Goal: Submit feedback/report problem

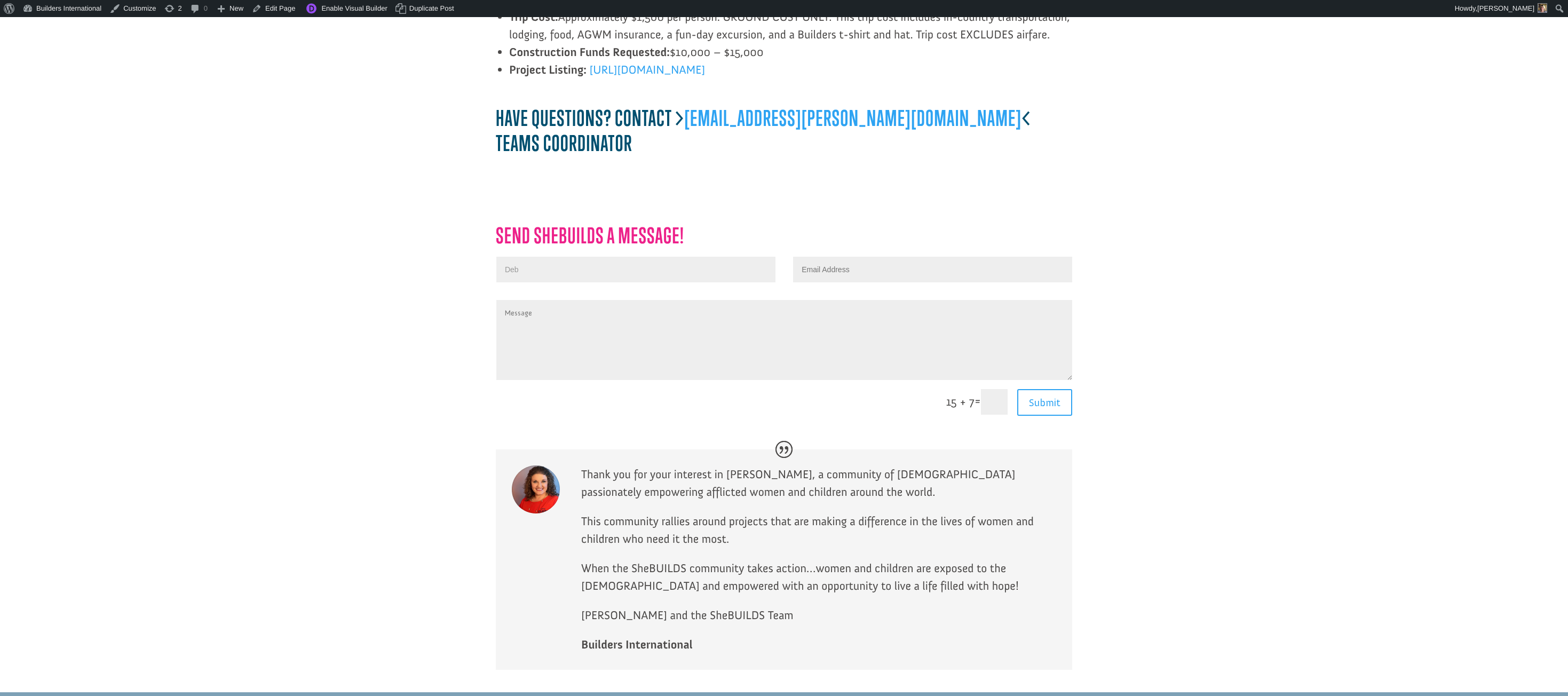
scroll to position [2436, 0]
type input "Deborah"
type input "Deborah Sims"
type input "deborah@buildersintl.org"
click at [618, 301] on textarea "Message" at bounding box center [784, 341] width 576 height 80
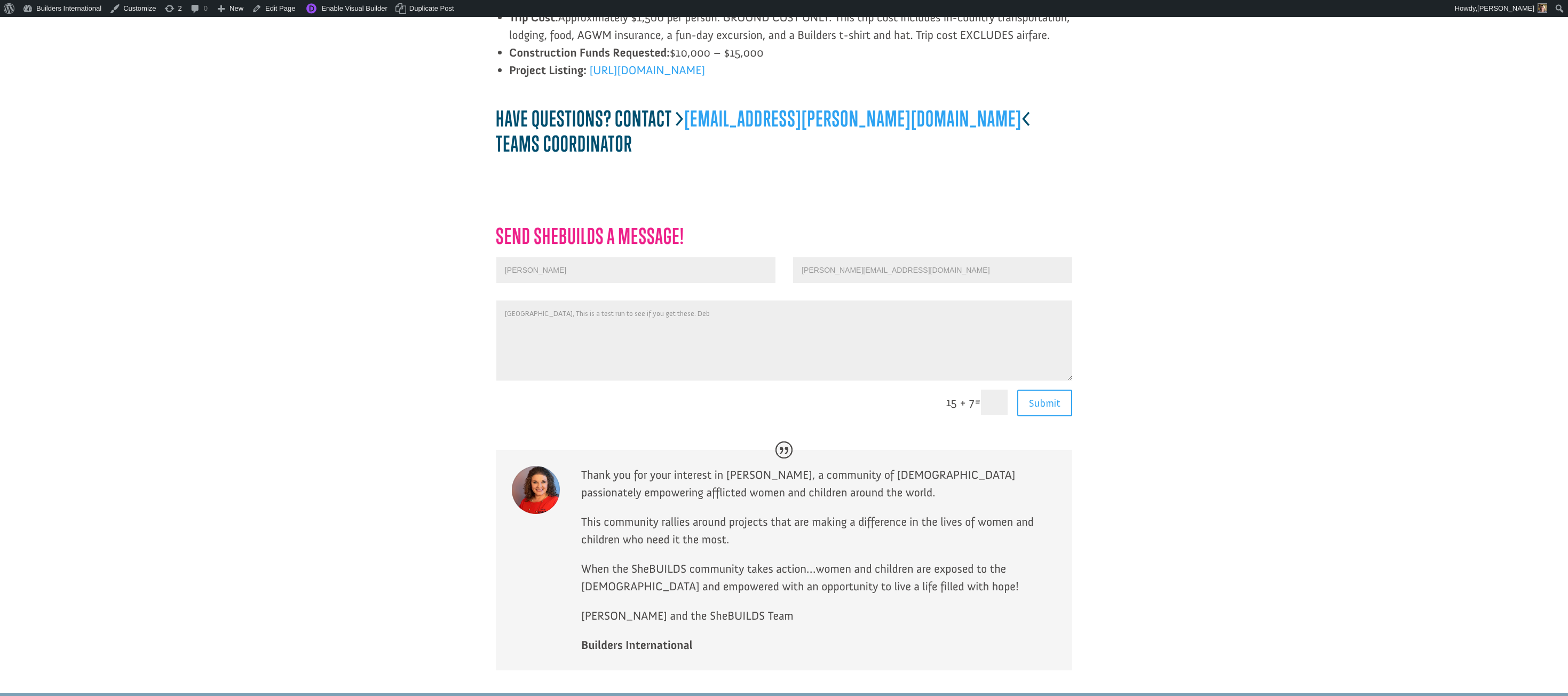
click at [533, 301] on textarea "Sydney, This is a test run to see if you get these. Deb" at bounding box center [784, 341] width 576 height 80
click at [529, 301] on textarea "Sydney, This is a test run to see if you get these. Deb" at bounding box center [784, 341] width 576 height 80
click at [531, 301] on textarea "Sydney, This is a test run to see if you get these. Deb" at bounding box center [784, 342] width 576 height 80
click at [630, 301] on textarea "Sydney, This is a test run to see if you get these. Deb" at bounding box center [784, 342] width 576 height 80
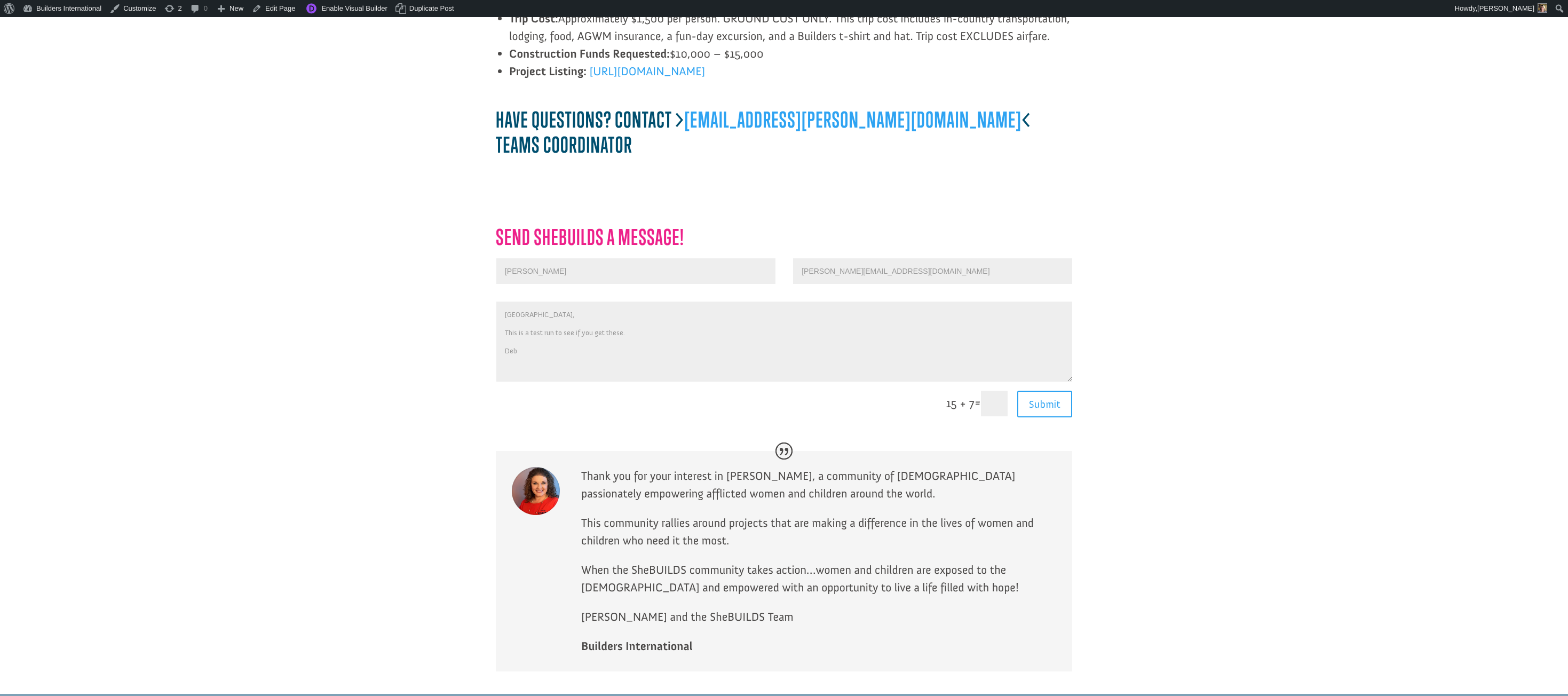
scroll to position [2433, 0]
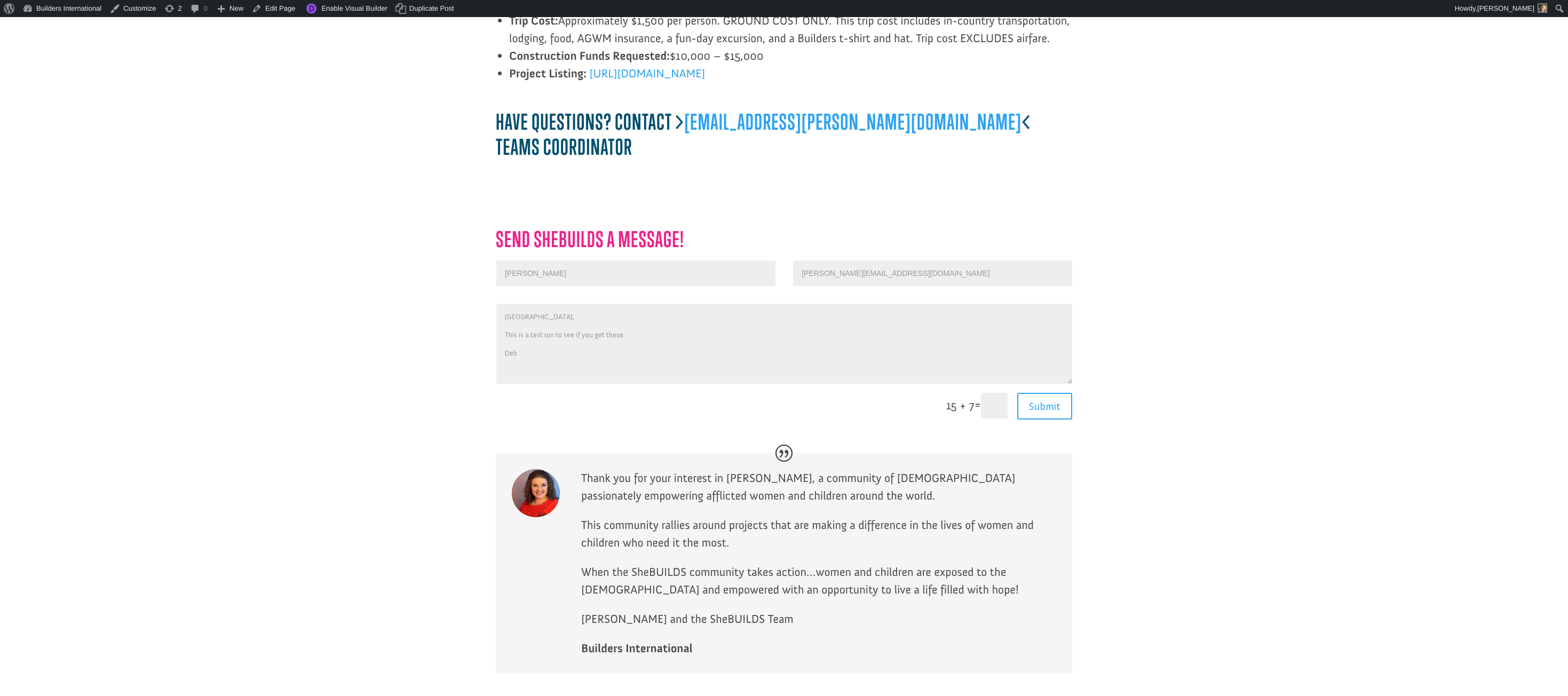
type textarea "Sydney, This is a test run to see if you get these. Deb"
click at [990, 393] on input "text" at bounding box center [995, 406] width 27 height 26
type input "22"
click at [1046, 393] on button "Submit" at bounding box center [1041, 406] width 63 height 27
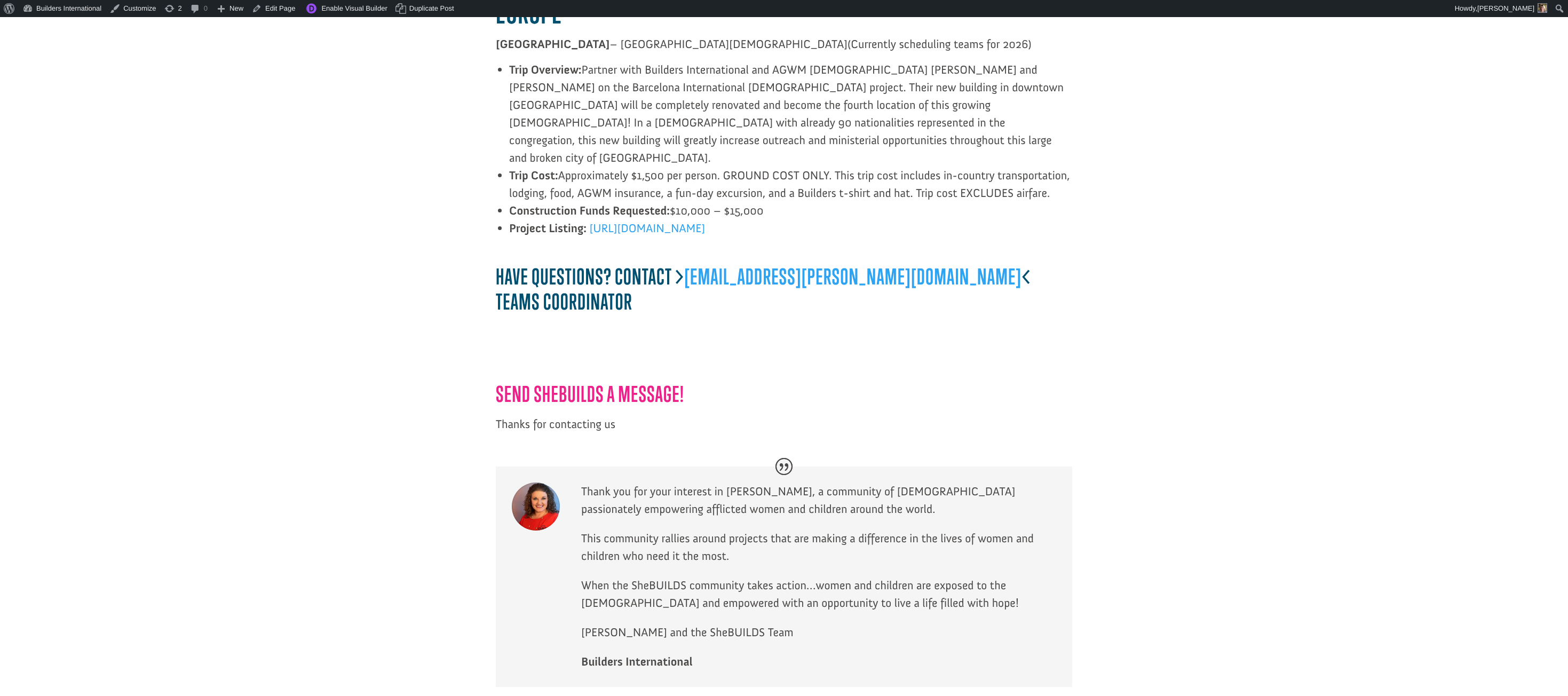
scroll to position [2268, 0]
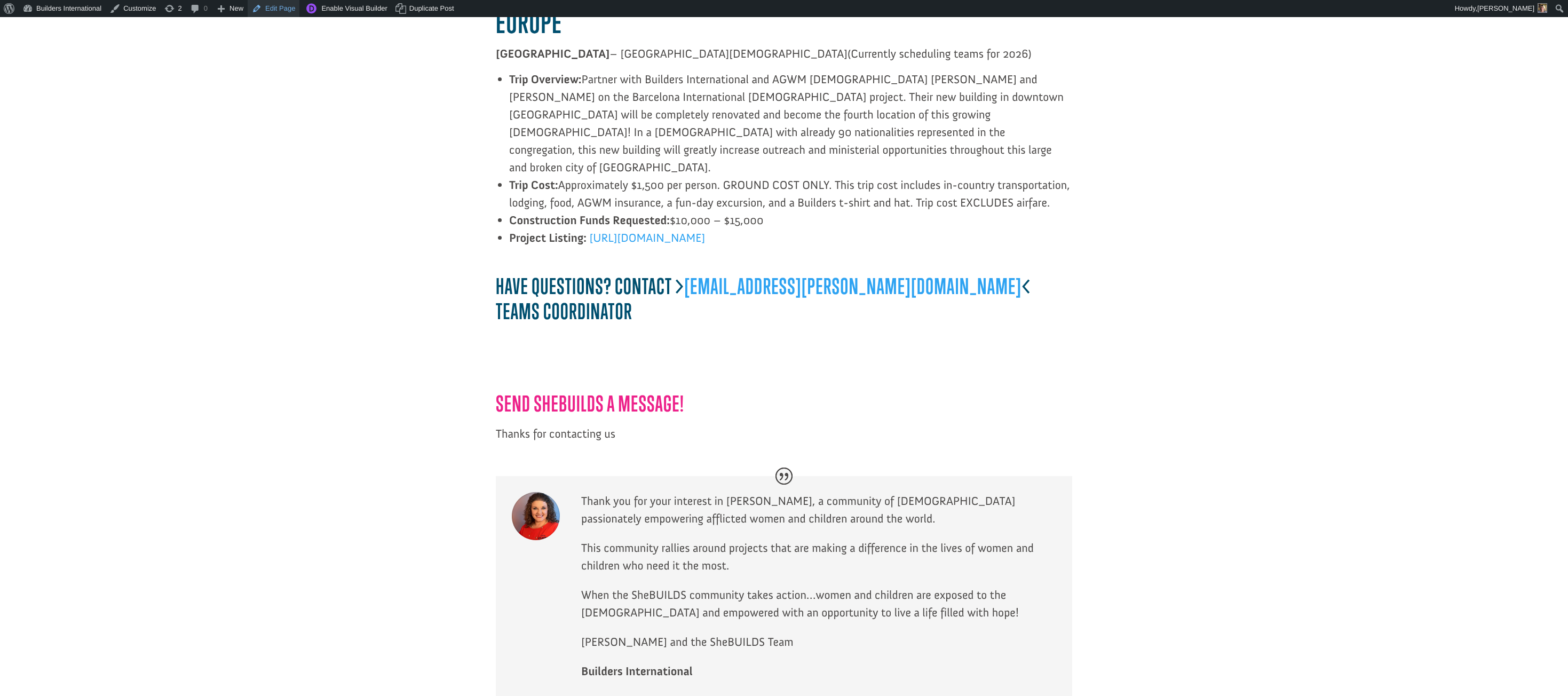
click at [276, 8] on link "Edit Page" at bounding box center [273, 9] width 52 height 17
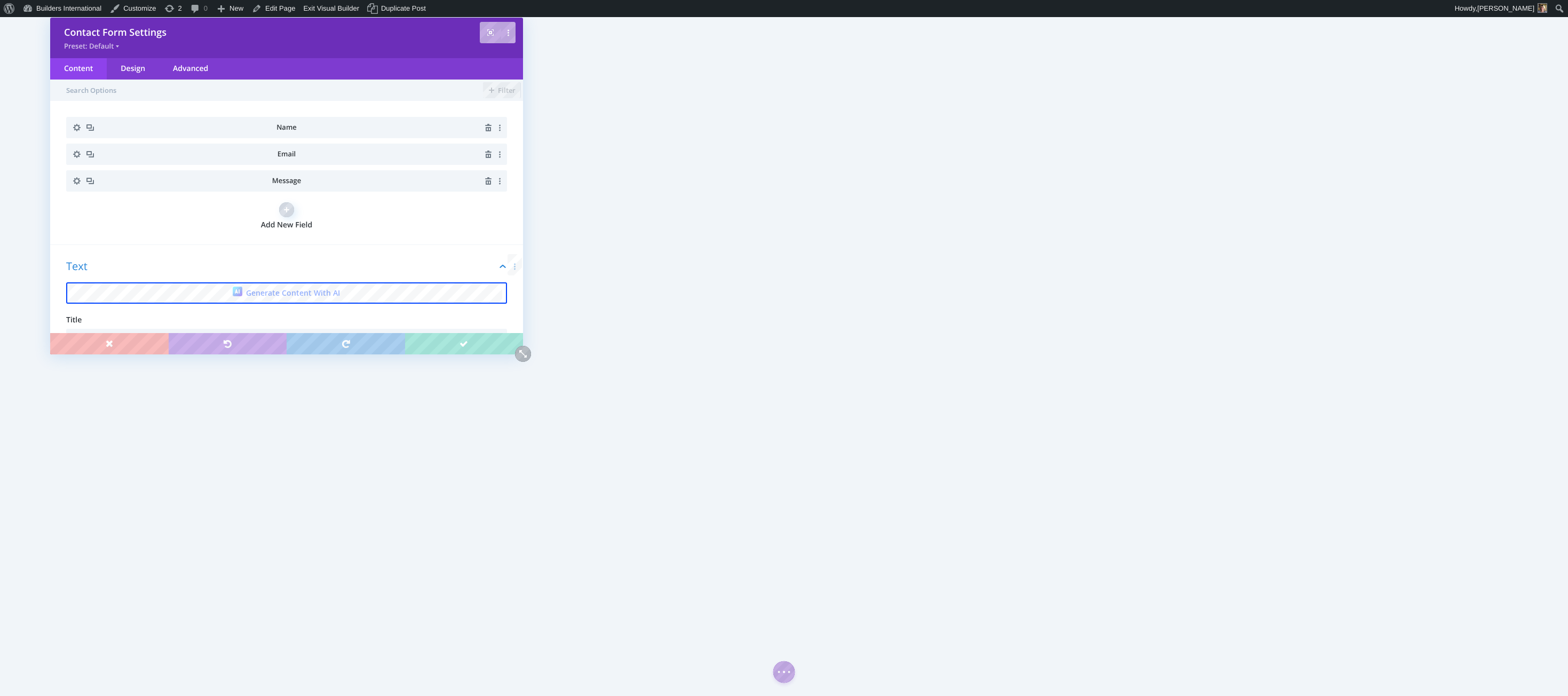
click at [80, 151] on icon "button" at bounding box center [77, 154] width 15 height 15
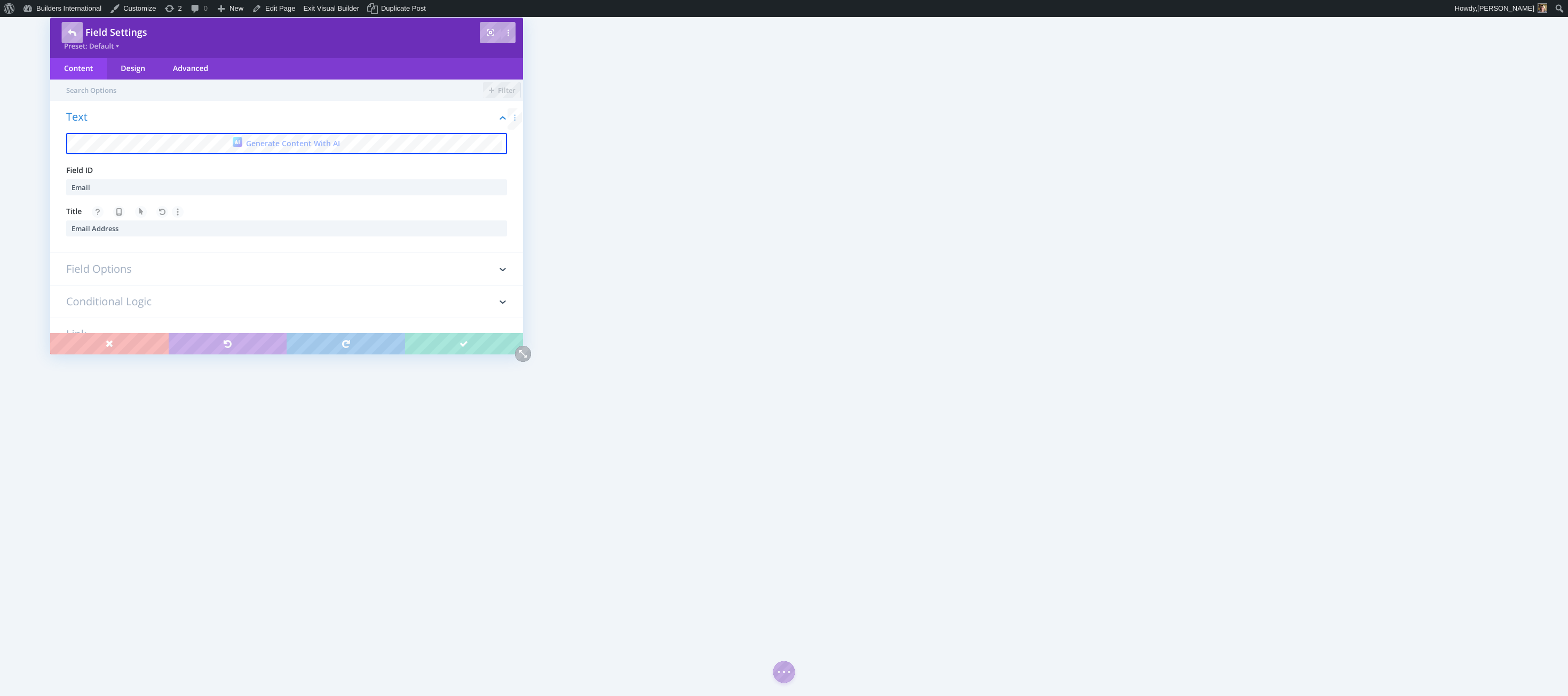
click at [161, 262] on h3 "Field Options" at bounding box center [287, 269] width 441 height 32
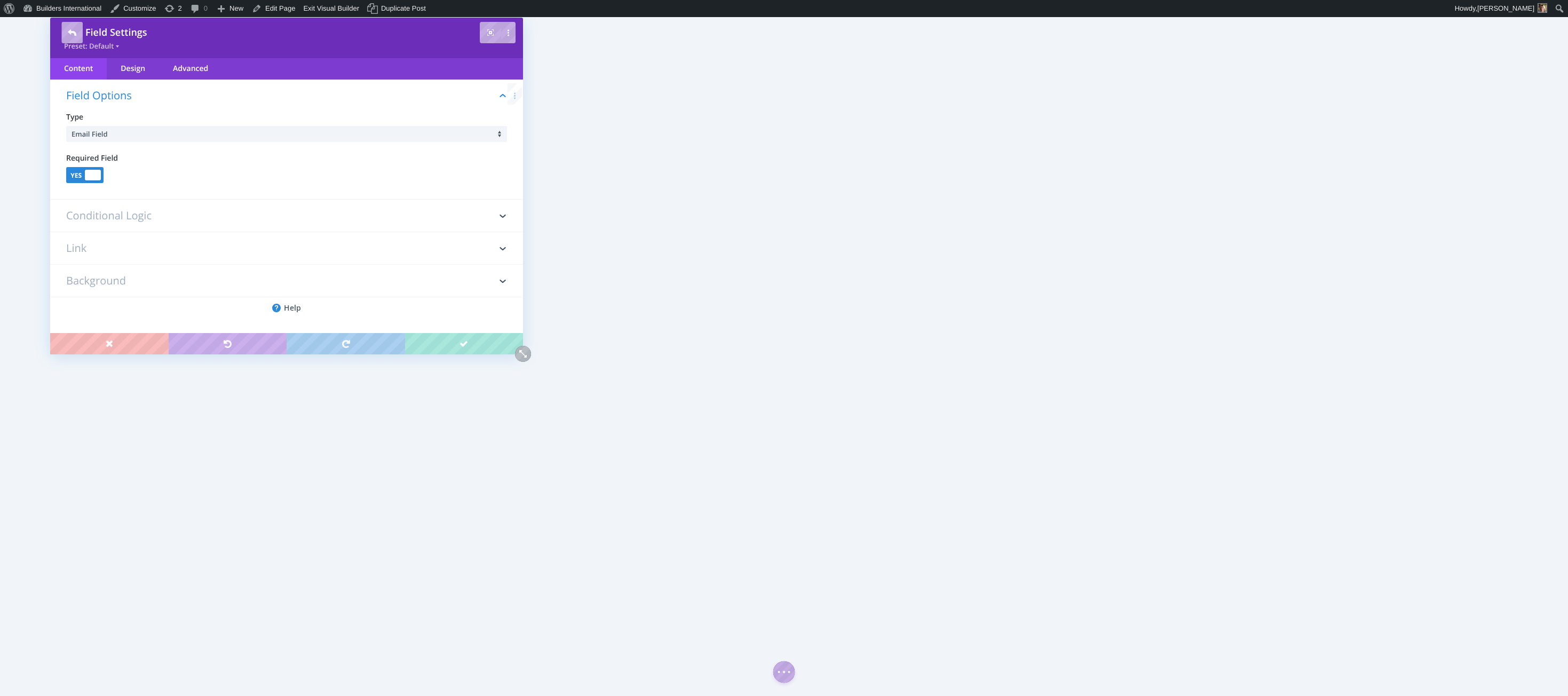
scroll to position [60, 0]
click at [121, 214] on h3 "Conditional Logic" at bounding box center [287, 215] width 441 height 32
click at [110, 246] on h3 "Link" at bounding box center [287, 247] width 441 height 32
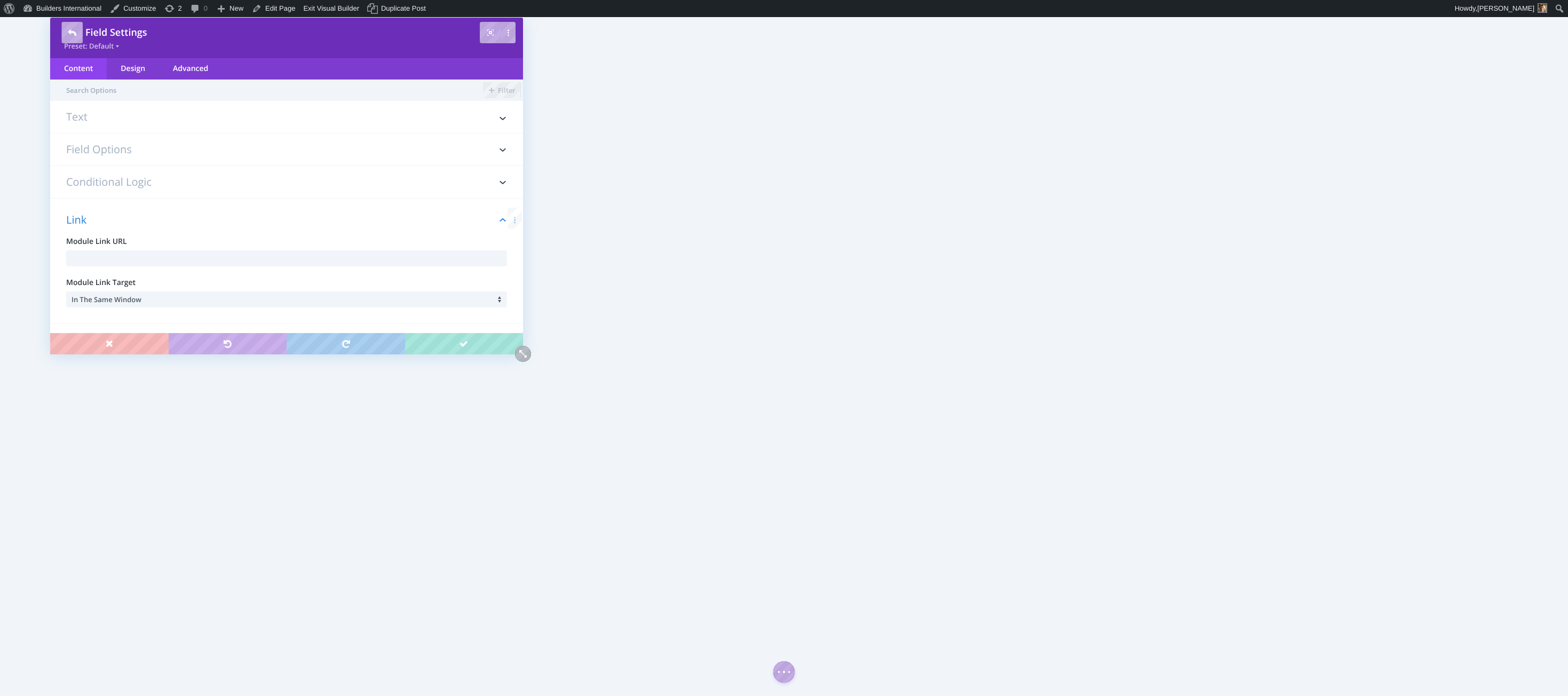
scroll to position [0, 0]
click at [91, 180] on h3 "Conditional Logic" at bounding box center [287, 182] width 441 height 32
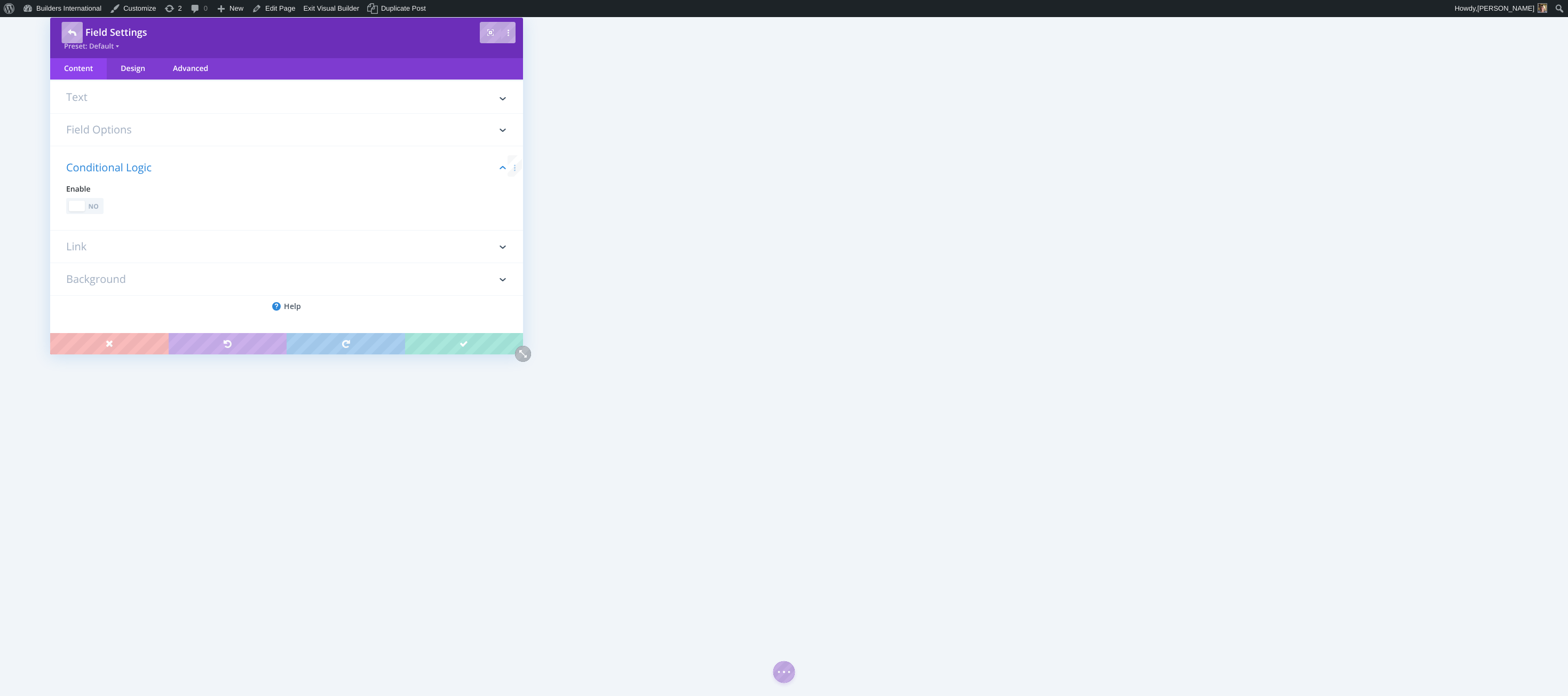
drag, startPoint x: 83, startPoint y: 129, endPoint x: 78, endPoint y: 121, distance: 9.4
click at [83, 129] on h3 "Field Options" at bounding box center [287, 130] width 441 height 32
click at [87, 116] on h3 "Text" at bounding box center [287, 122] width 441 height 21
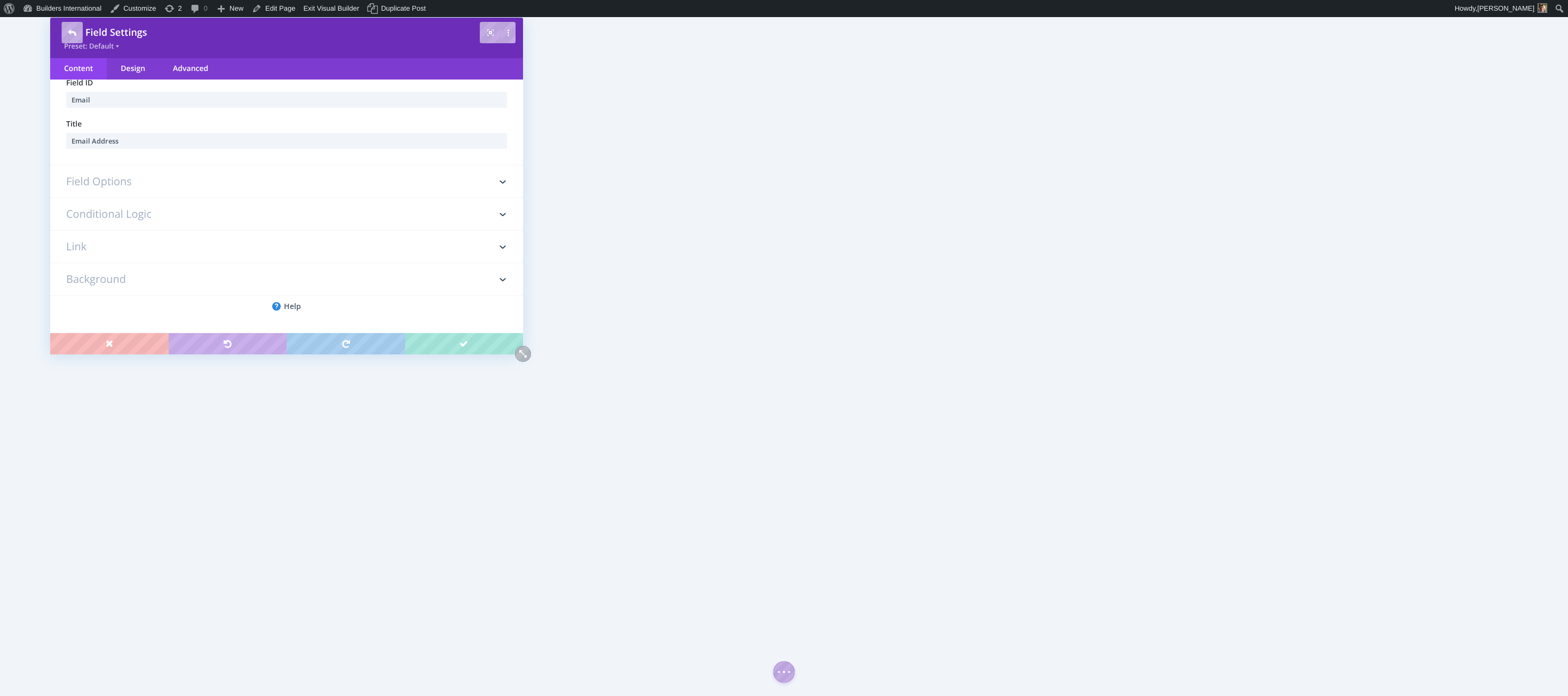
click at [268, 172] on h3 "Field Options" at bounding box center [287, 181] width 441 height 32
click at [251, 220] on h3 "Conditional Logic" at bounding box center [287, 215] width 441 height 32
click at [242, 242] on h3 "Link" at bounding box center [287, 247] width 441 height 32
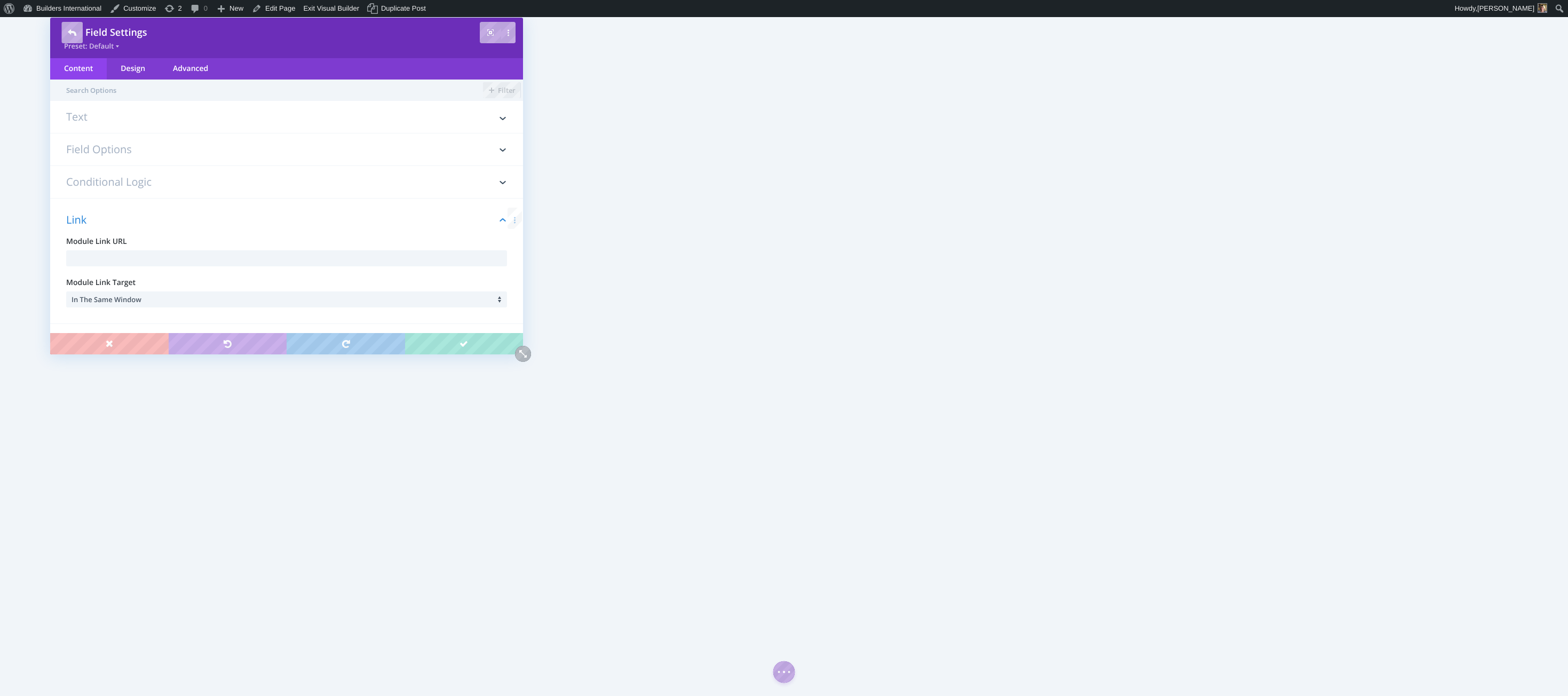
scroll to position [0, 0]
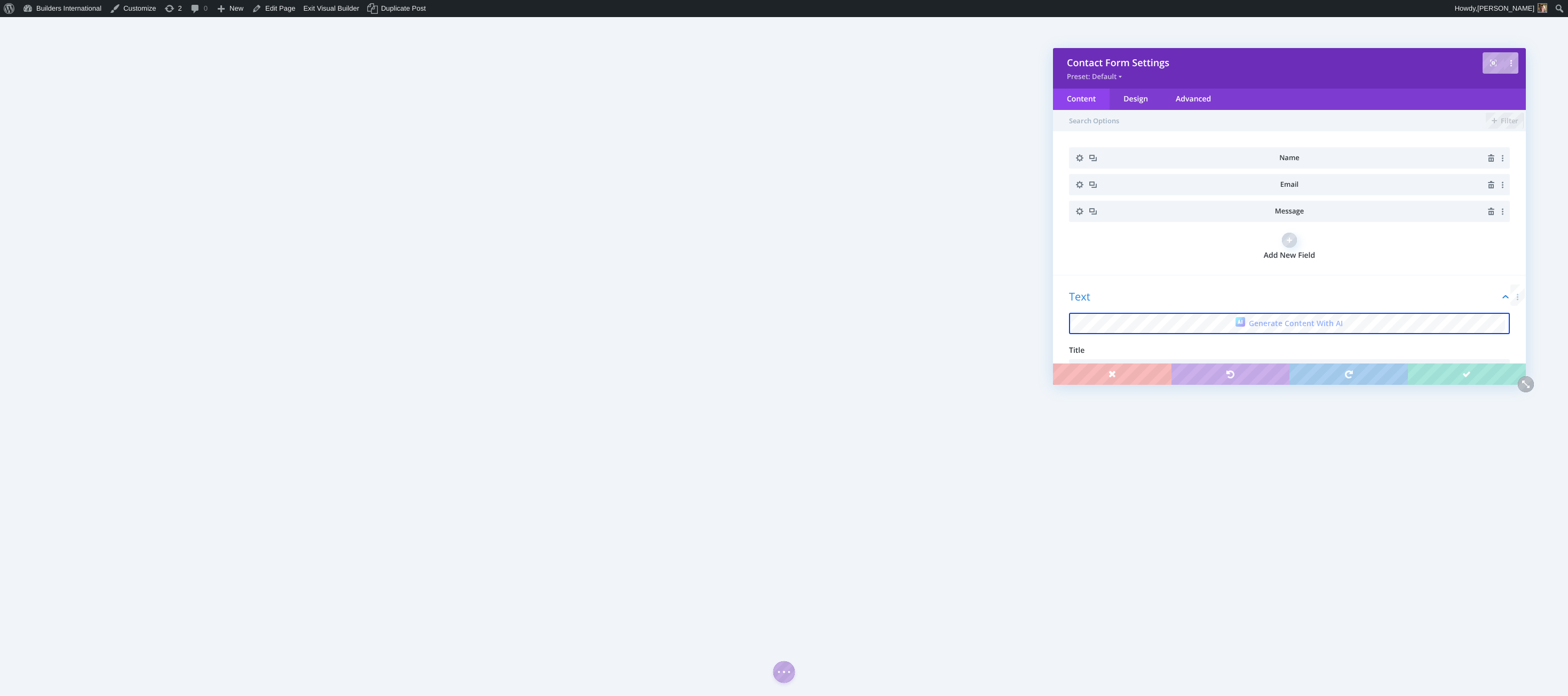
drag, startPoint x: 314, startPoint y: 30, endPoint x: 1311, endPoint y: 76, distance: 998.1
click at [1311, 60] on div "Contact Form Settings" at bounding box center [1289, 63] width 445 height 13
click at [1498, 189] on button "button" at bounding box center [1501, 186] width 9 height 17
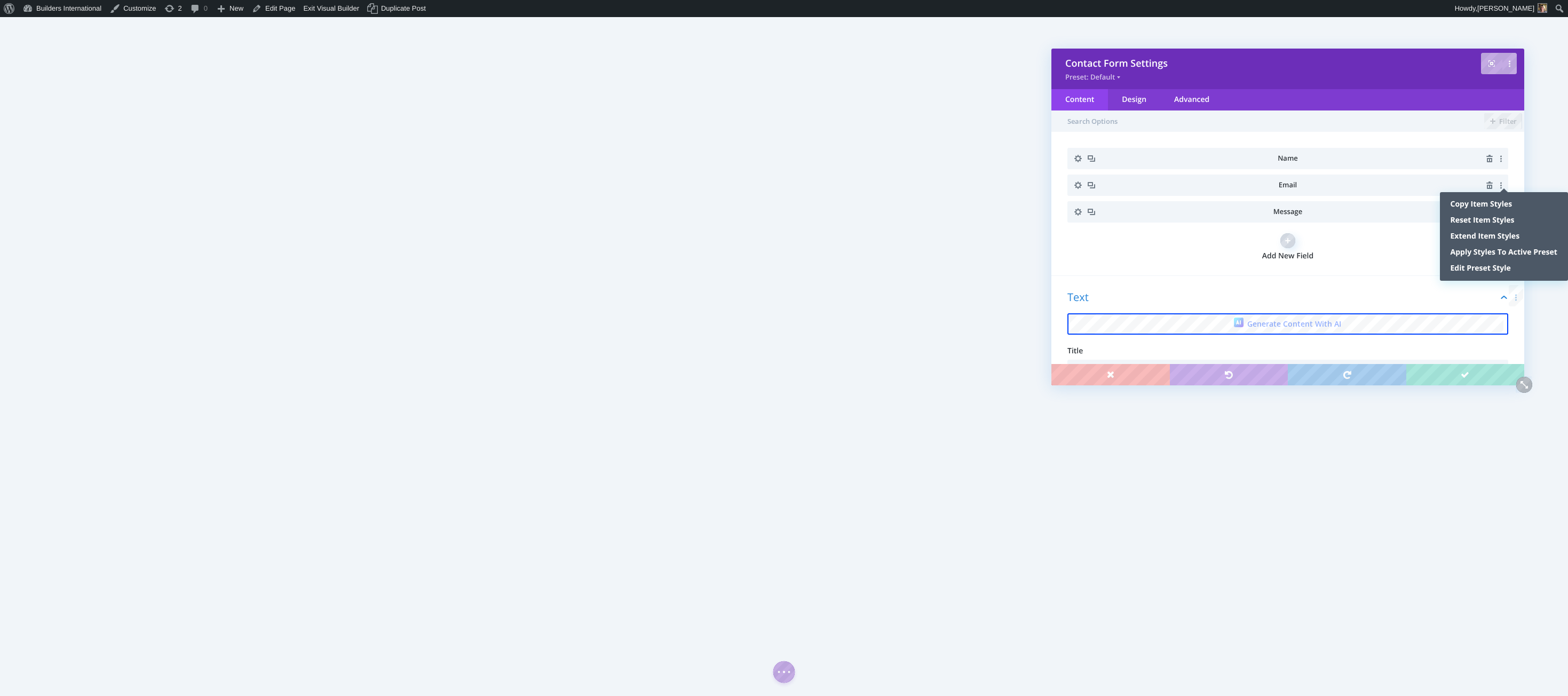
scroll to position [3, 0]
click at [1394, 245] on div "Add New Field" at bounding box center [1288, 244] width 441 height 28
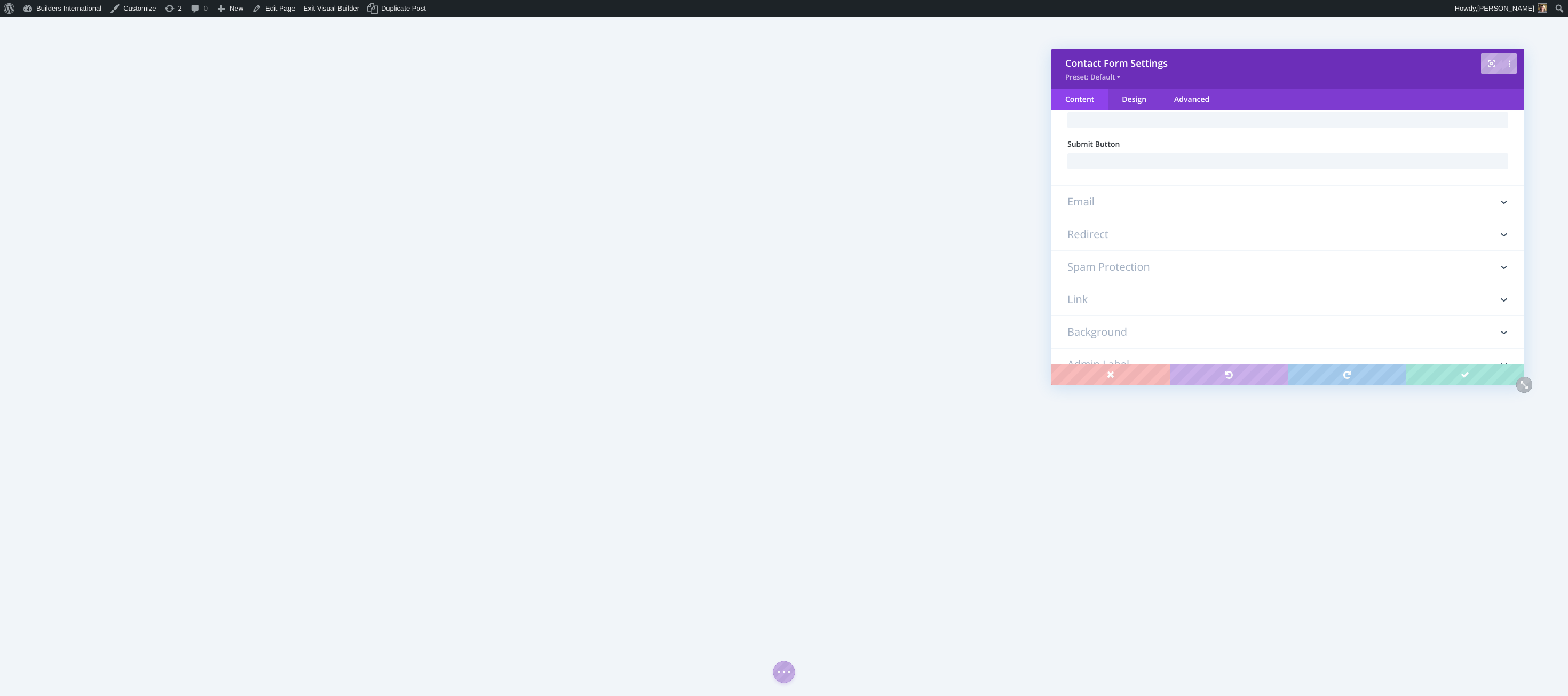
scroll to position [301, 0]
click at [1502, 191] on icon at bounding box center [1504, 189] width 15 height 15
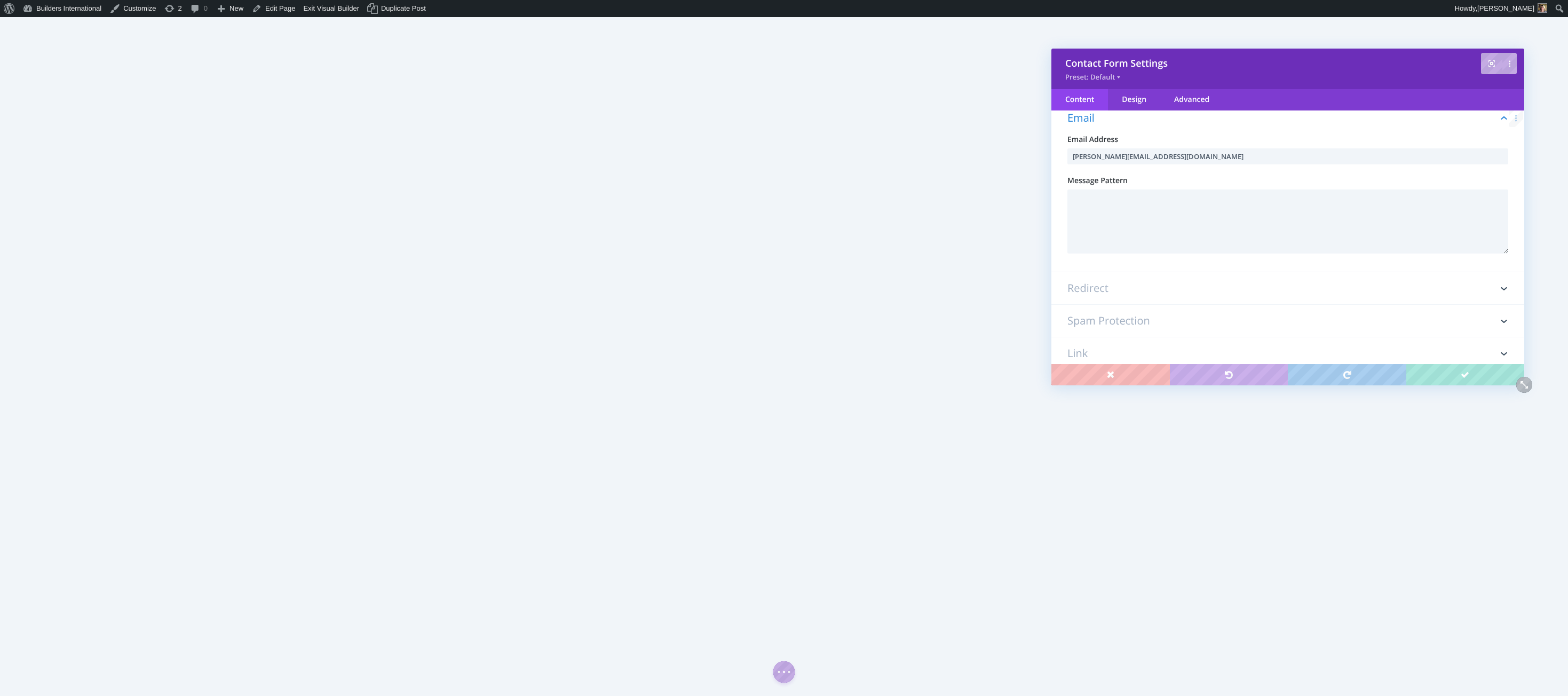
scroll to position [214, 0]
click at [1077, 288] on h3 "Redirect" at bounding box center [1288, 287] width 441 height 32
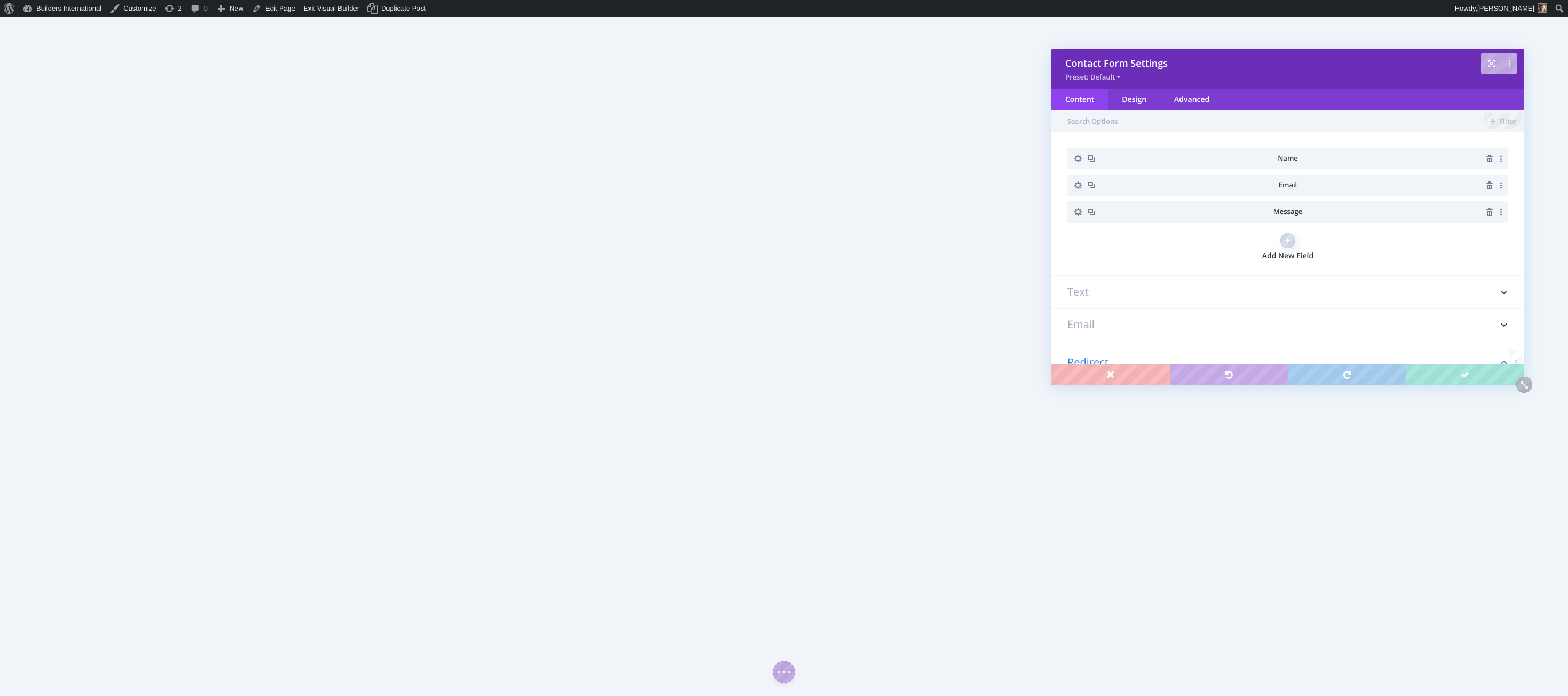
scroll to position [0, 0]
click at [1110, 324] on h3 "Email" at bounding box center [1288, 325] width 441 height 32
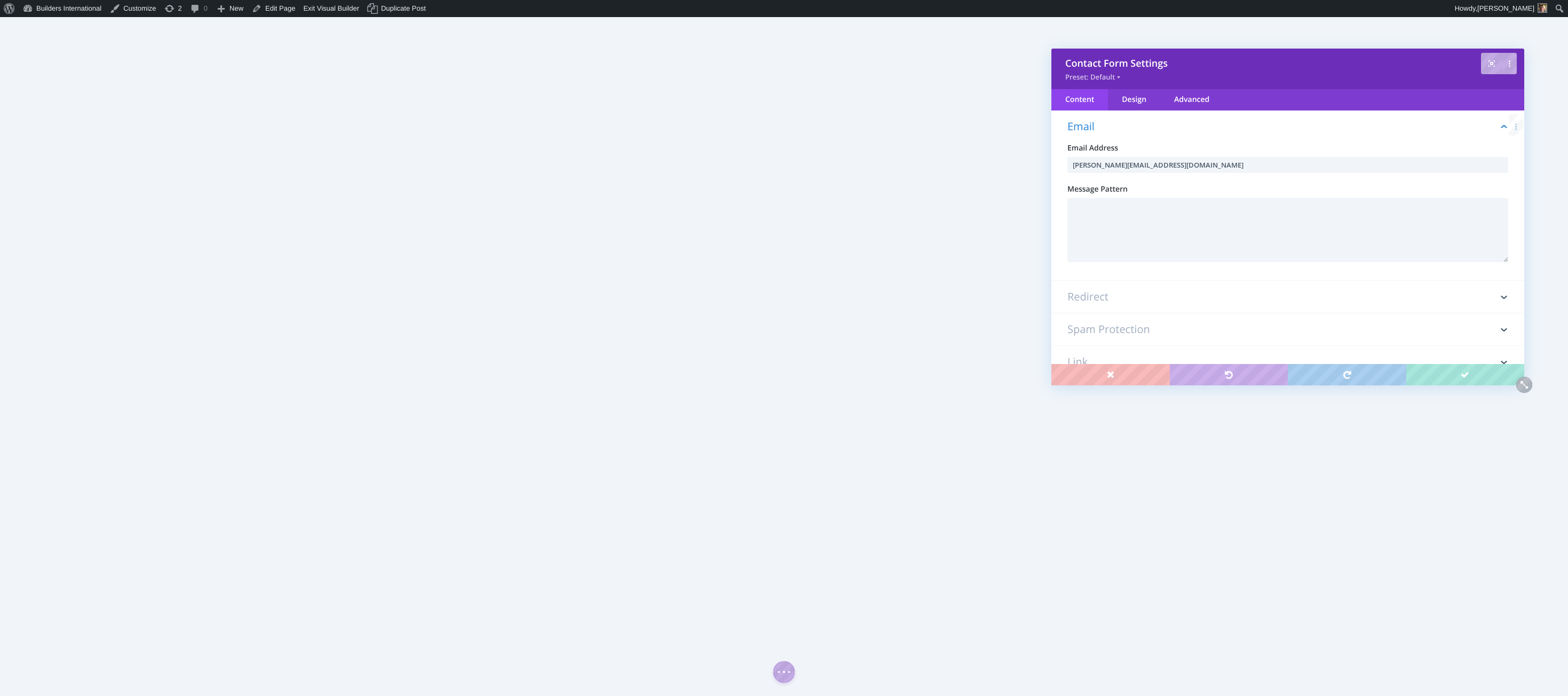
scroll to position [204, 0]
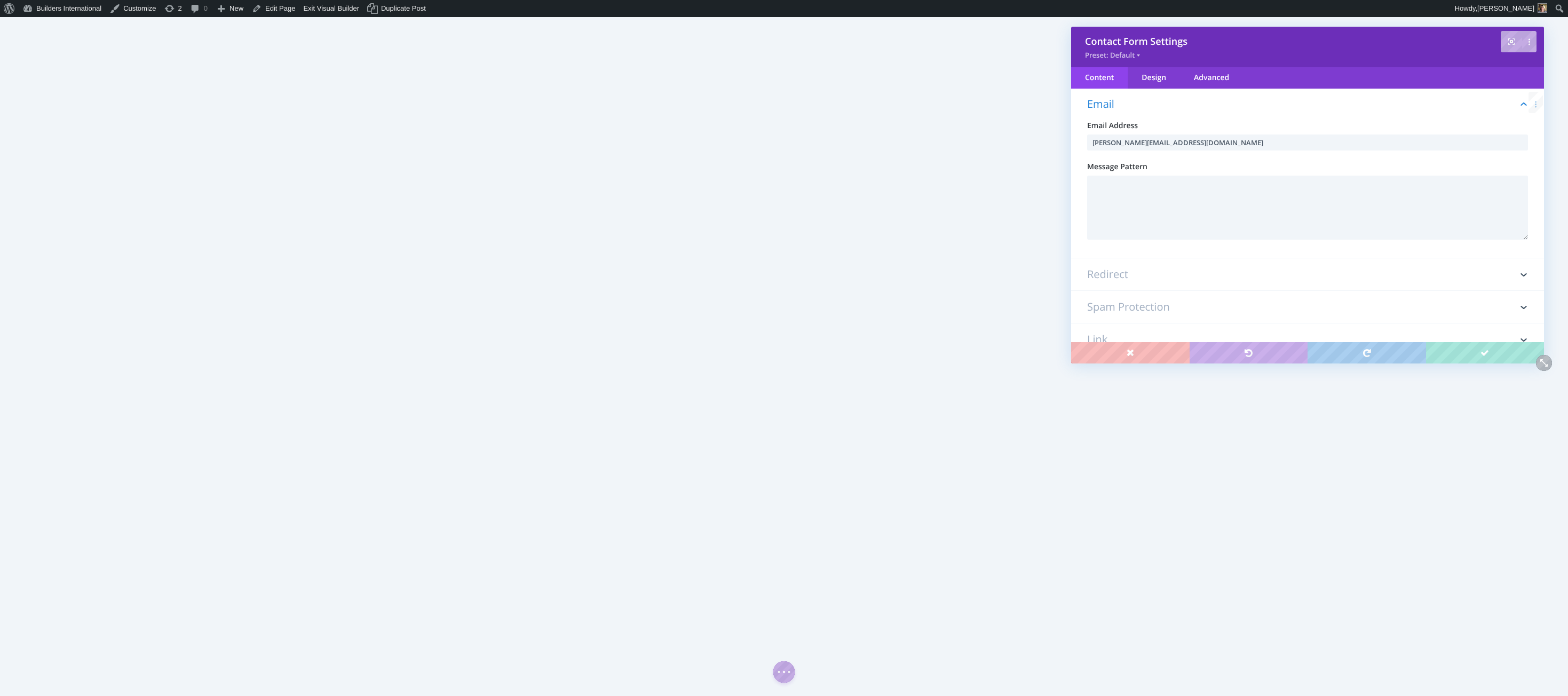
drag, startPoint x: 1215, startPoint y: 54, endPoint x: 1235, endPoint y: 32, distance: 29.7
click at [1235, 32] on div "Contact Form Settings Preset: Default" at bounding box center [1307, 47] width 473 height 41
click at [1521, 274] on icon at bounding box center [1524, 275] width 6 height 3
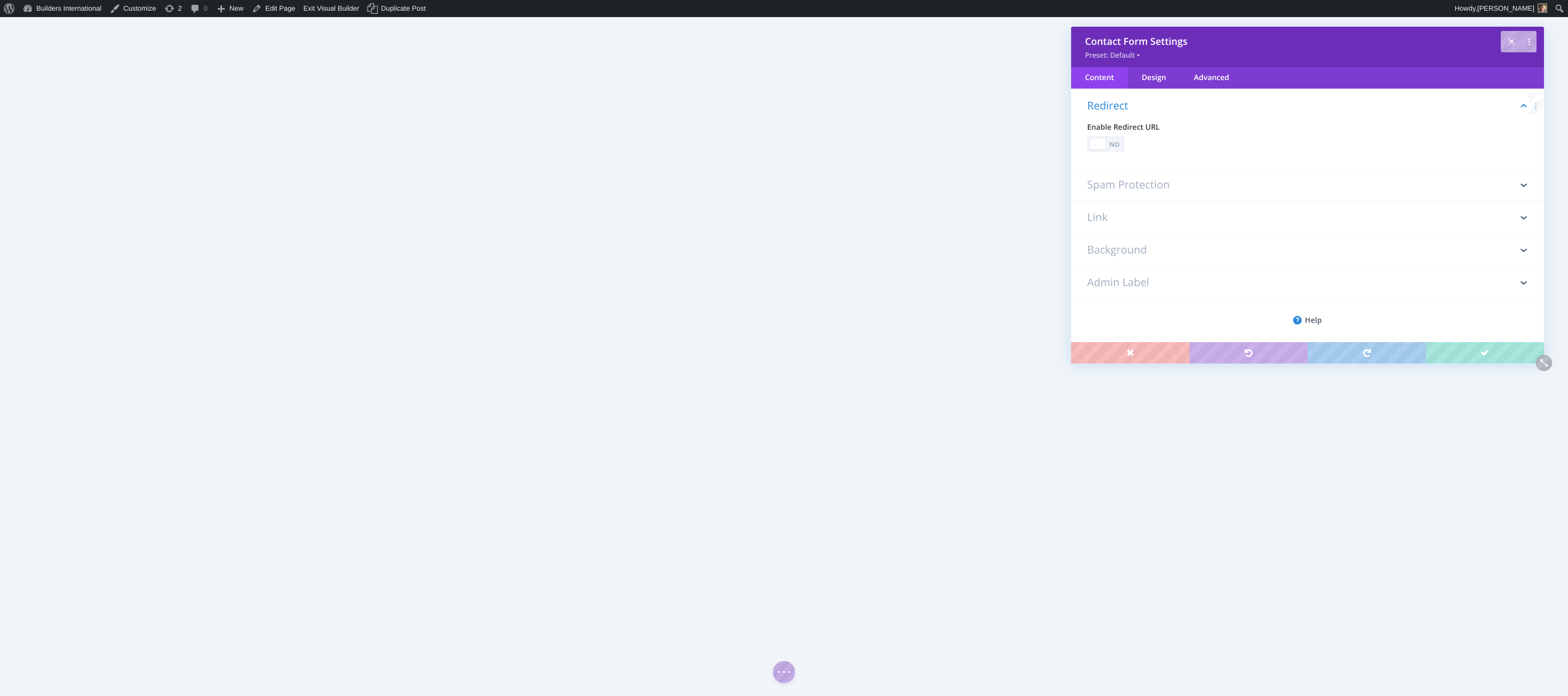
scroll to position [236, 0]
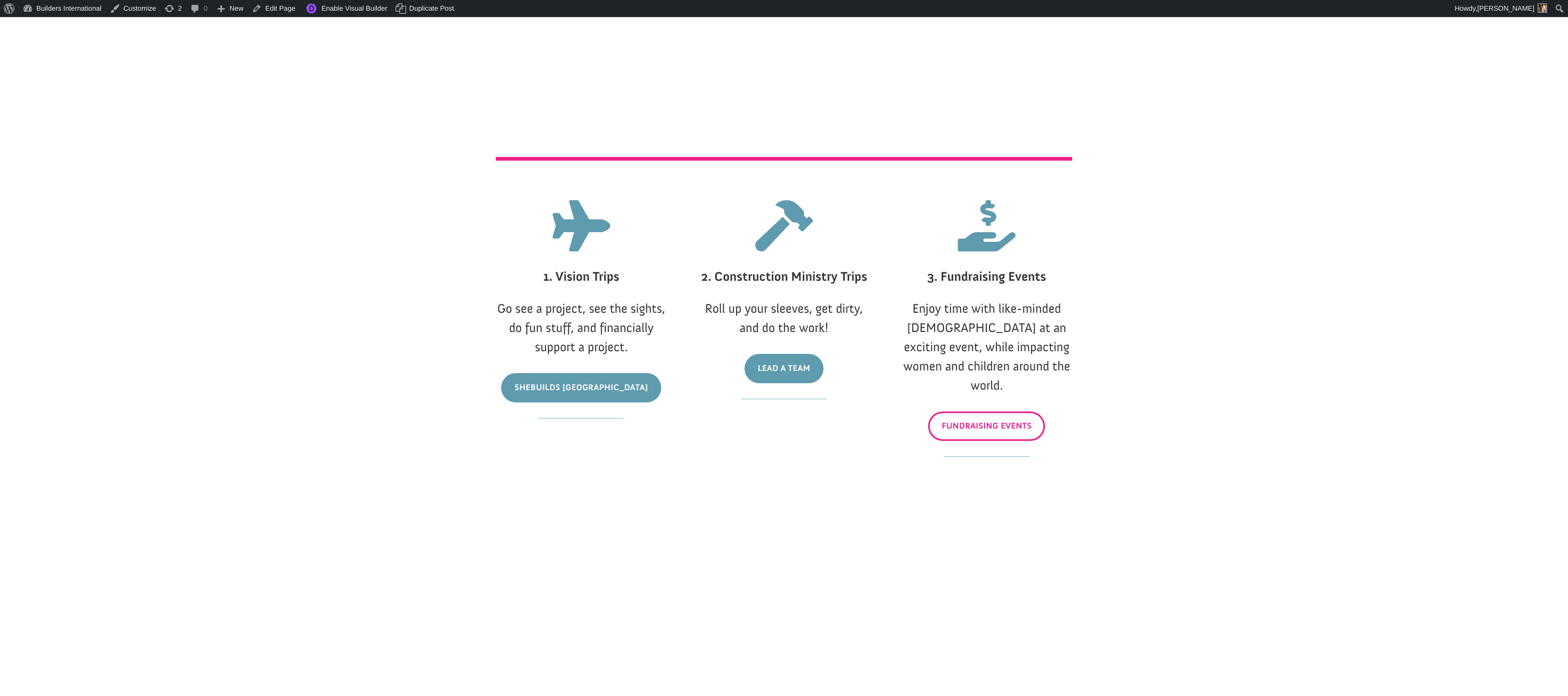
scroll to position [697, 0]
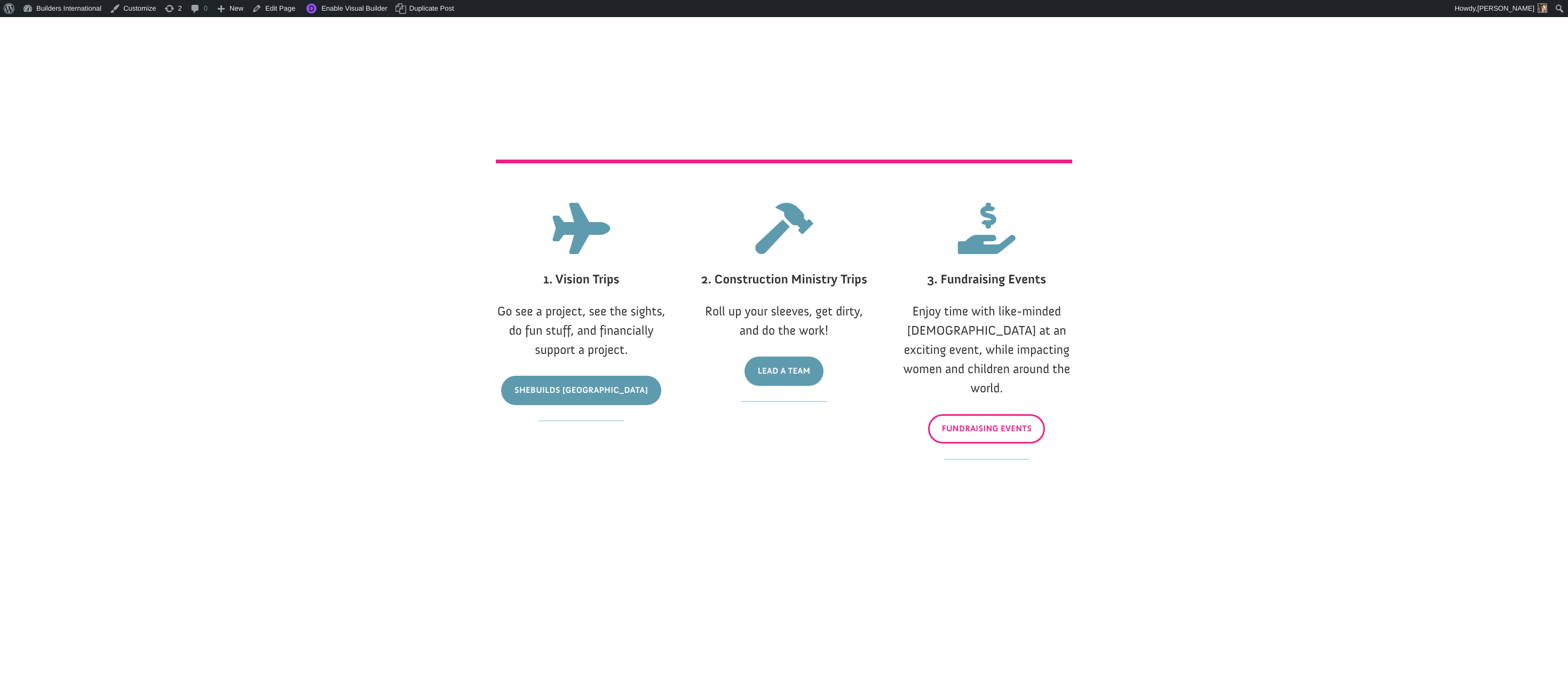
click at [951, 417] on link "Fundraising Events" at bounding box center [987, 429] width 117 height 29
click at [797, 378] on link "Lead A Team" at bounding box center [784, 371] width 80 height 29
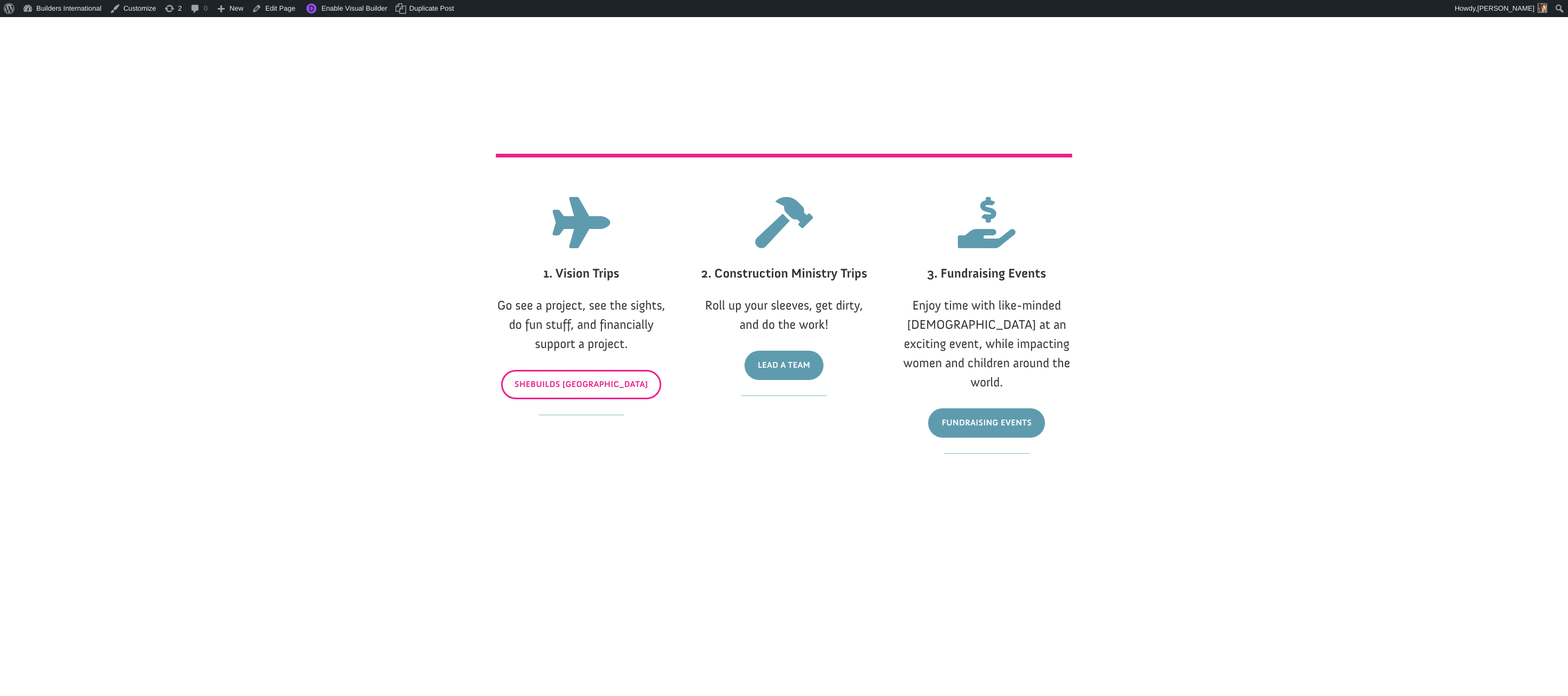
click at [606, 388] on link "SheBuilds Barcelona" at bounding box center [581, 385] width 160 height 29
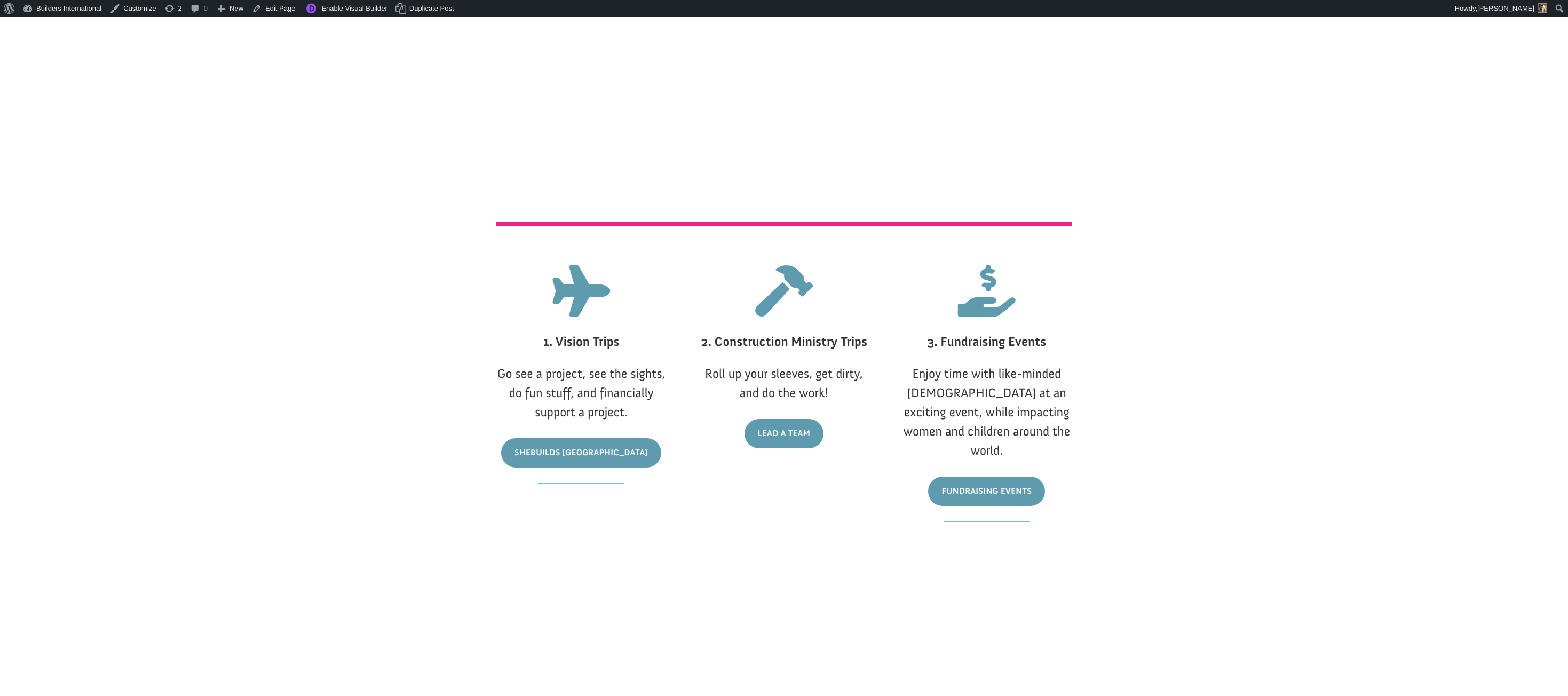
scroll to position [634, 0]
click at [299, 14] on link "Edit Page" at bounding box center [273, 9] width 52 height 17
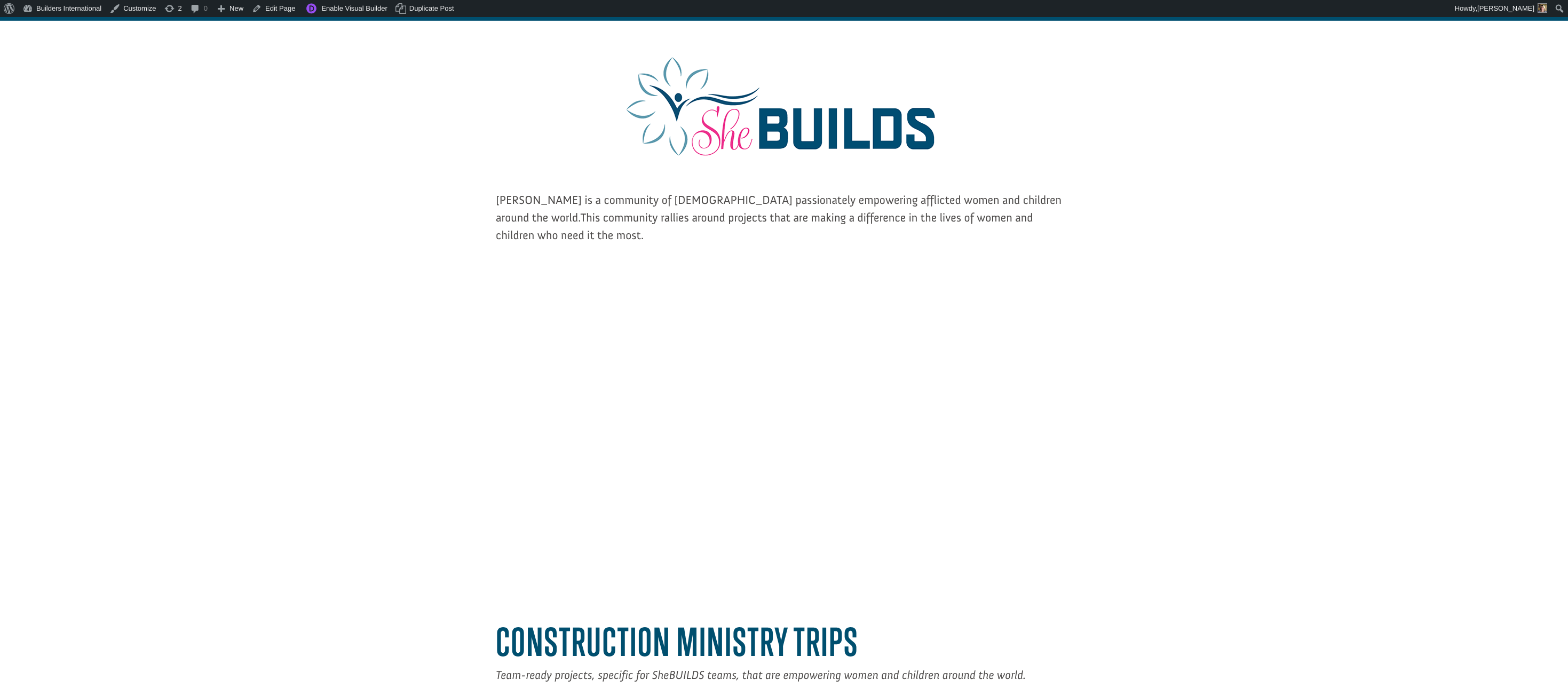
scroll to position [68, 0]
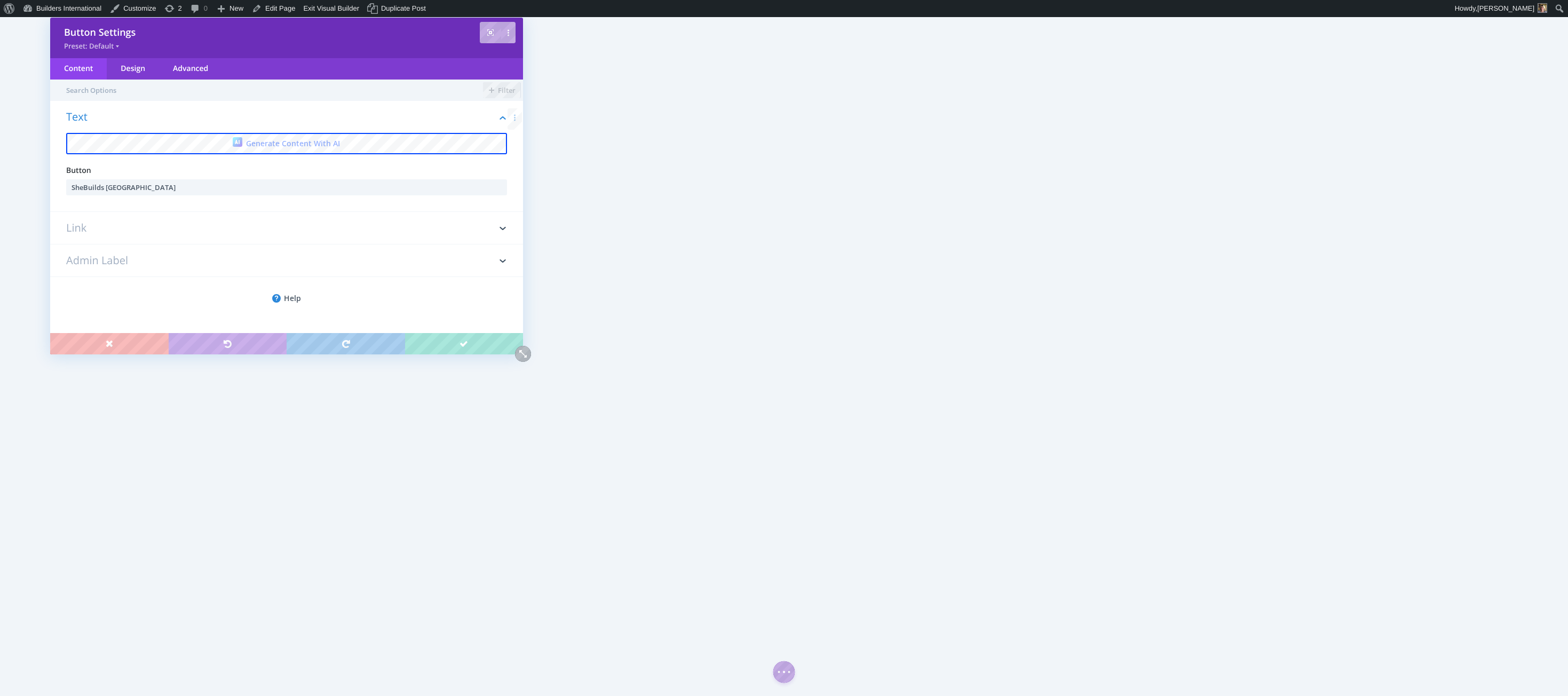
click at [128, 230] on h3 "Link" at bounding box center [287, 228] width 441 height 32
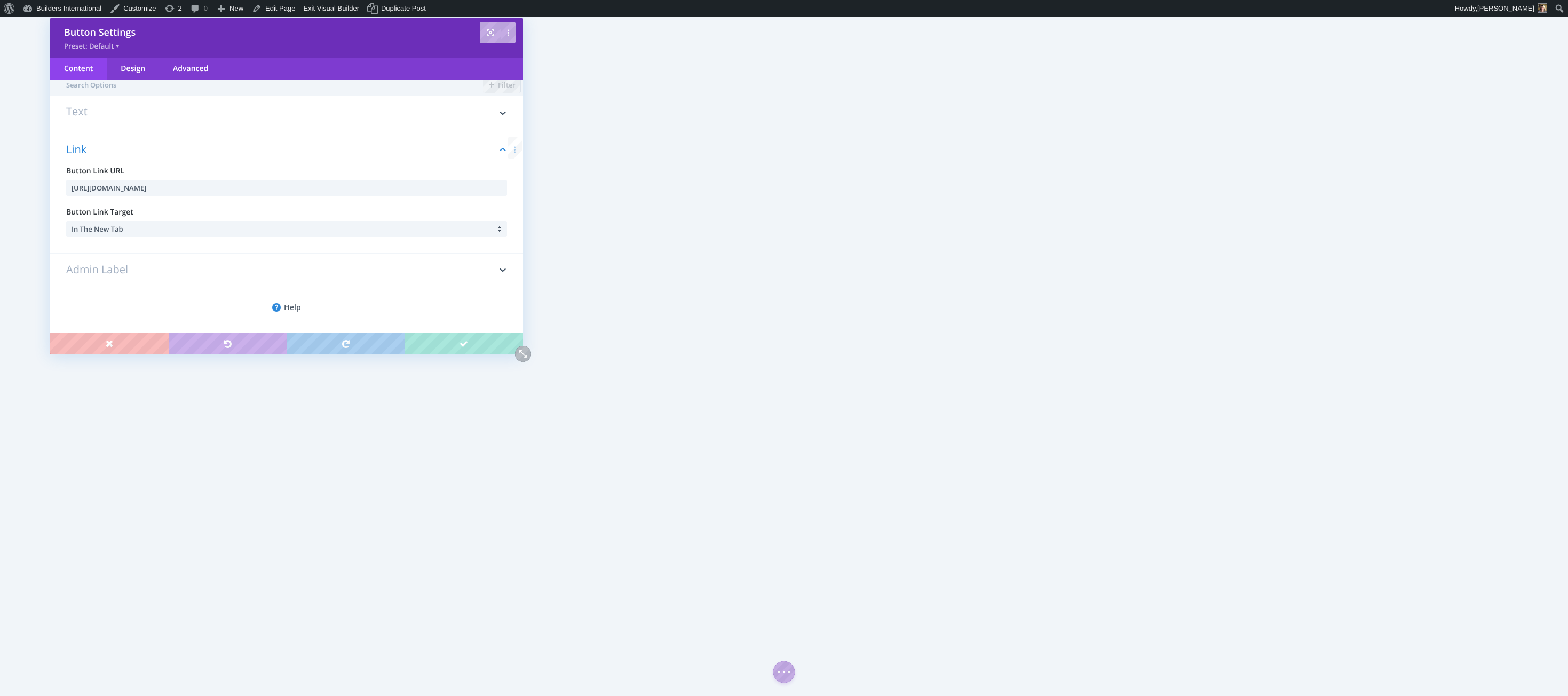
scroll to position [7, 0]
drag, startPoint x: 359, startPoint y: 187, endPoint x: 125, endPoint y: 175, distance: 234.3
click at [125, 175] on div "Button Link URL [URL][DOMAIN_NAME]" at bounding box center [287, 180] width 441 height 30
paste input "52580/the-[GEOGRAPHIC_DATA]-blessing-vision-trip-vt278"
type input "[URL][DOMAIN_NAME]"
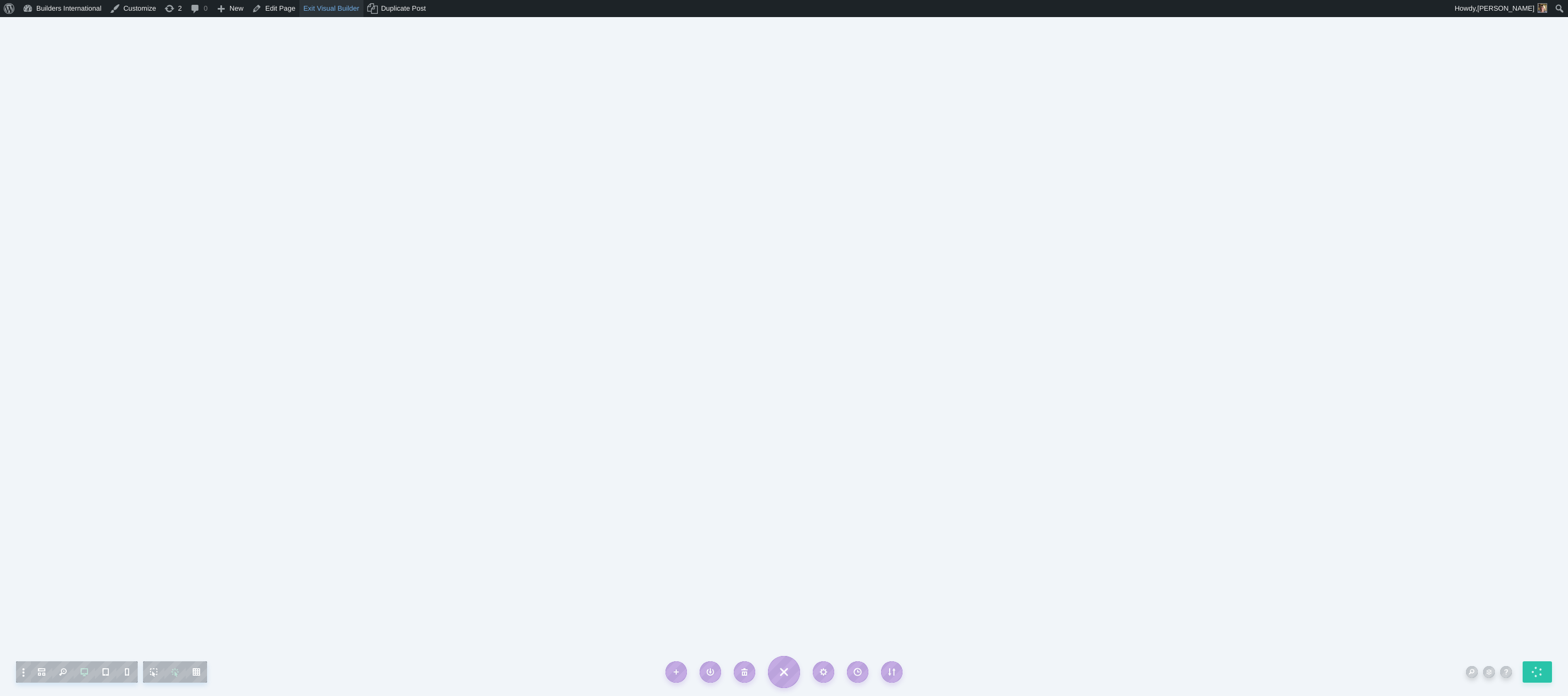
click at [333, 13] on link "Exit Visual Builder" at bounding box center [331, 9] width 64 height 17
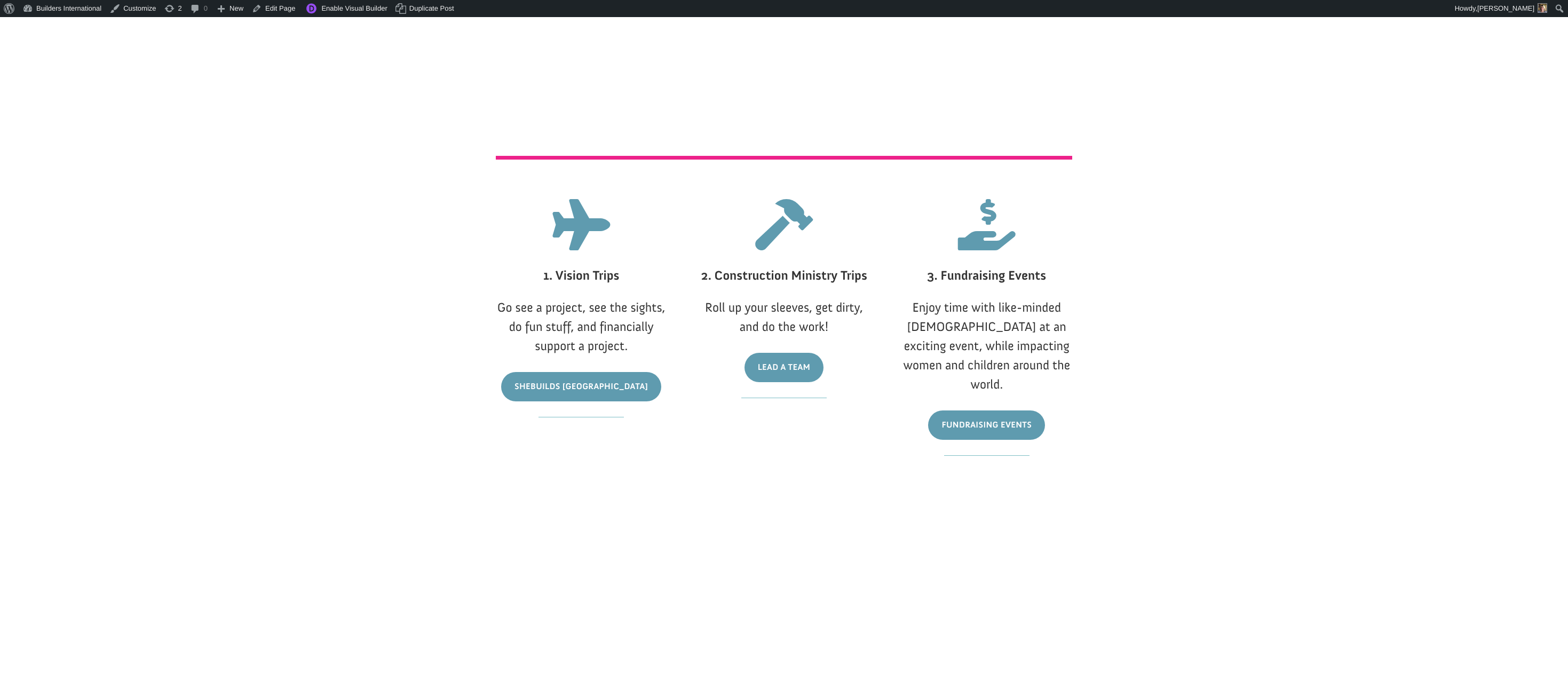
scroll to position [701, 0]
click at [802, 365] on link "Lead A Team" at bounding box center [784, 368] width 80 height 29
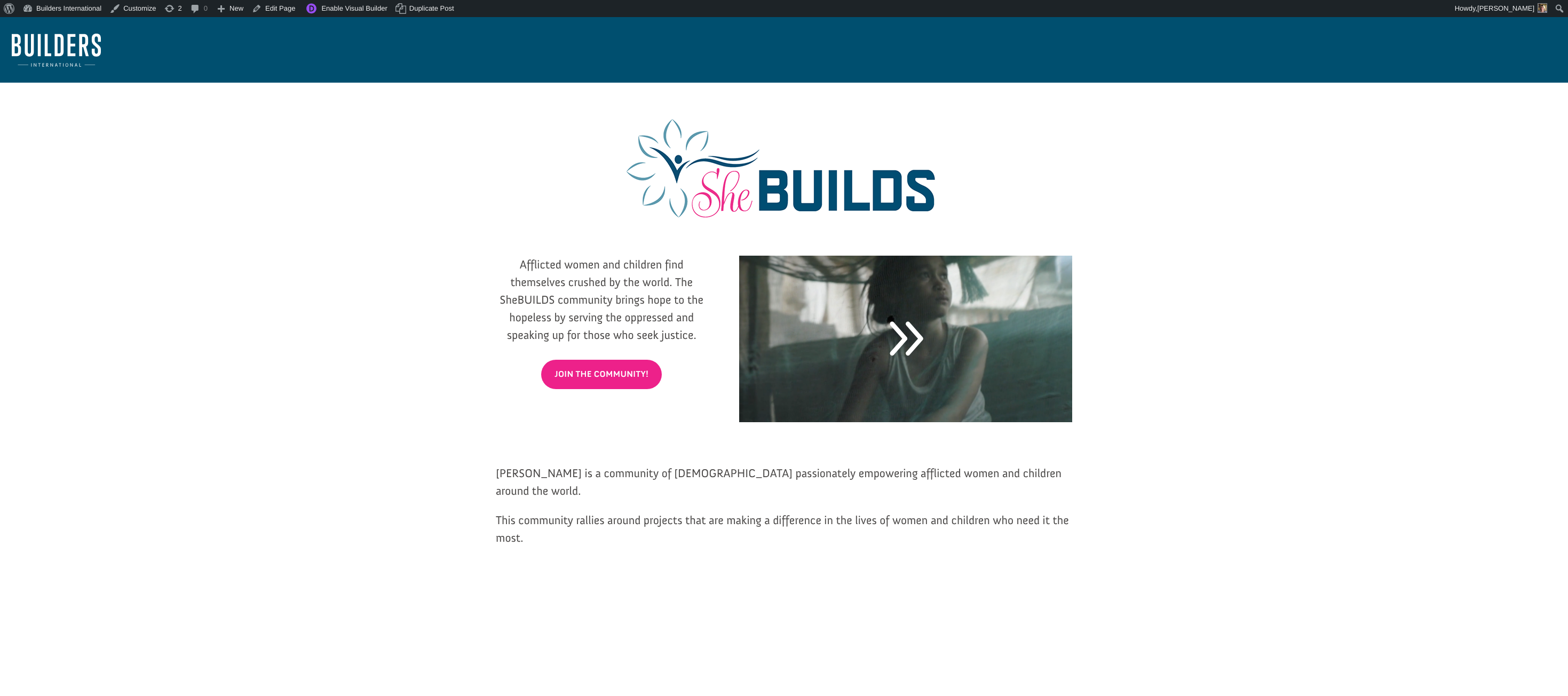
scroll to position [0, 0]
drag, startPoint x: 867, startPoint y: 496, endPoint x: 877, endPoint y: 496, distance: 10.0
click at [873, 496] on span "SheBUILDS is a community of ladies passionately empowering afflicted women and …" at bounding box center [779, 482] width 565 height 32
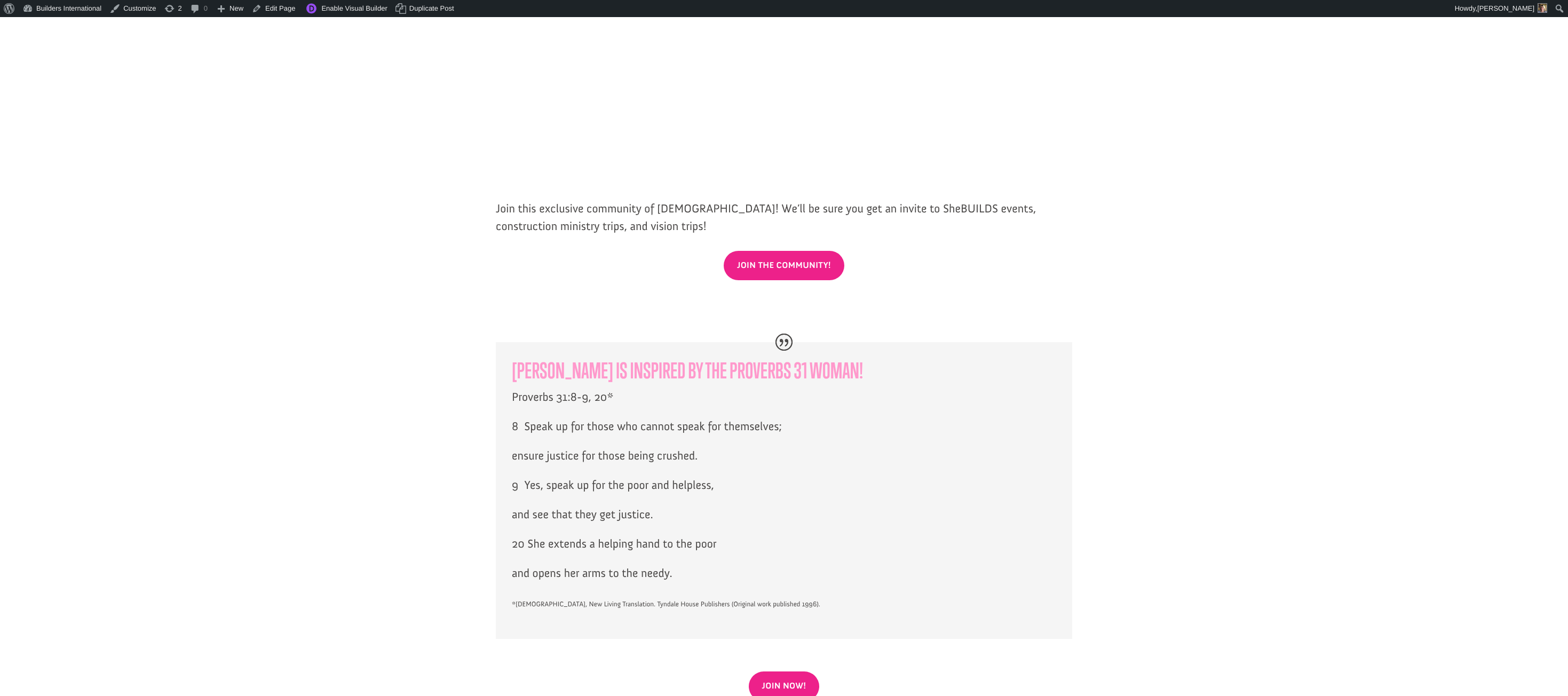
scroll to position [1209, 0]
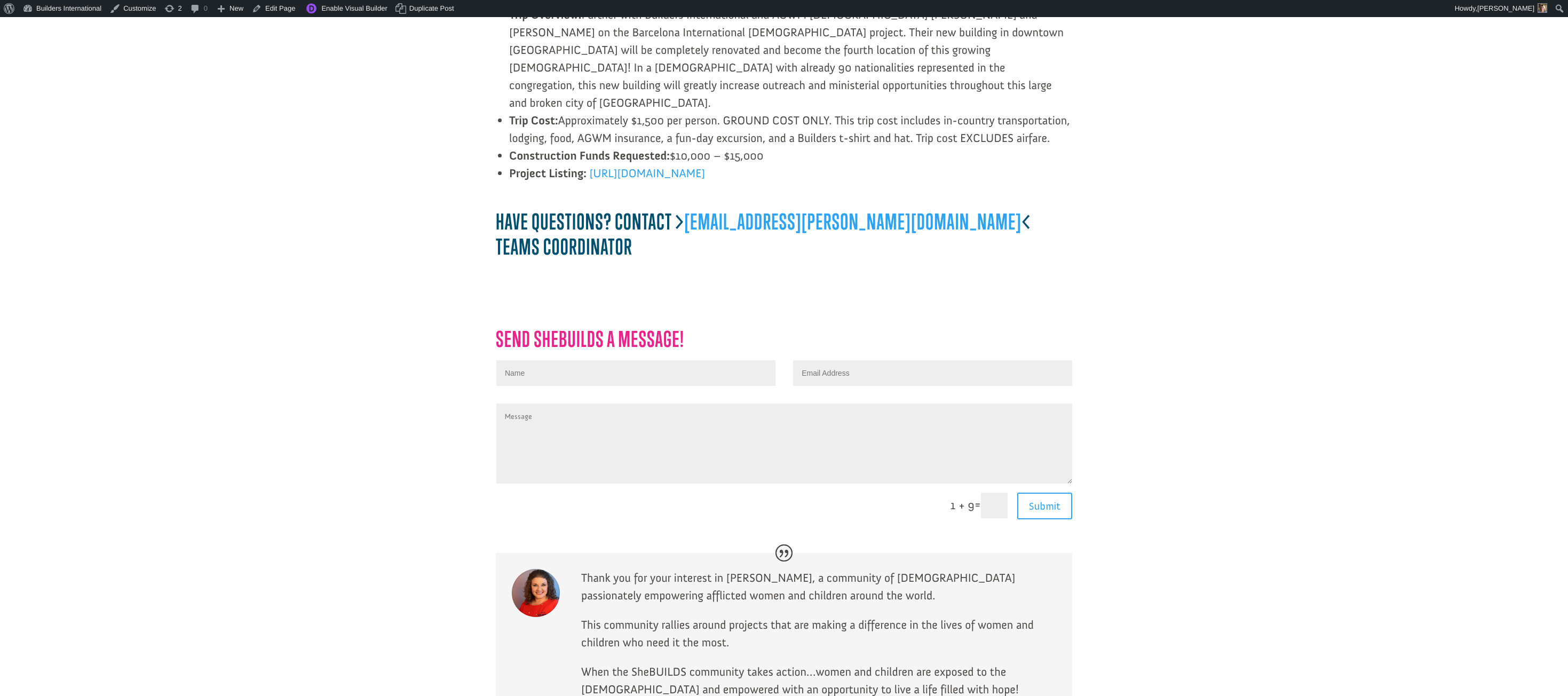
click at [553, 209] on h3 "Have questions? Contact > sydney.lopez@buildersintl.org < Teams coordinator" at bounding box center [784, 237] width 576 height 55
click at [284, 14] on link "Edit Page" at bounding box center [273, 9] width 52 height 17
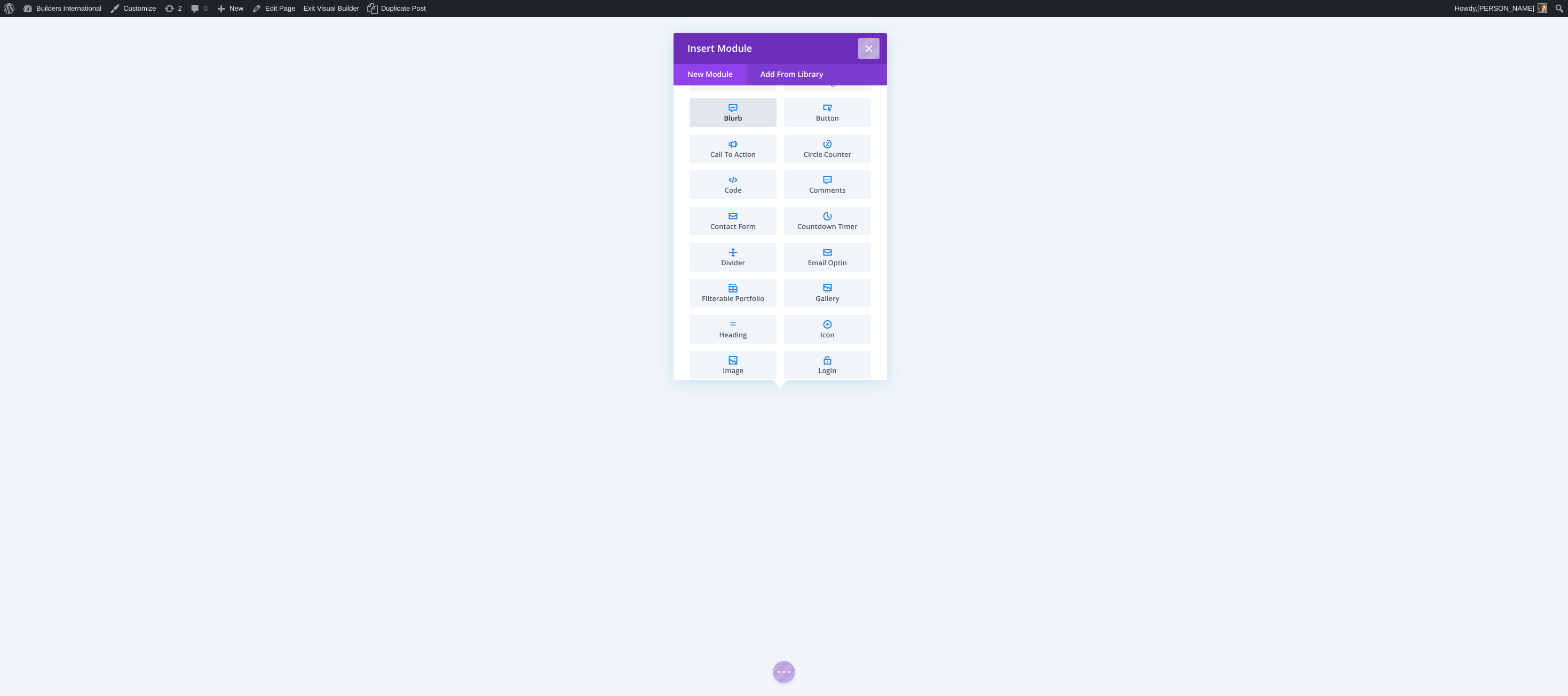
scroll to position [103, 0]
click at [729, 248] on li "Divider" at bounding box center [733, 256] width 87 height 29
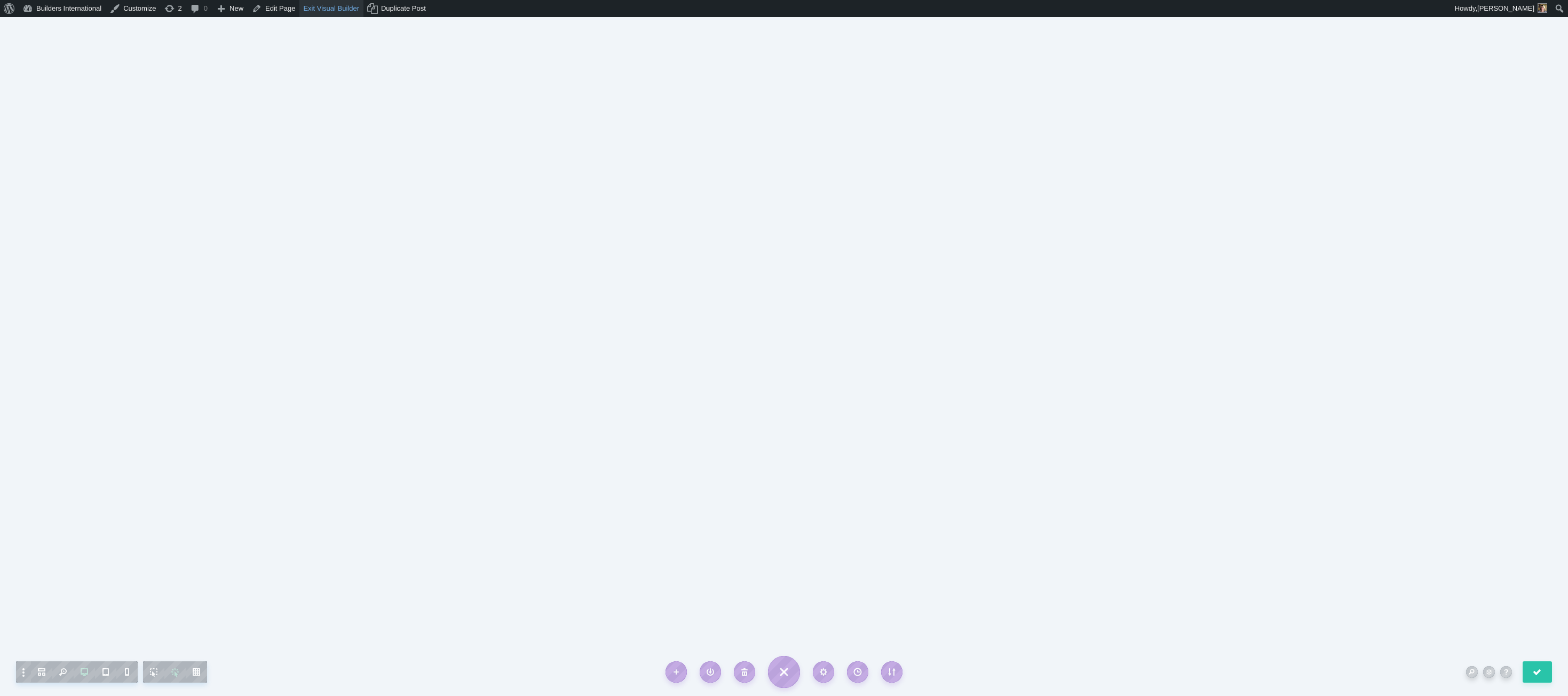
click at [343, 10] on link "Exit Visual Builder" at bounding box center [331, 9] width 64 height 17
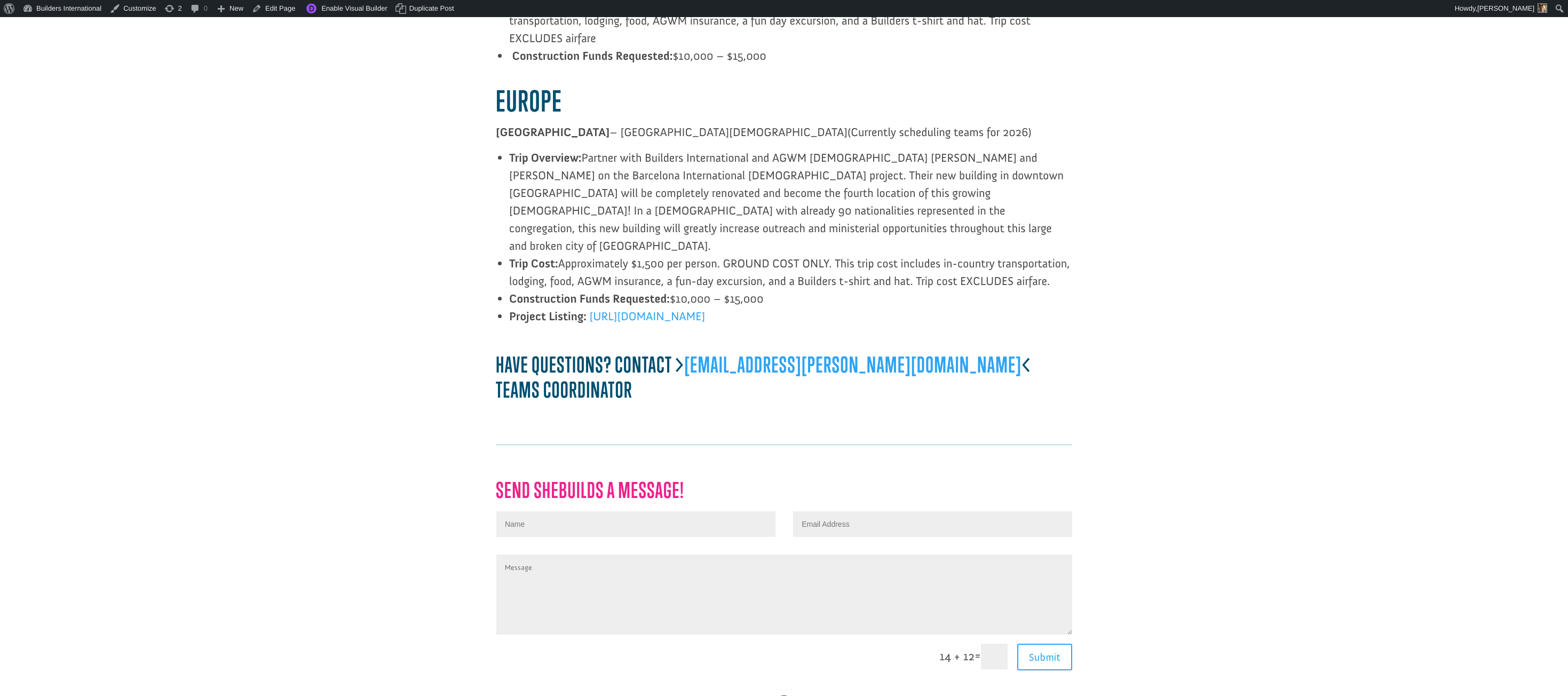
scroll to position [2335, 0]
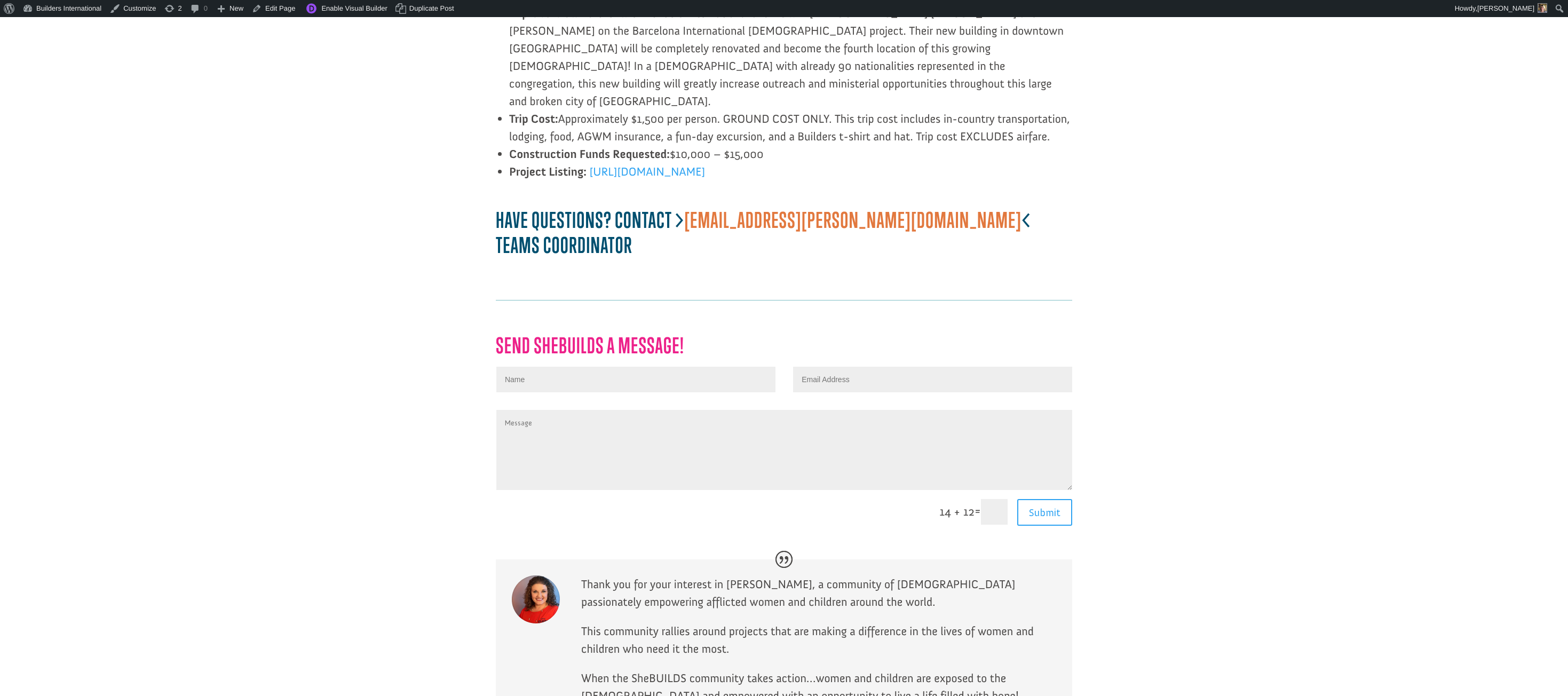
click at [817, 207] on link "[EMAIL_ADDRESS][PERSON_NAME][DOMAIN_NAME]" at bounding box center [853, 222] width 337 height 31
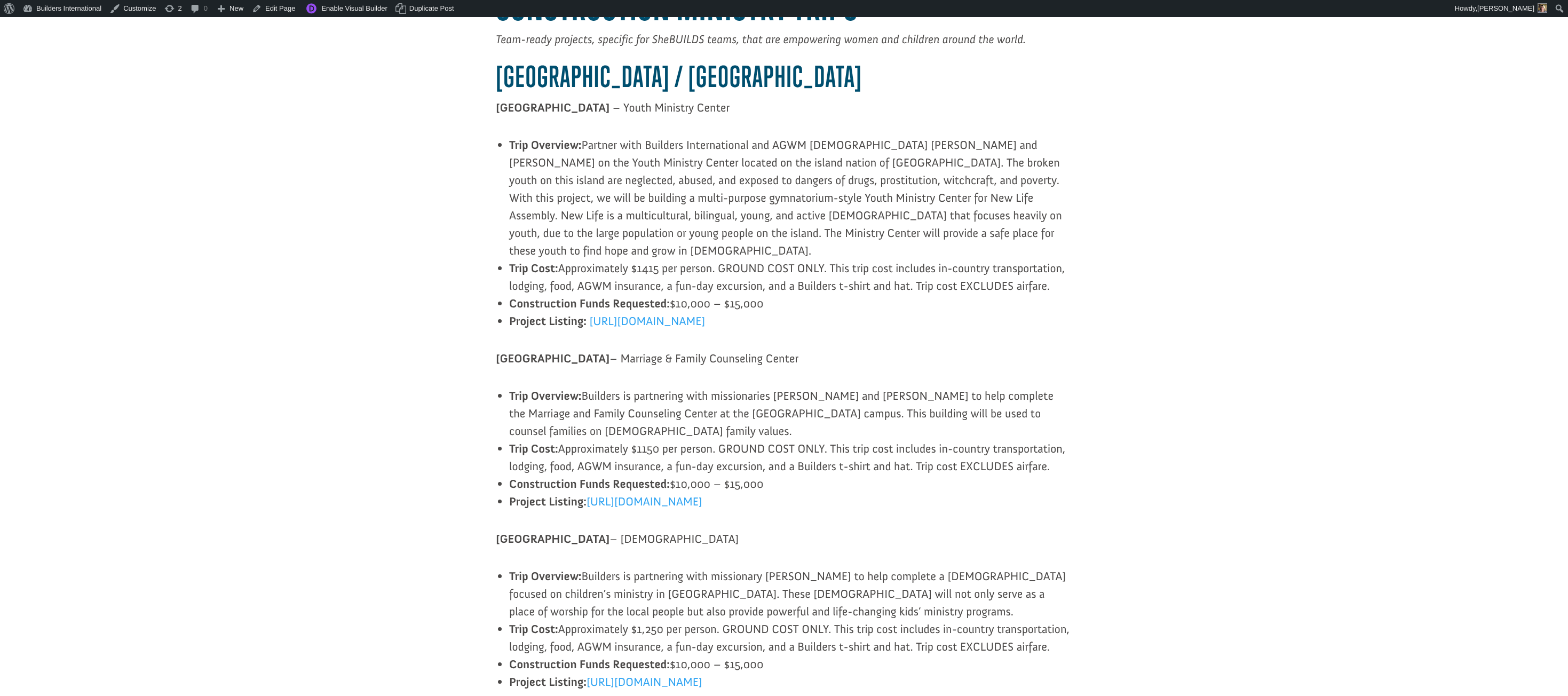
scroll to position [713, 0]
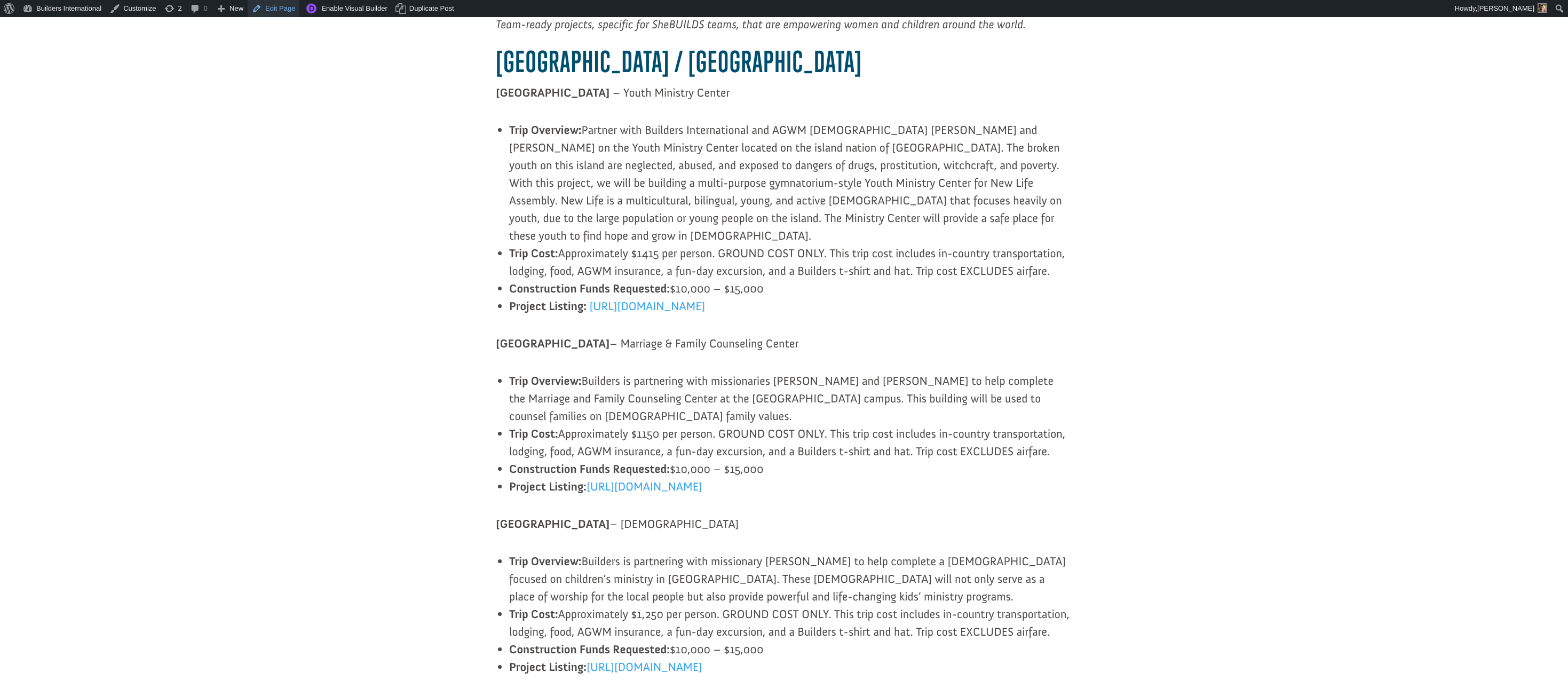
click at [275, 14] on link "Edit Page" at bounding box center [273, 9] width 52 height 17
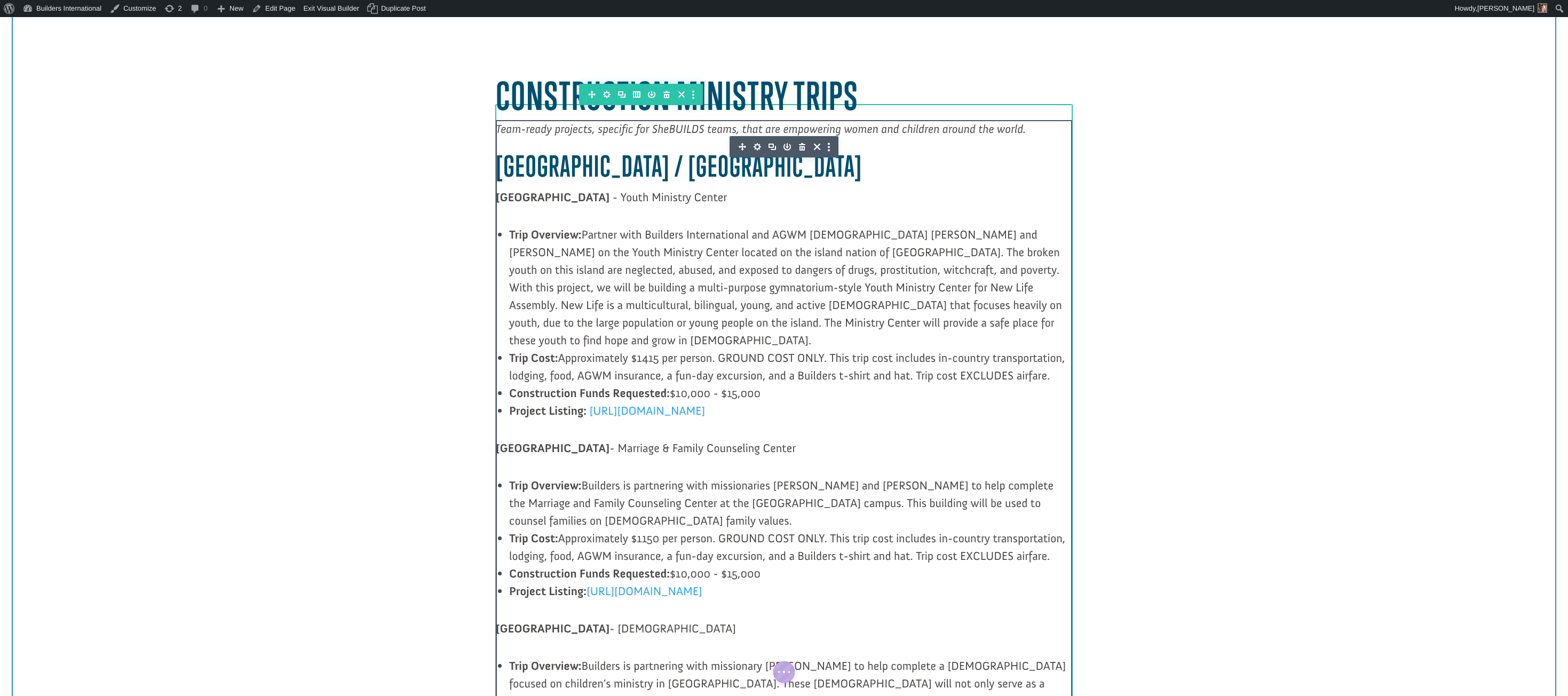
click at [599, 132] on span "Team-ready projects, specific for SheBUILDS teams, that are empowering women an…" at bounding box center [761, 129] width 530 height 15
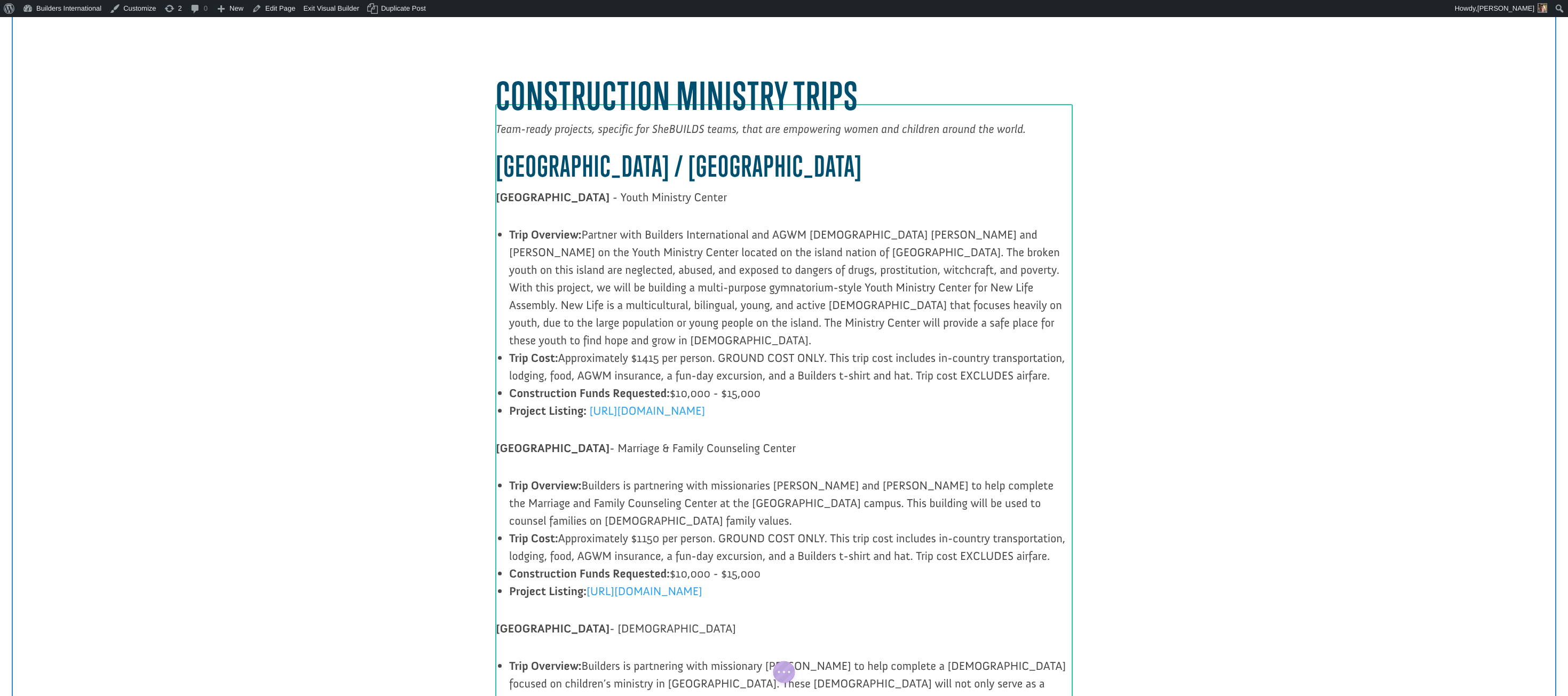
click at [558, 156] on span "LATIN AMERICA / CARIBBEAN" at bounding box center [679, 166] width 366 height 34
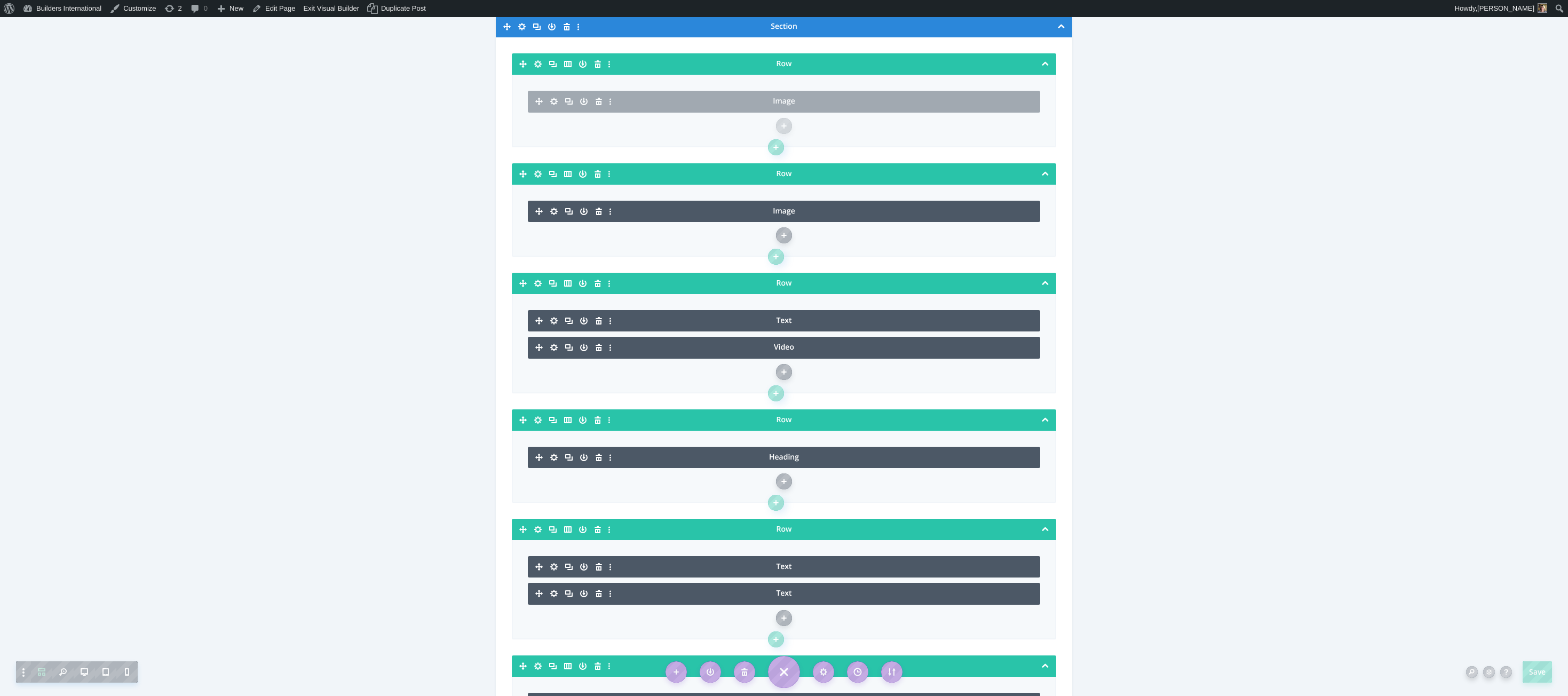
click at [537, 286] on icon "button" at bounding box center [538, 283] width 7 height 7
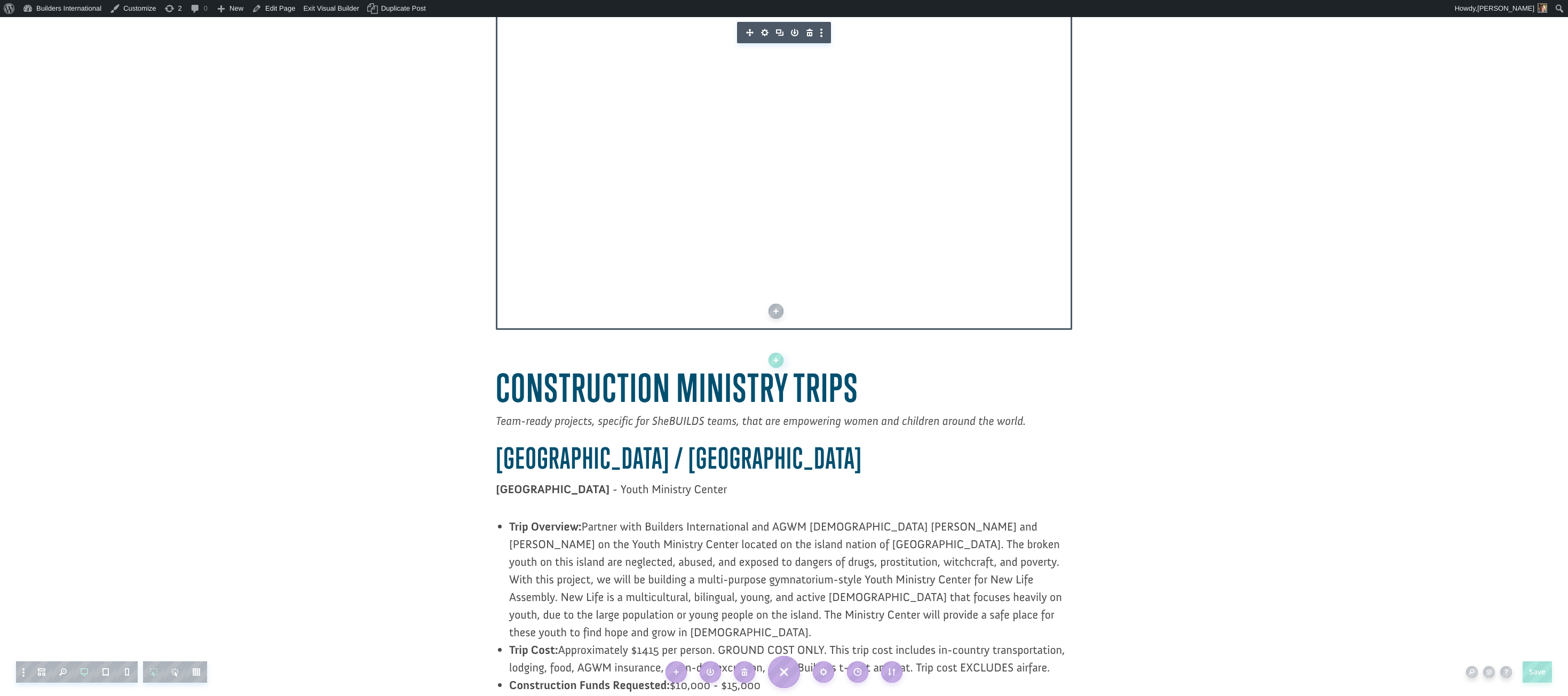
scroll to position [373, 0]
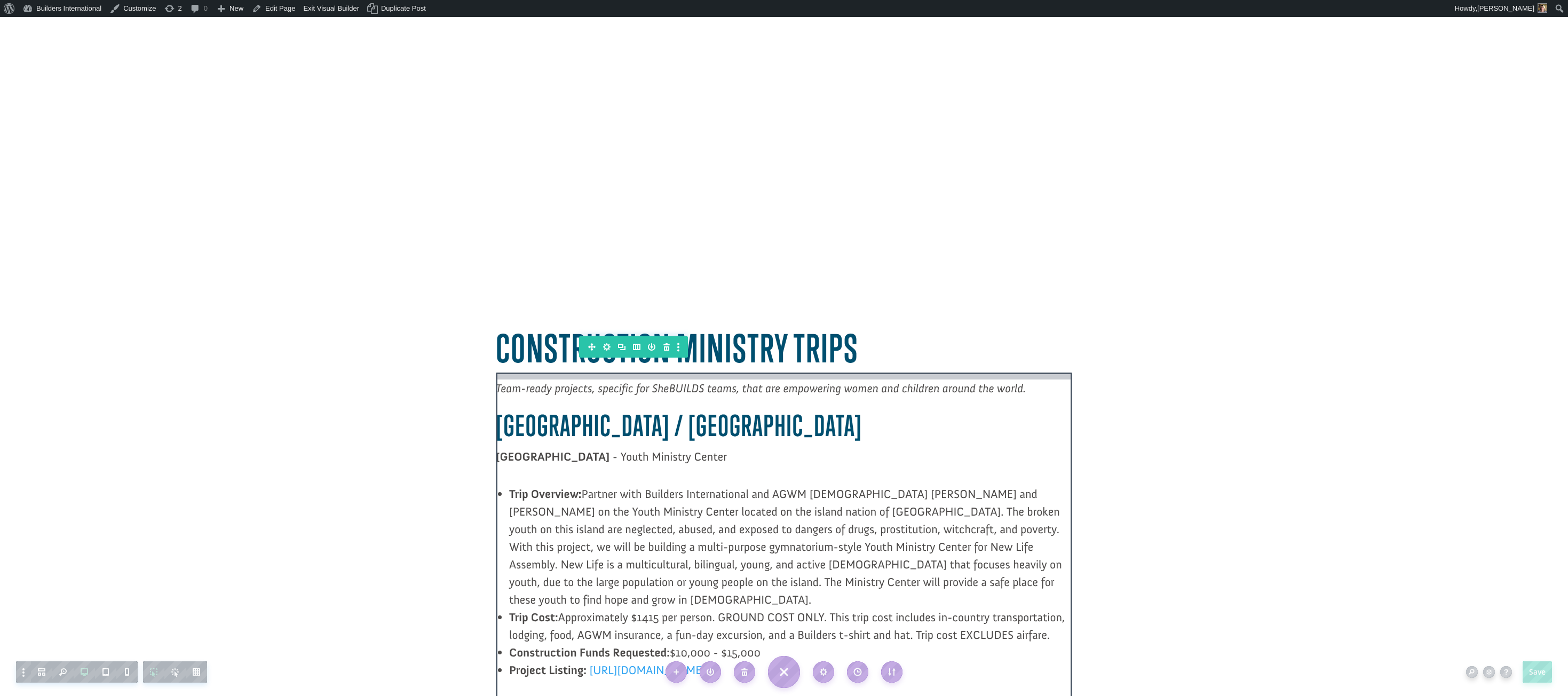
drag, startPoint x: 513, startPoint y: 379, endPoint x: 511, endPoint y: 387, distance: 8.2
click at [511, 385] on span "Team-ready projects, specific for SheBUILDS teams, that are empowering women an…" at bounding box center [761, 388] width 530 height 15
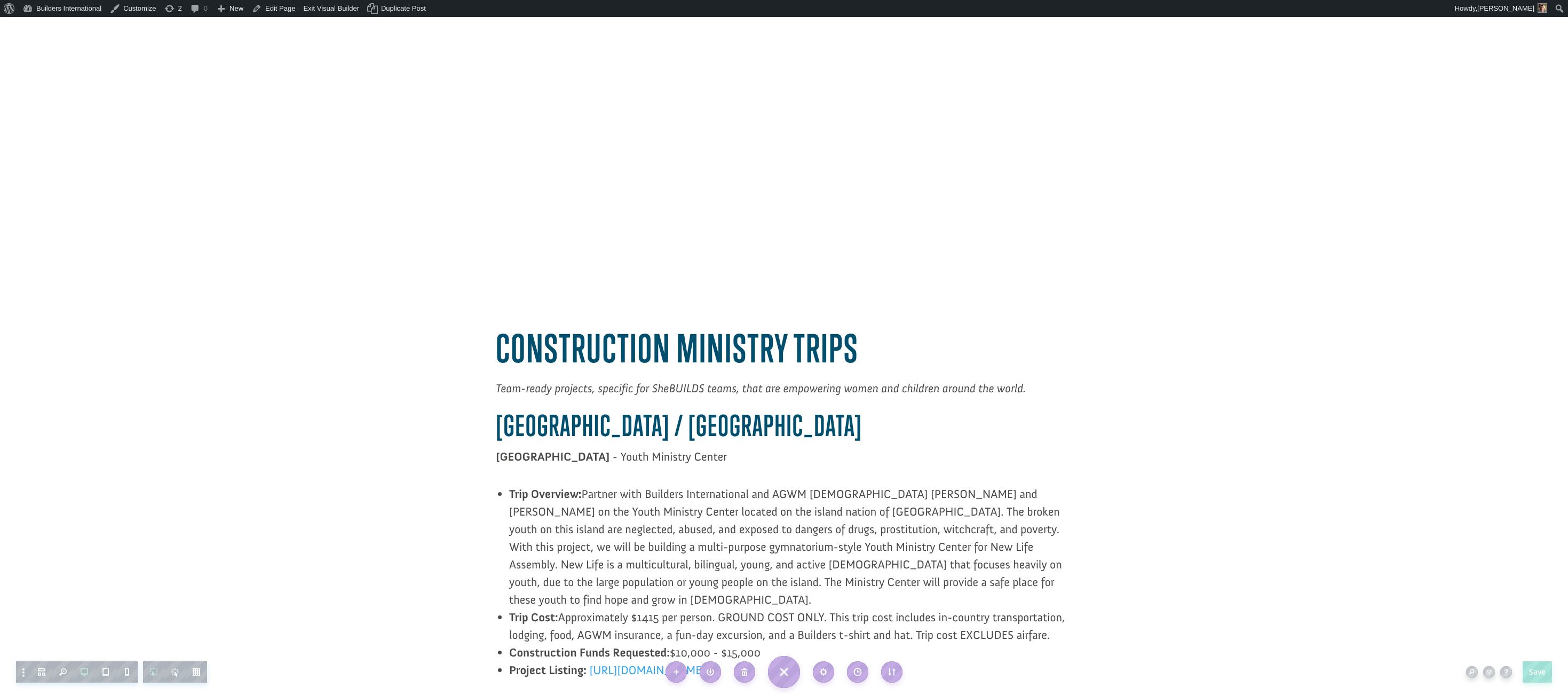
click at [514, 411] on span "LATIN AMERICA / CARIBBEAN" at bounding box center [679, 426] width 366 height 34
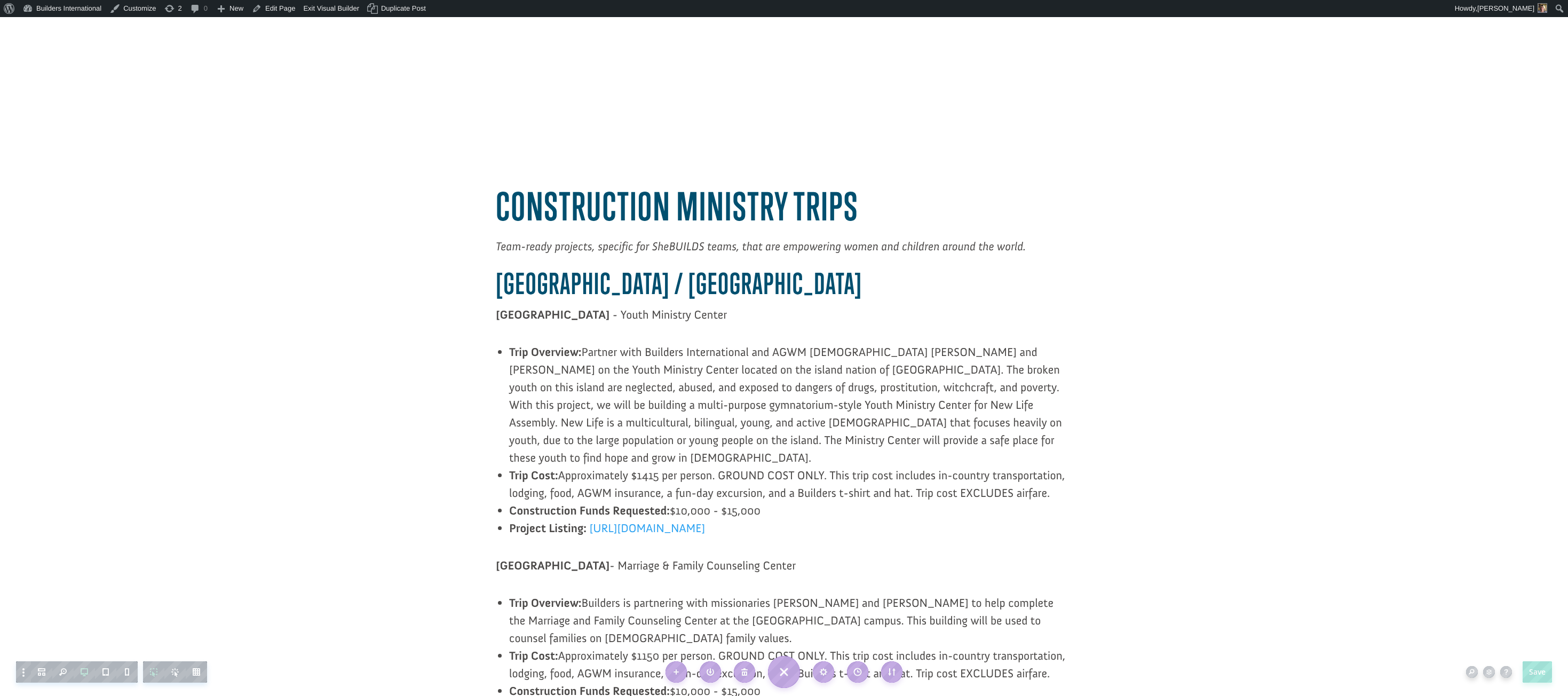
scroll to position [516, 0]
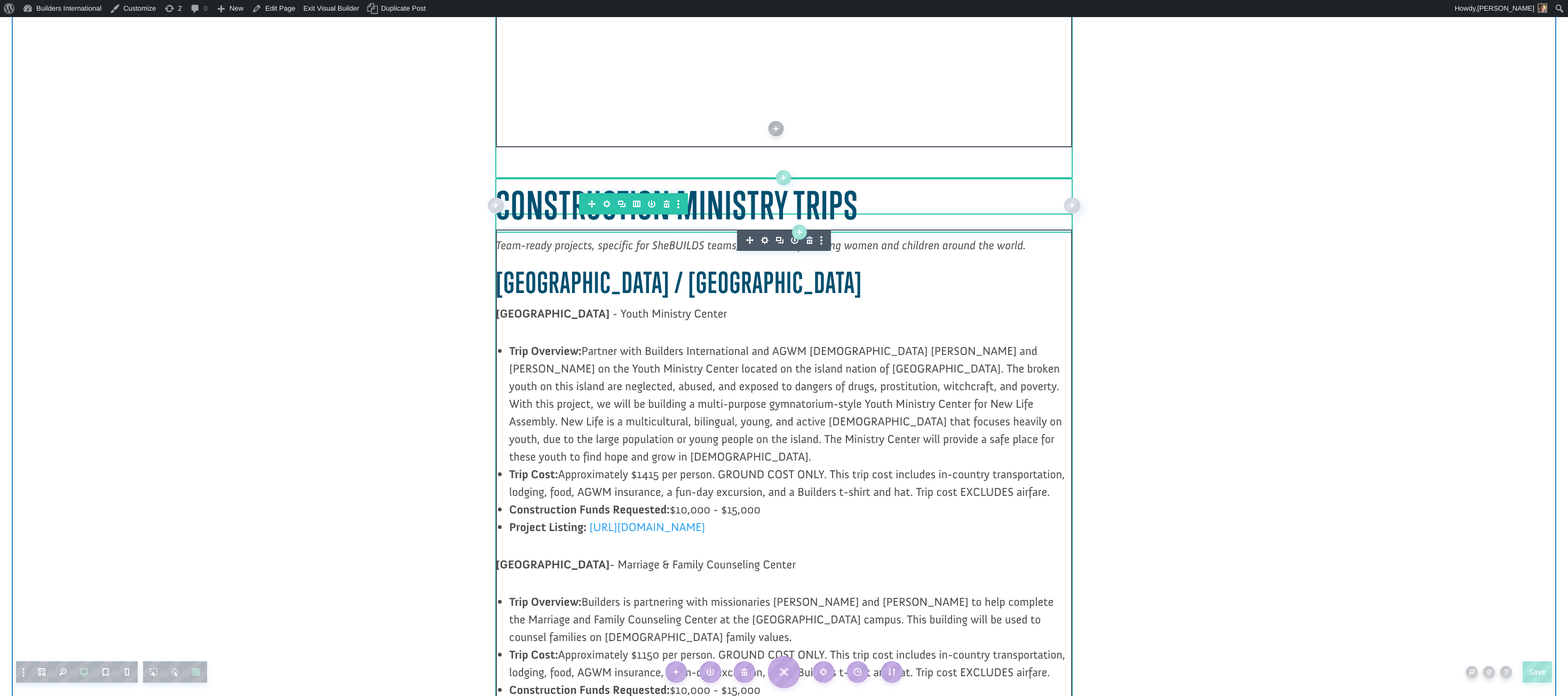
click at [517, 223] on h1 "construction ministry trips" at bounding box center [784, 208] width 576 height 50
click at [514, 241] on span "Team-ready projects, specific for SheBUILDS teams, that are empowering women an…" at bounding box center [761, 245] width 530 height 15
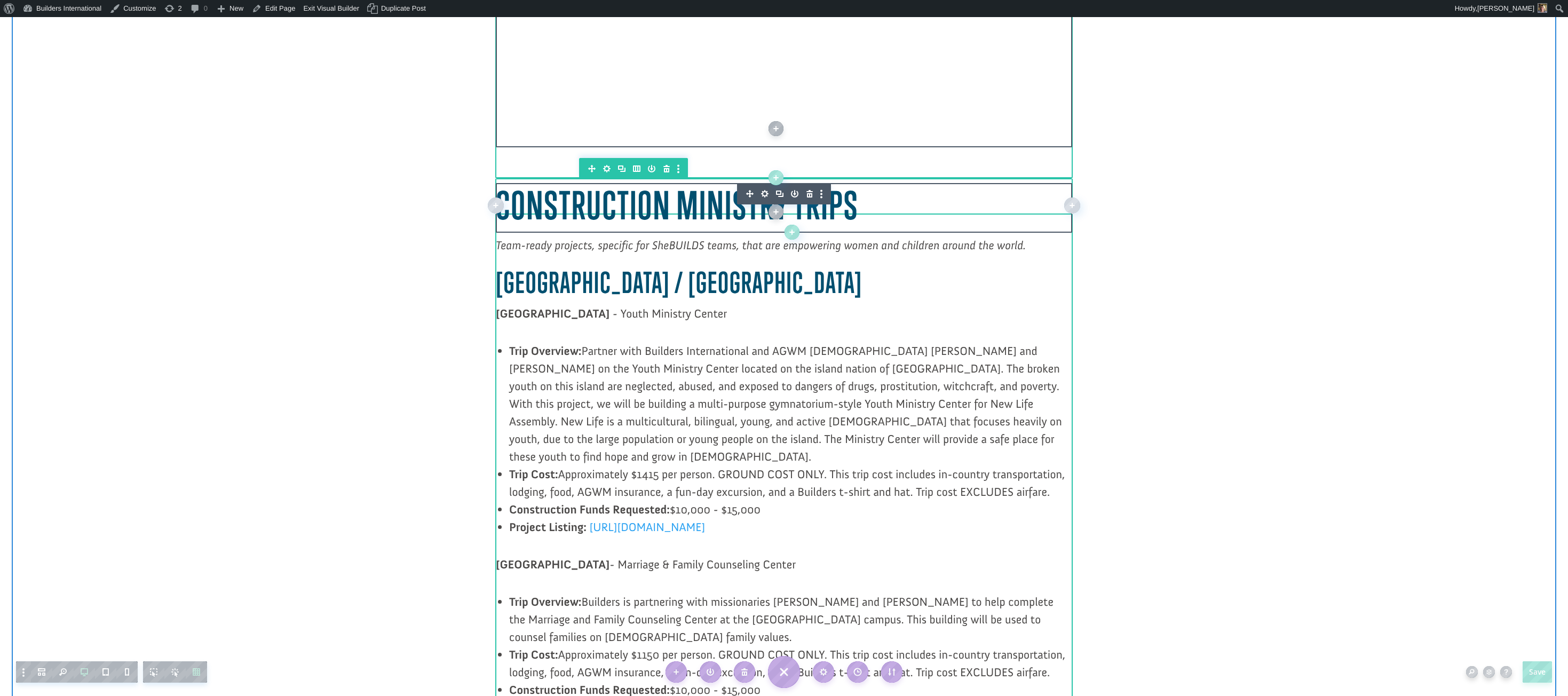
click at [509, 268] on span "LATIN AMERICA / CARIBBEAN" at bounding box center [679, 283] width 366 height 34
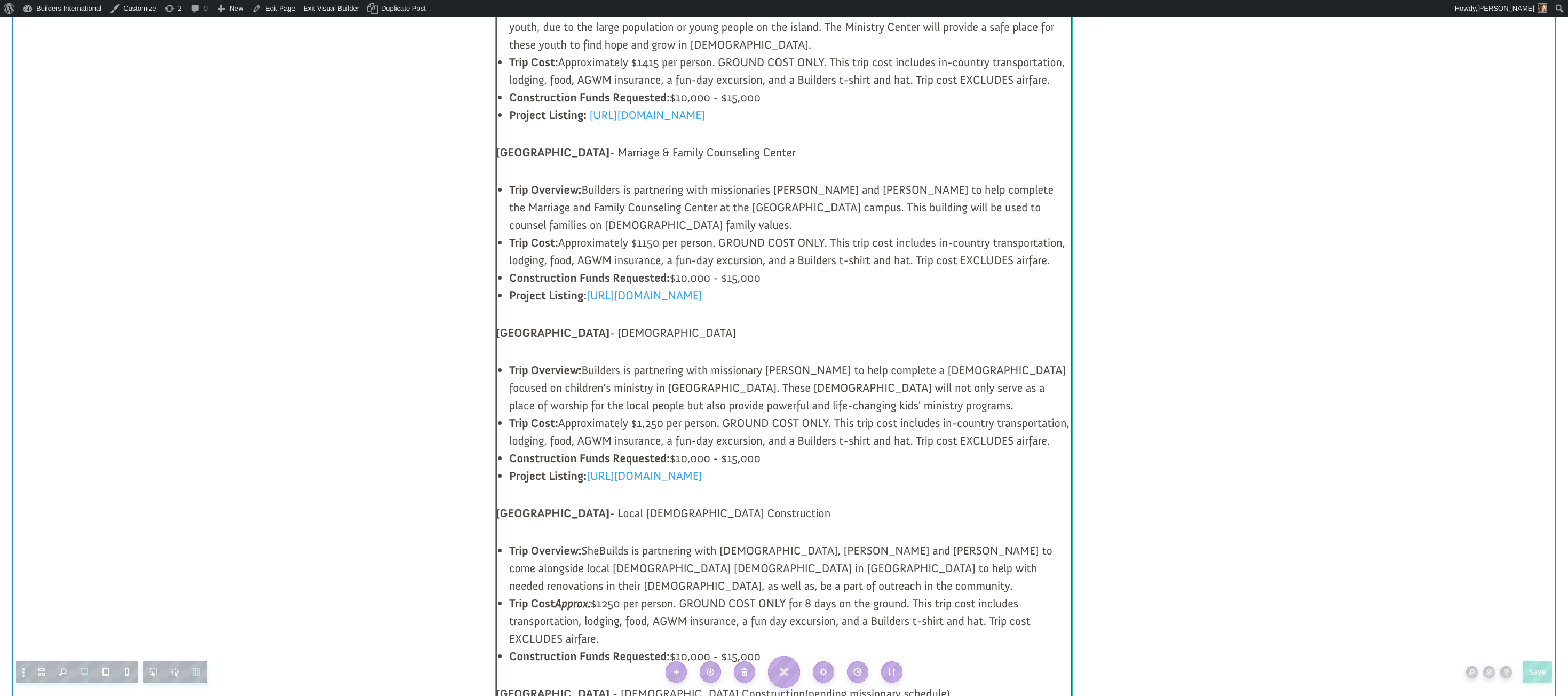
scroll to position [903, 0]
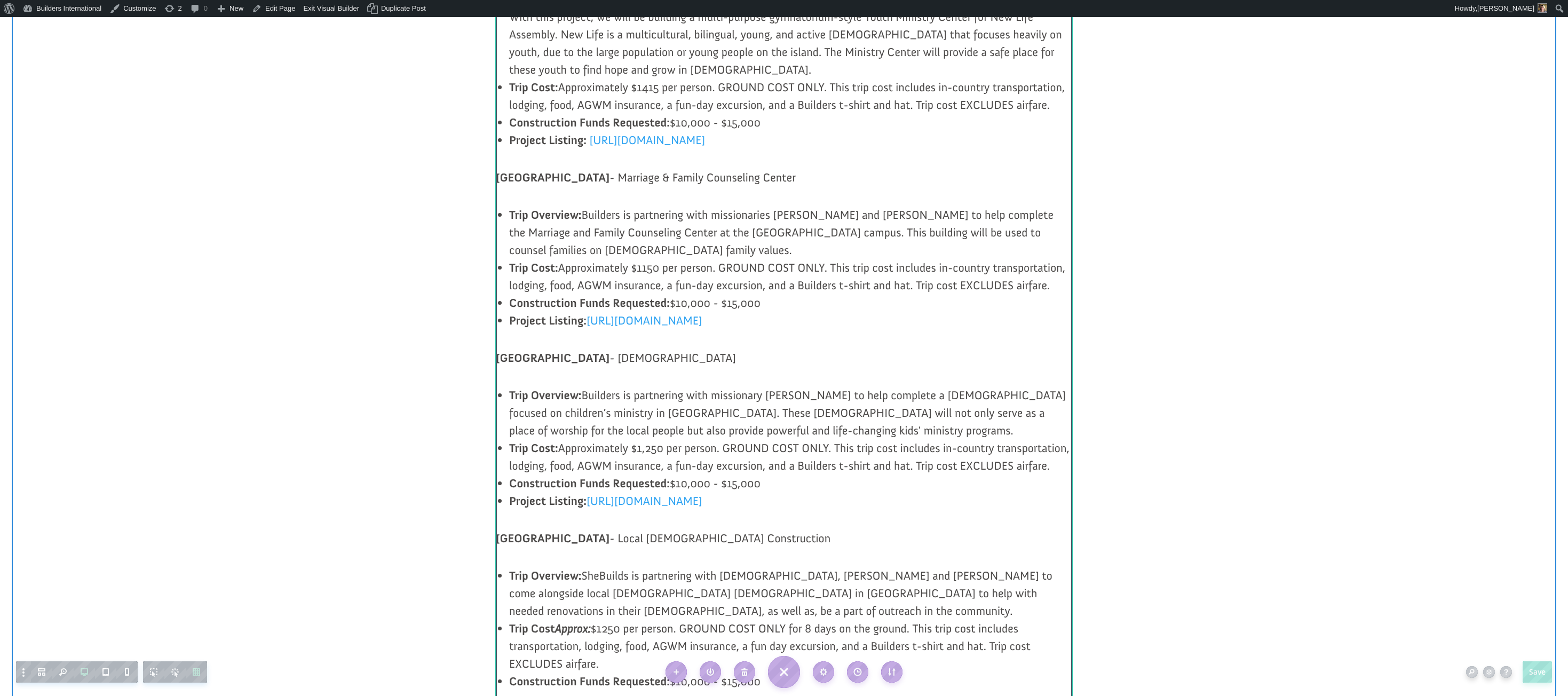
click at [814, 312] on li "Project Listing: https://projects.buildersintl.org/project/21" at bounding box center [790, 320] width 563 height 18
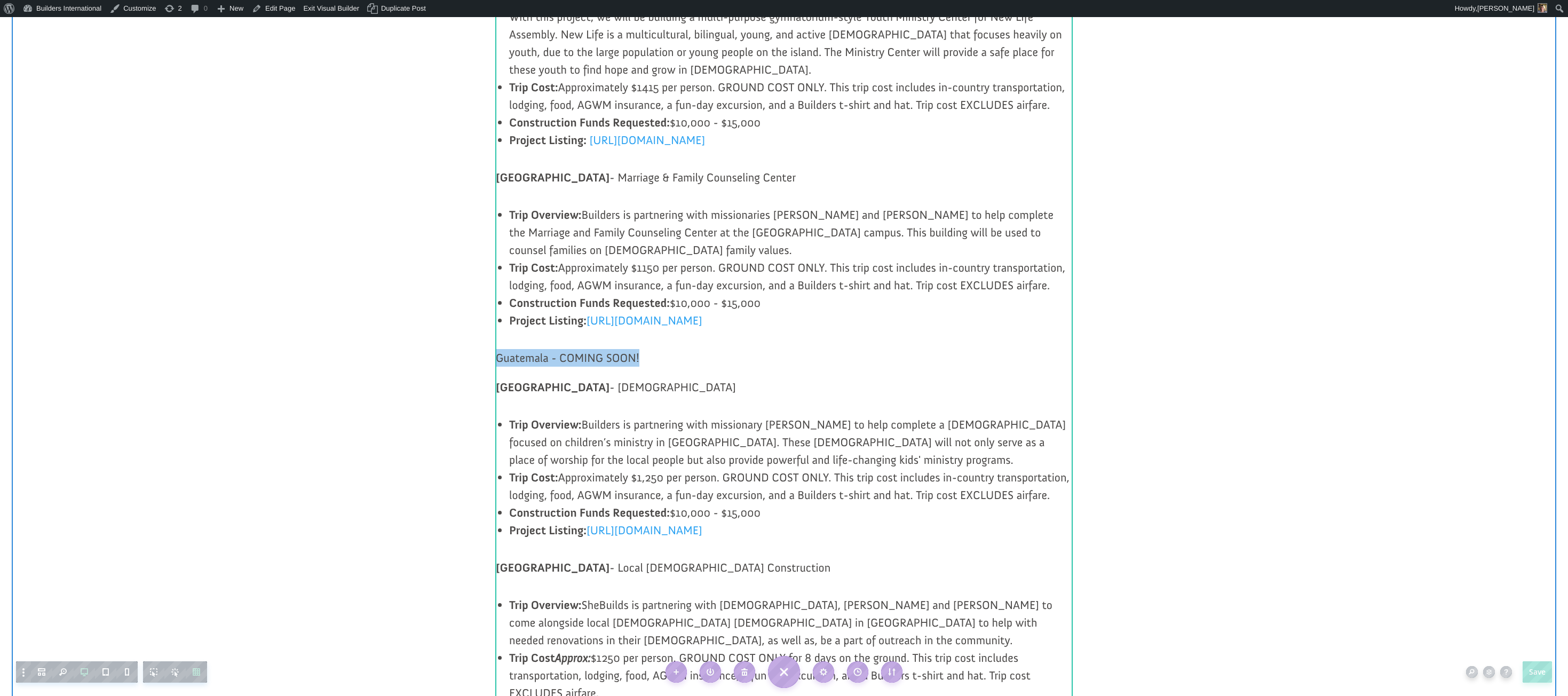
drag, startPoint x: 647, startPoint y: 340, endPoint x: 498, endPoint y: 335, distance: 149.1
click at [716, 349] on p "Guatemala - COMING SOON!" at bounding box center [784, 364] width 576 height 29
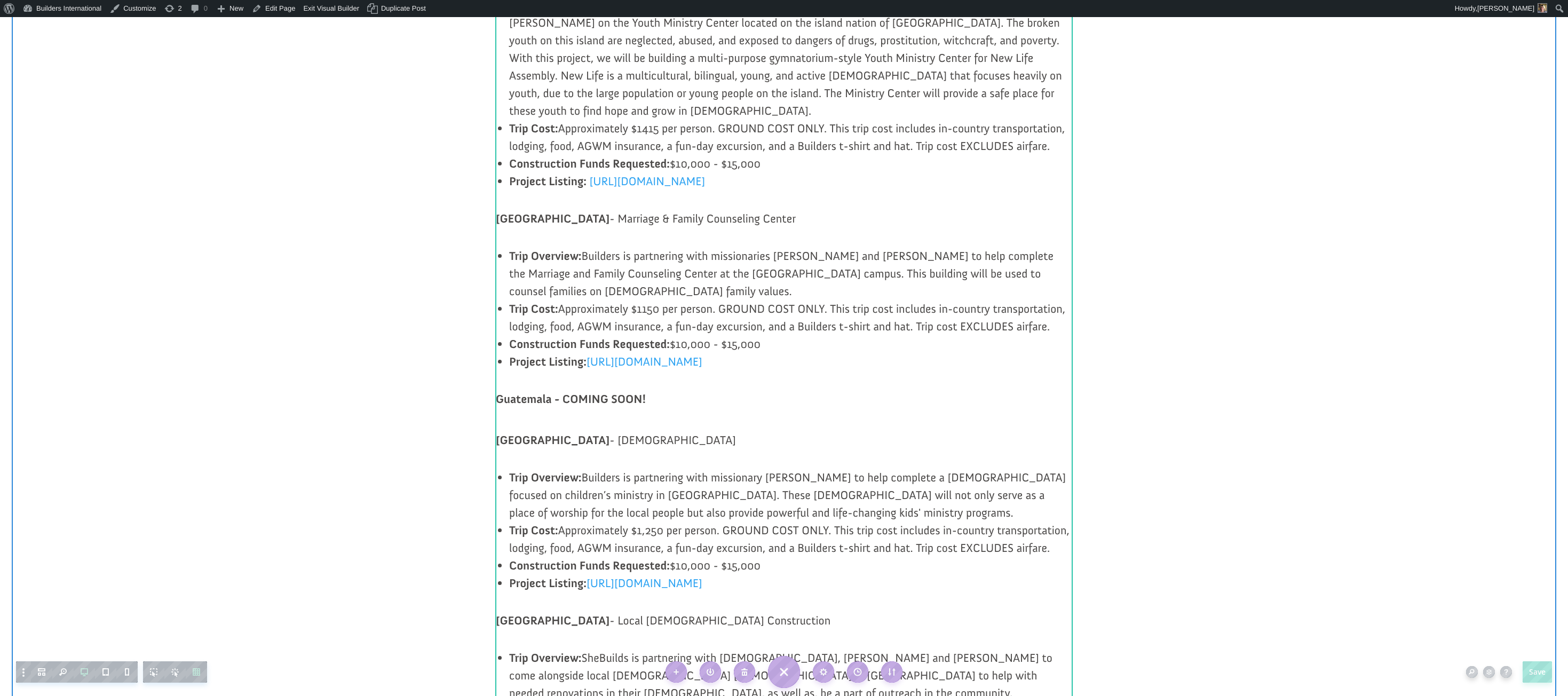
scroll to position [858, 0]
click at [716, 435] on p "Honduras - Jehovah Jireh Assembly of God Church" at bounding box center [784, 450] width 576 height 29
click at [508, 217] on p "El Salvador - Marriage & Family Counseling Center" at bounding box center [784, 220] width 576 height 29
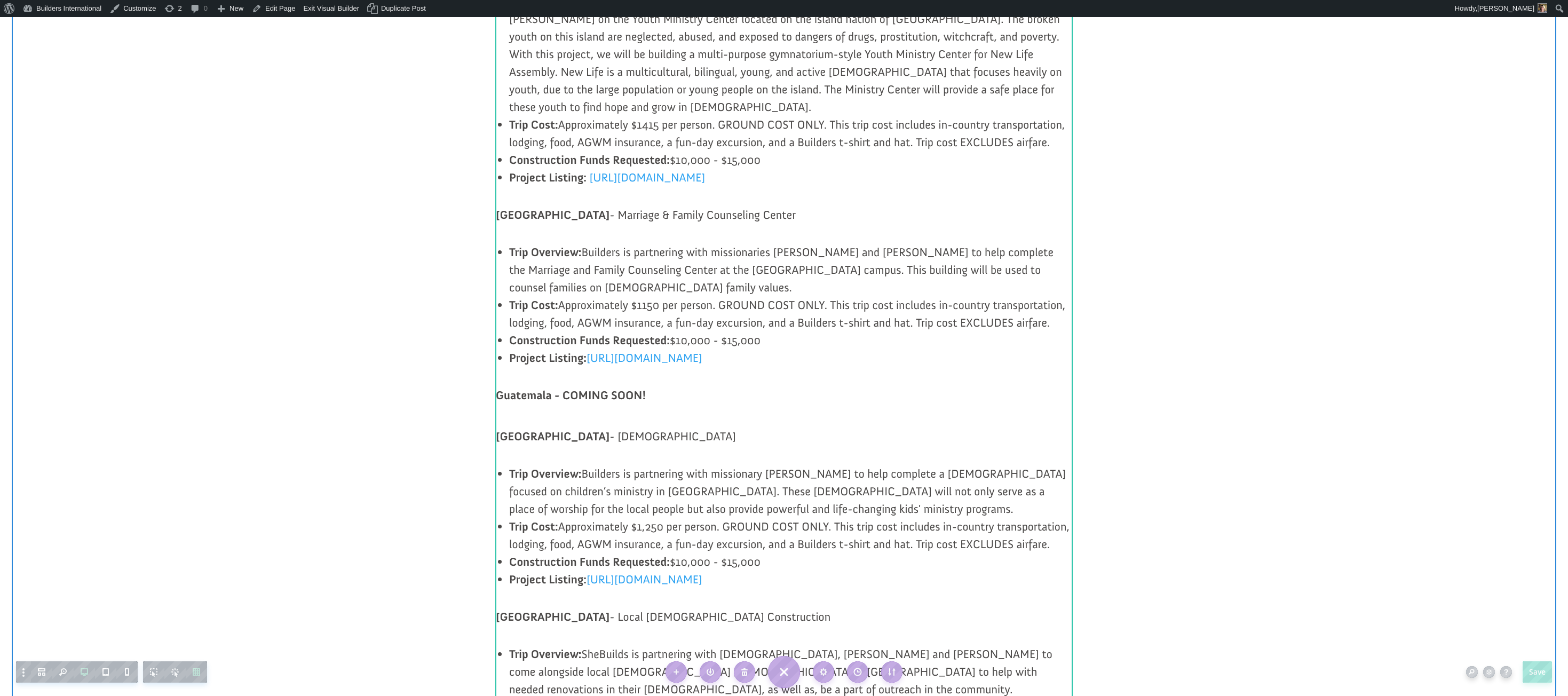
click at [500, 214] on p "El Salvador - Marriage & Family Counseling Center" at bounding box center [784, 220] width 576 height 29
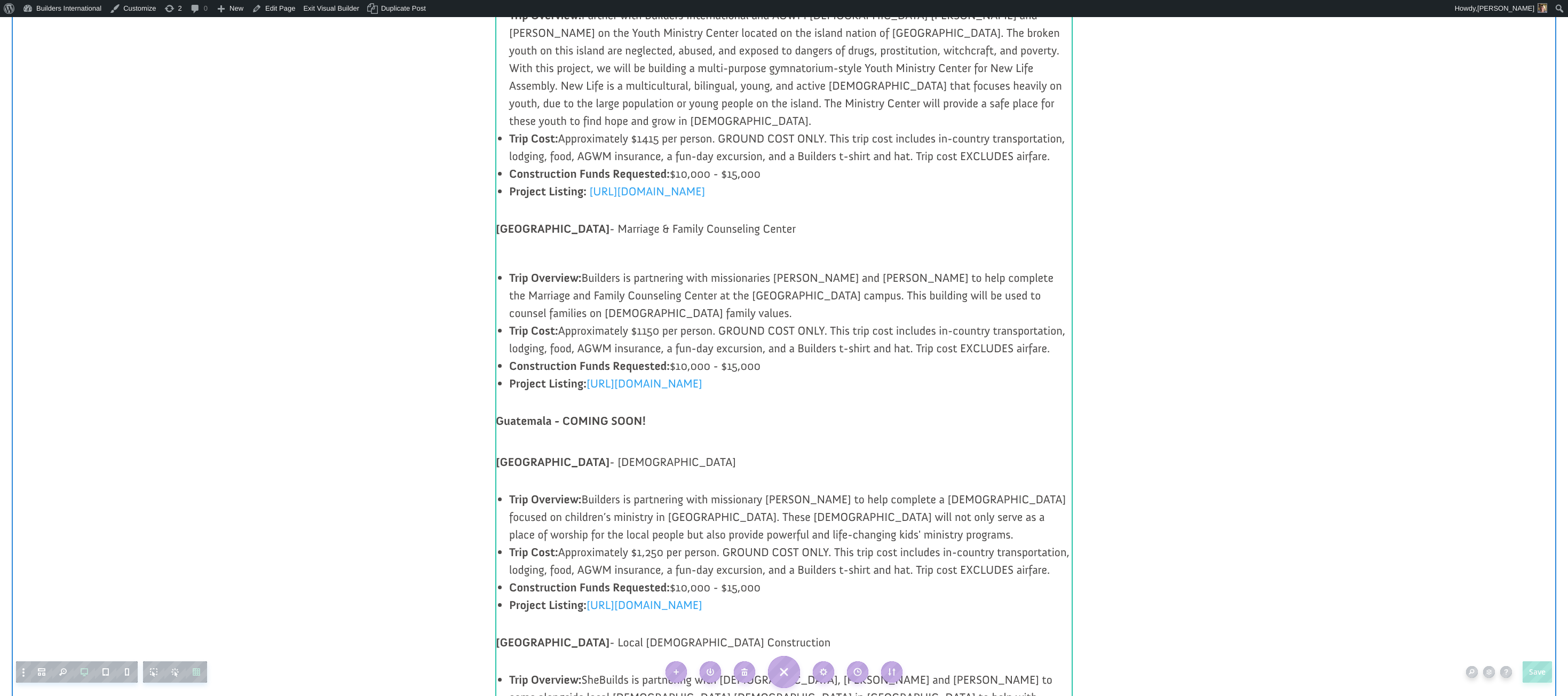
scroll to position [852, 0]
click at [505, 248] on p at bounding box center [784, 254] width 576 height 12
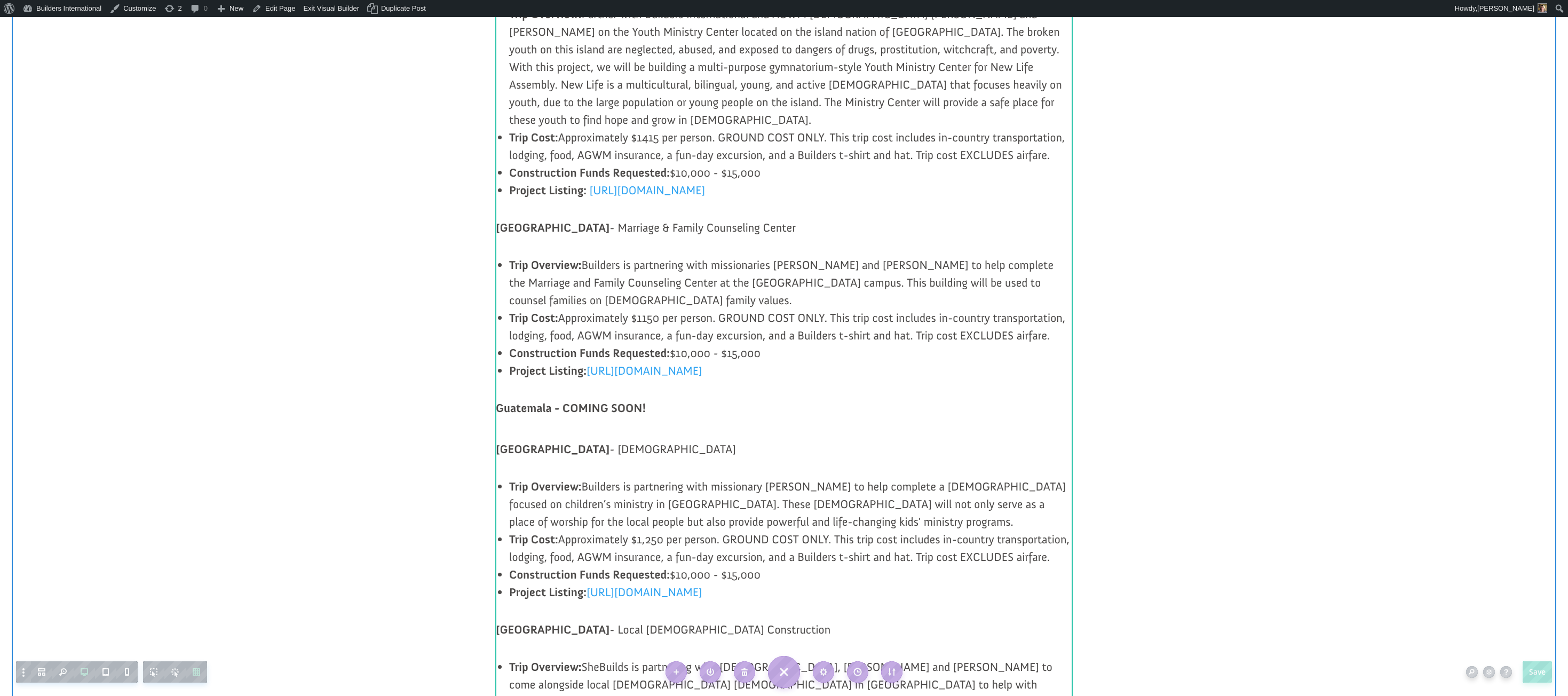
click at [505, 408] on p "Guatemala - COMING SOON!" at bounding box center [784, 414] width 576 height 29
click at [501, 442] on b "[GEOGRAPHIC_DATA]" at bounding box center [553, 449] width 114 height 15
click at [498, 442] on b "[GEOGRAPHIC_DATA]" at bounding box center [553, 449] width 114 height 15
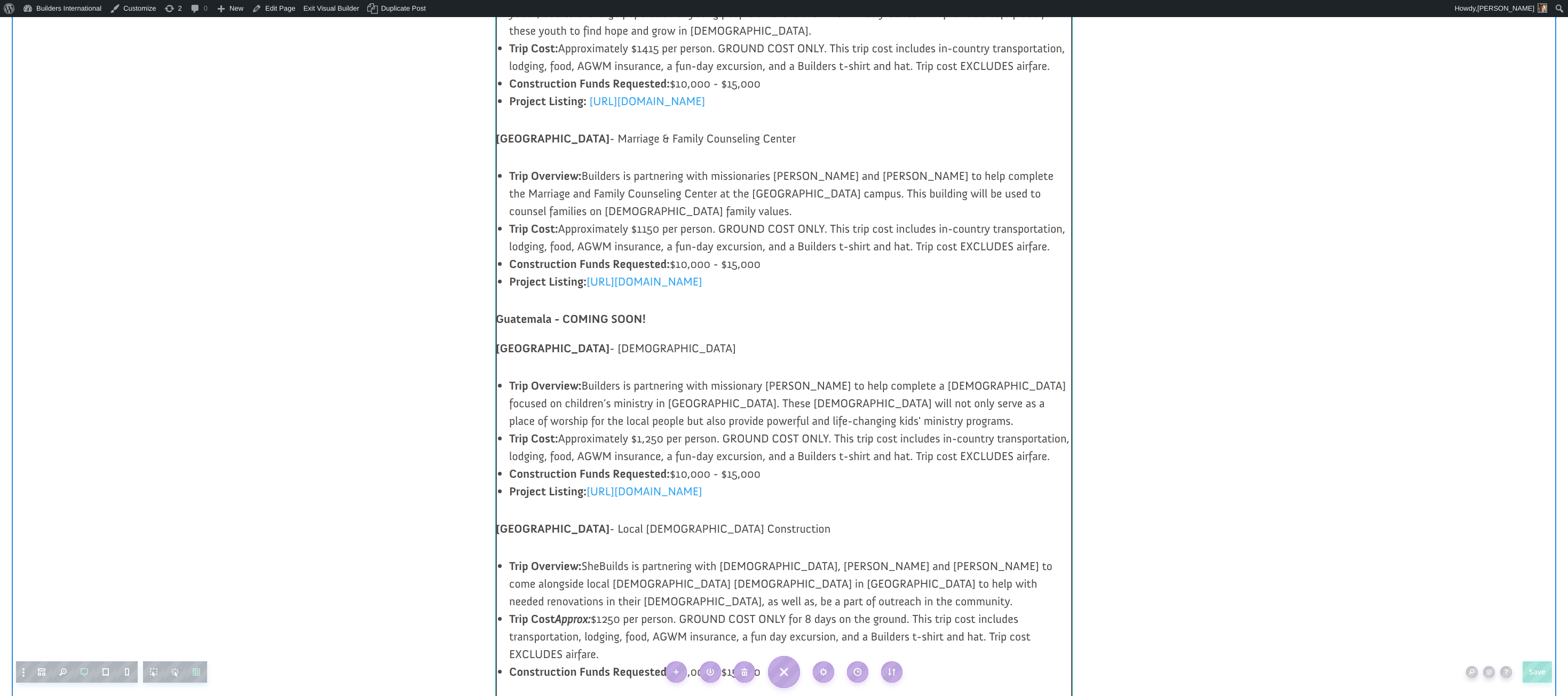
scroll to position [944, 0]
click at [1103, 73] on div at bounding box center [783, 695] width 1544 height 3113
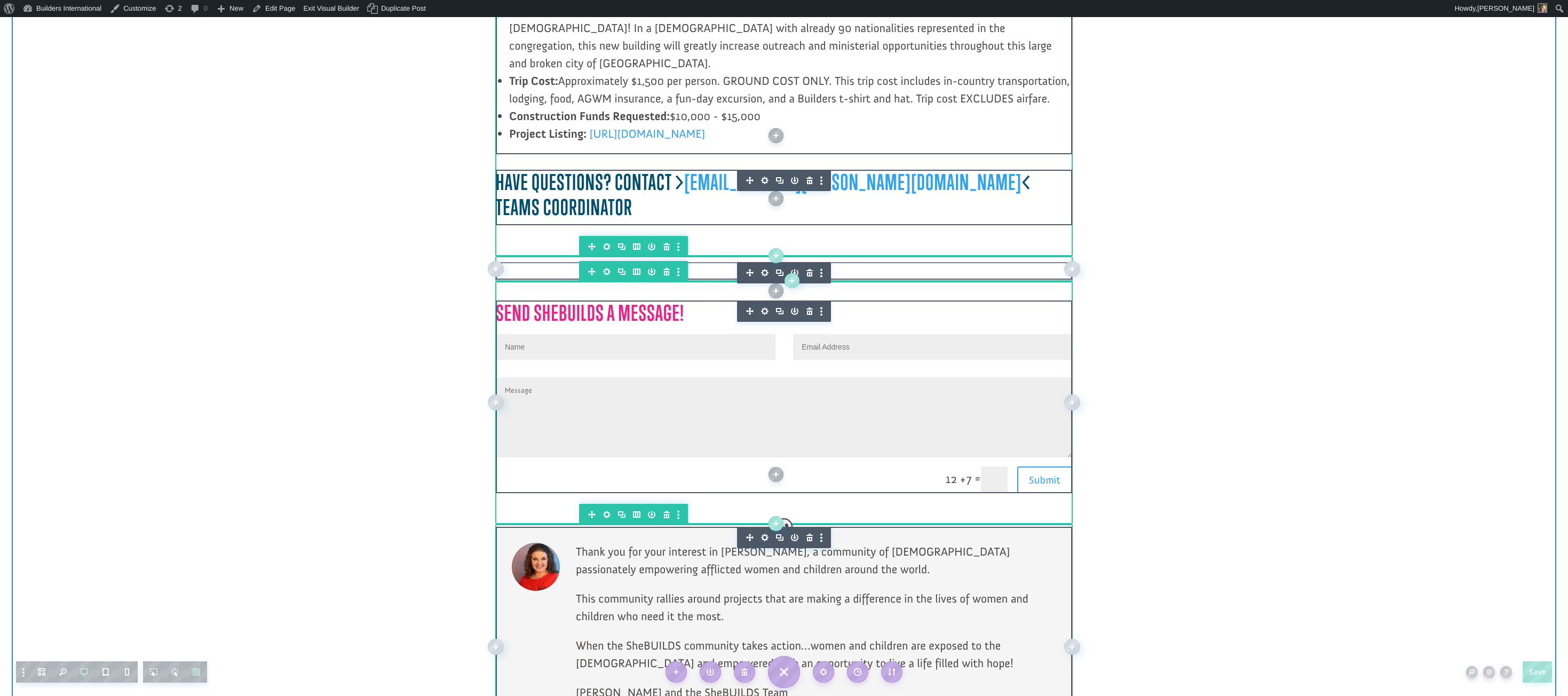
scroll to position [2427, 0]
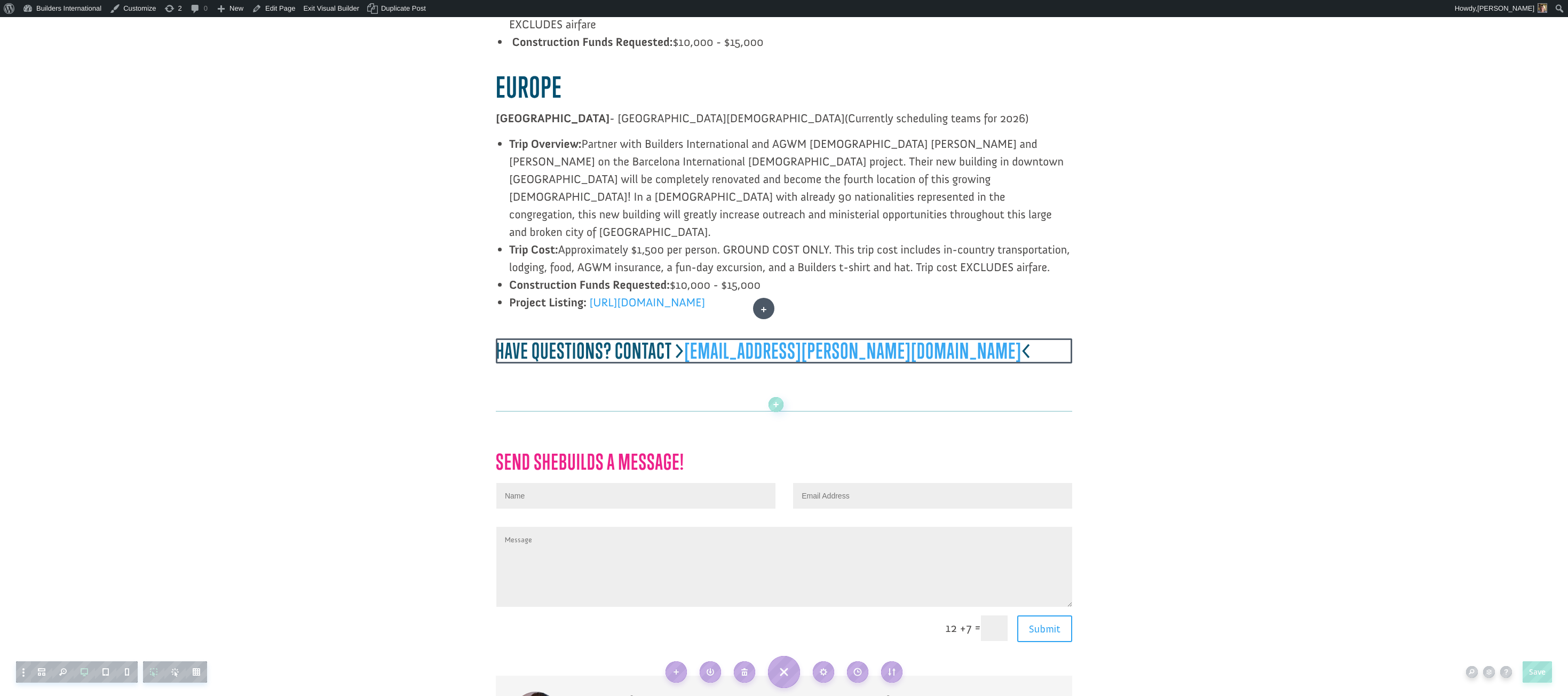
scroll to position [2258, 0]
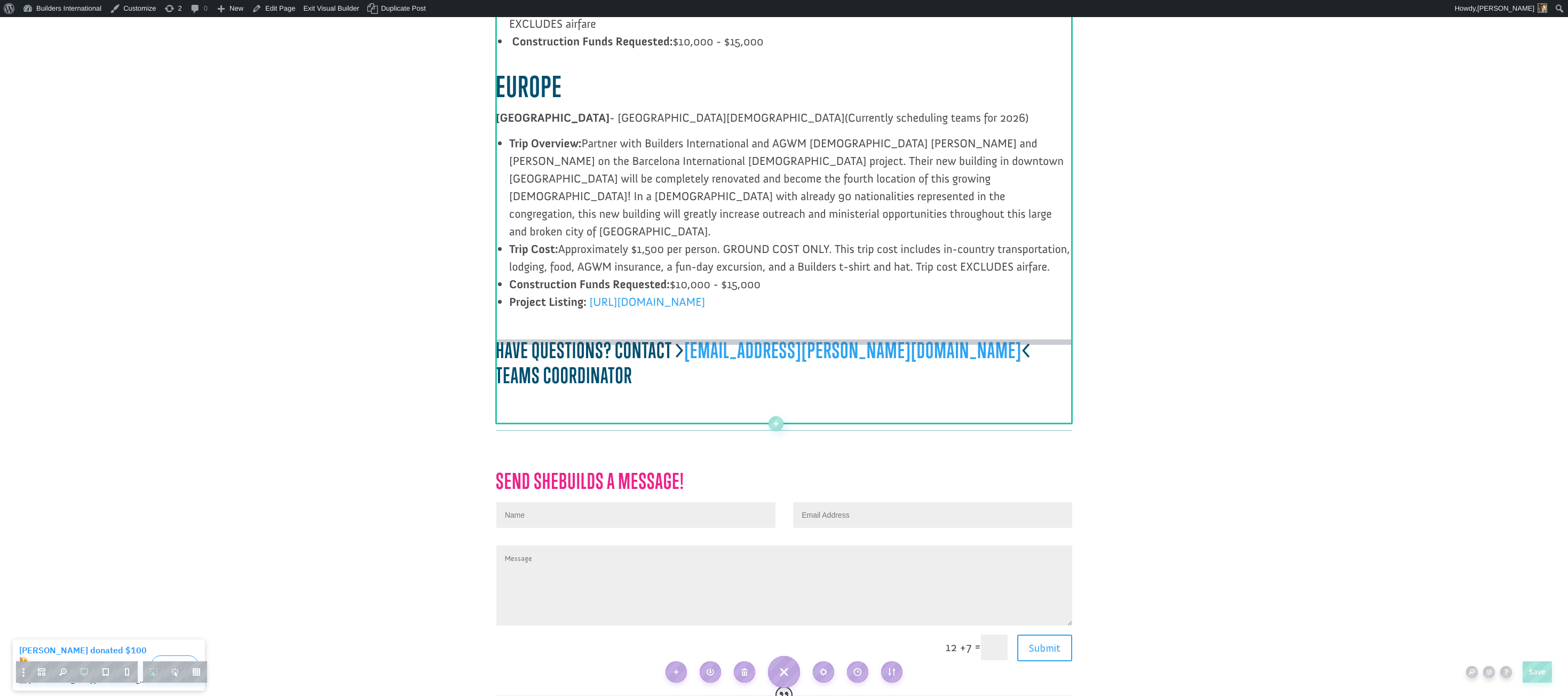
click at [531, 340] on div at bounding box center [784, 343] width 576 height 8
click at [532, 337] on h3 "Have questions? Contact > sydney.lopez@buildersintl.org < Teams coordinator" at bounding box center [784, 364] width 576 height 55
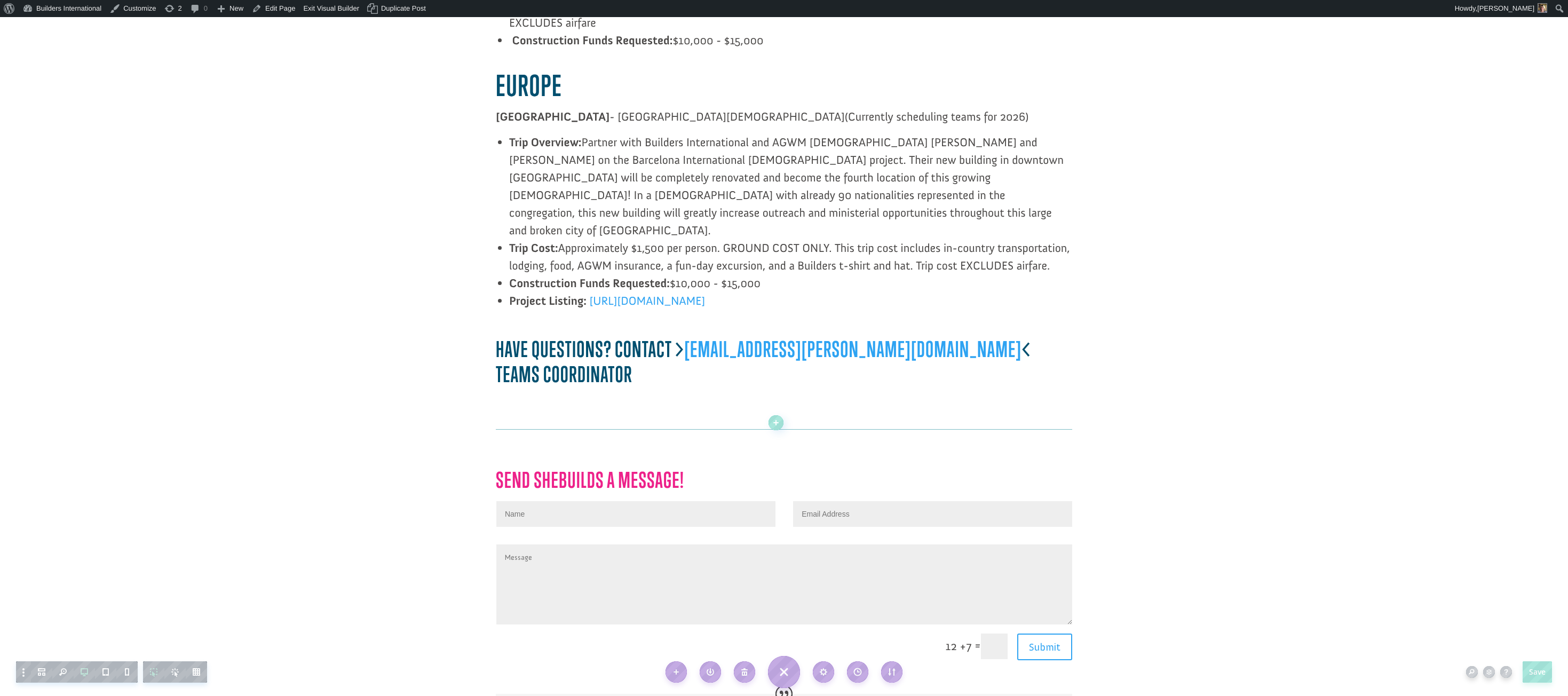
scroll to position [2252, 0]
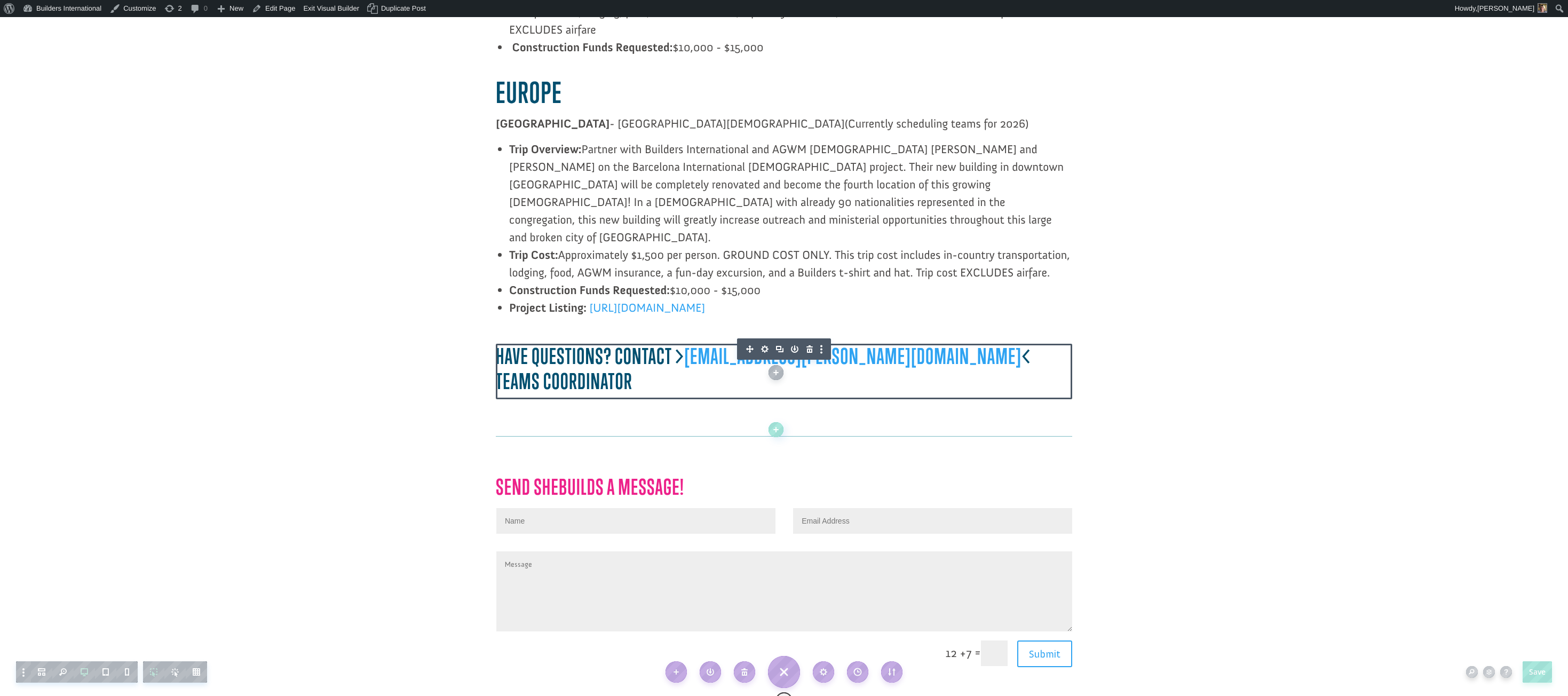
click at [527, 344] on h3 "Have questions? Contact > sydney.lopez@buildersintl.org < Teams coordinator" at bounding box center [784, 371] width 576 height 55
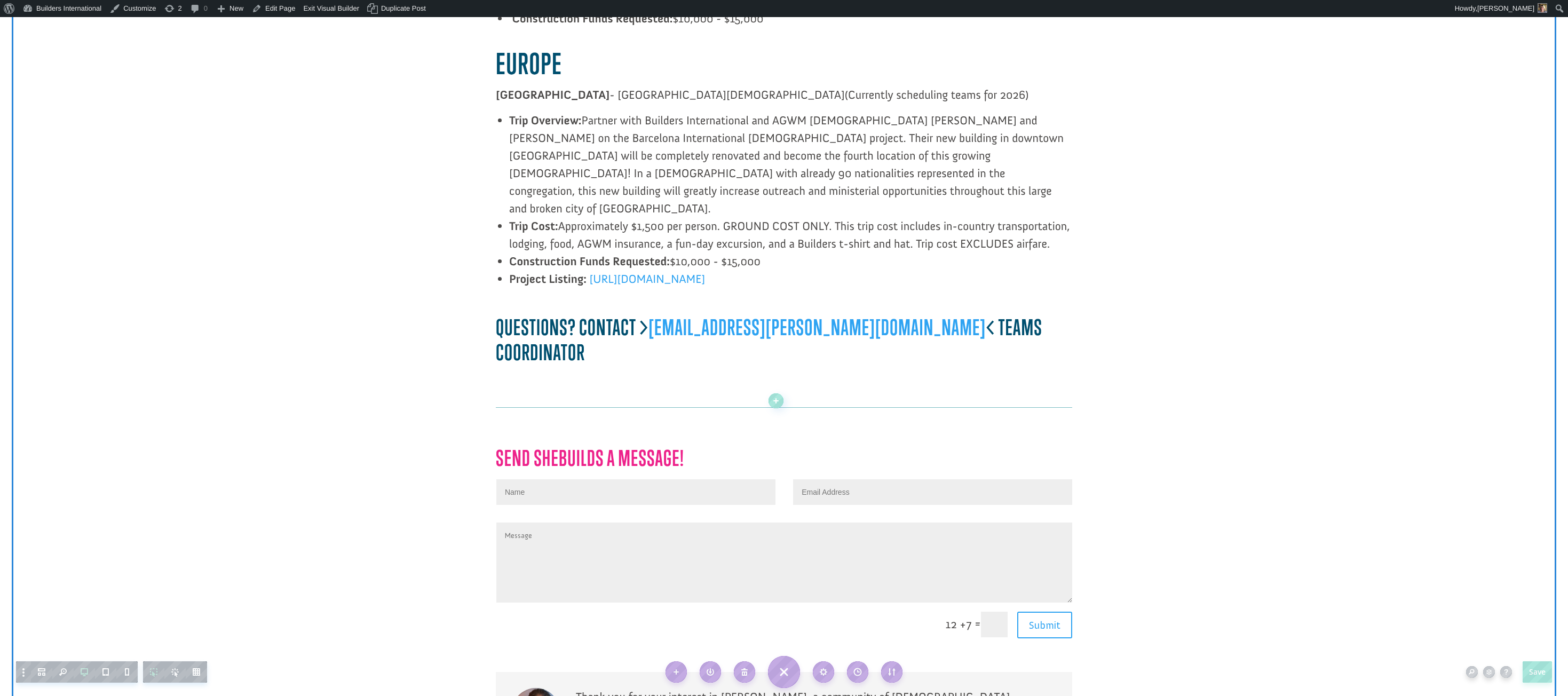
scroll to position [2280, 0]
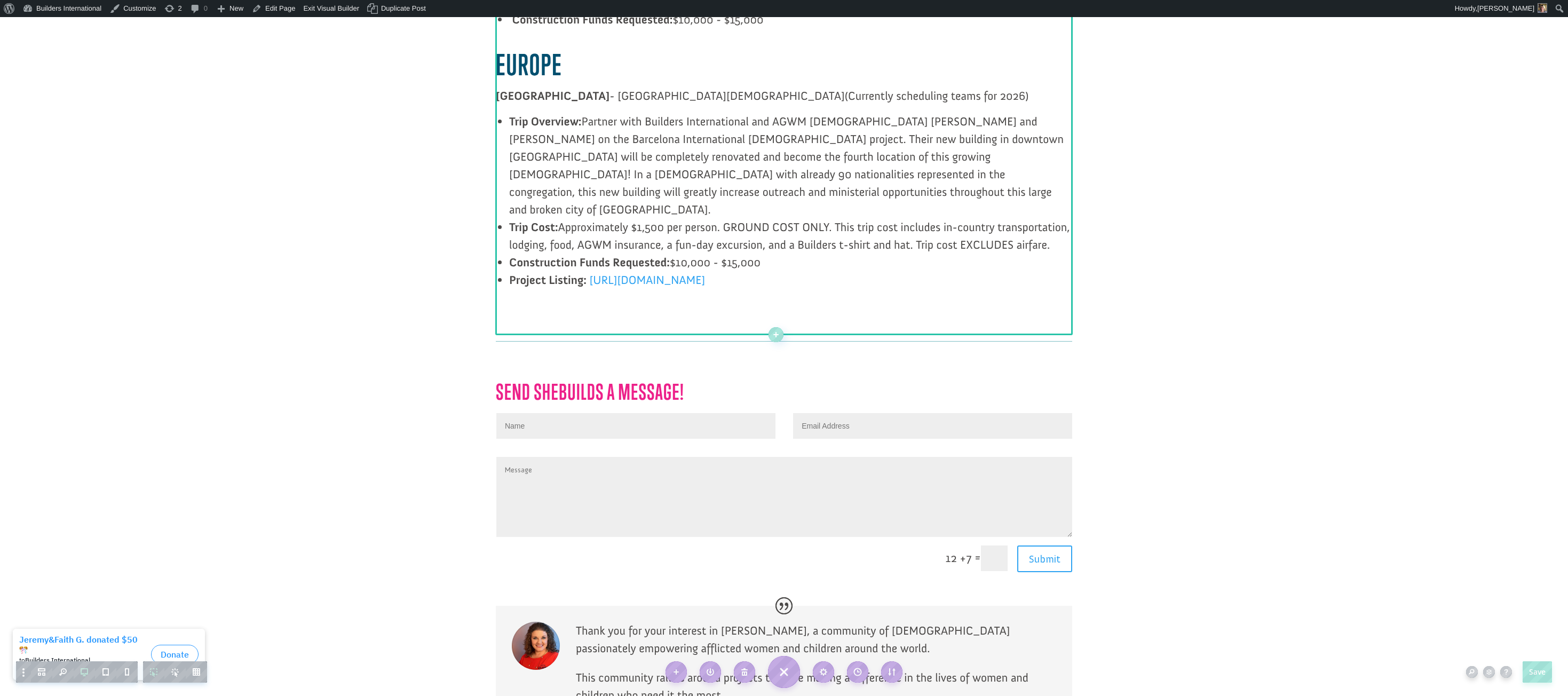
drag, startPoint x: 555, startPoint y: 323, endPoint x: 544, endPoint y: 294, distance: 31.0
click at [544, 326] on div at bounding box center [784, 329] width 576 height 8
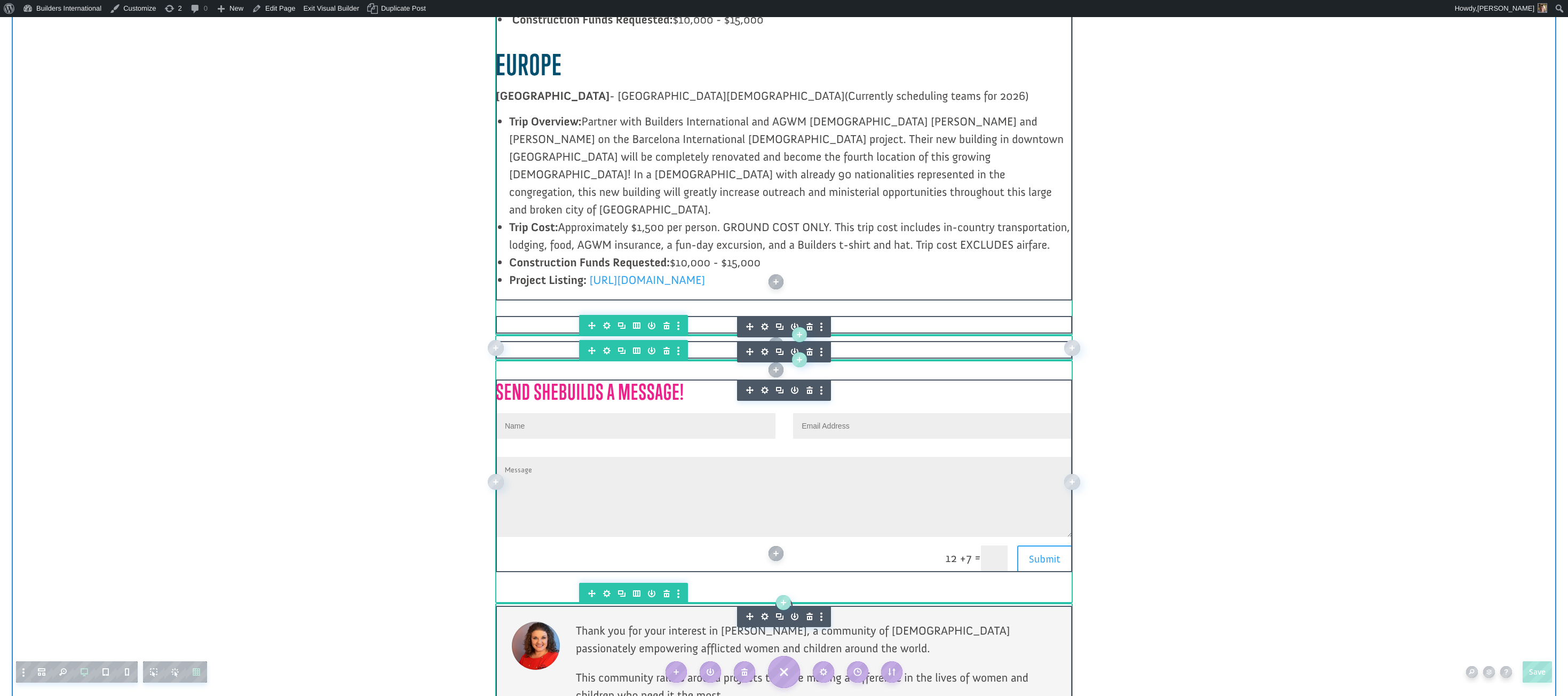
click at [809, 319] on icon "button" at bounding box center [810, 326] width 15 height 15
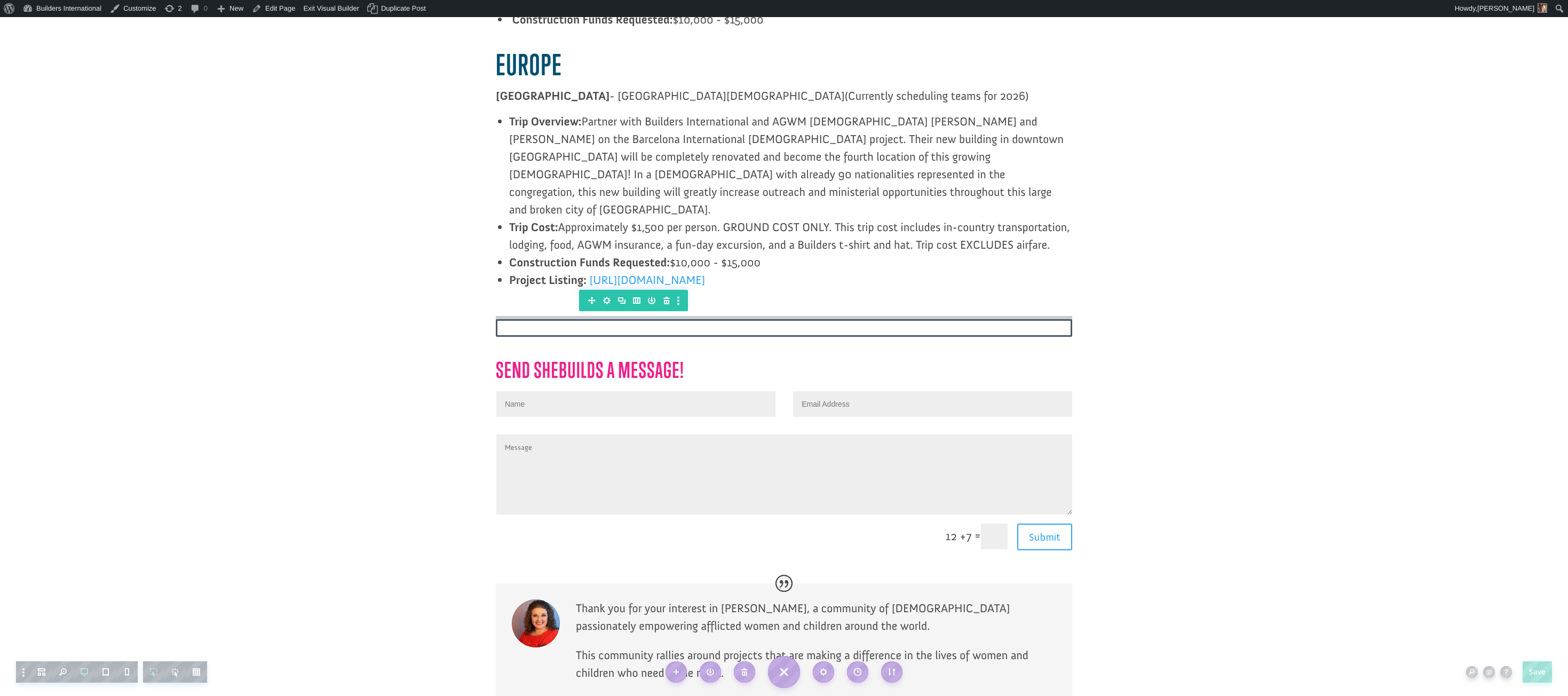
click at [527, 316] on div at bounding box center [784, 317] width 576 height 3
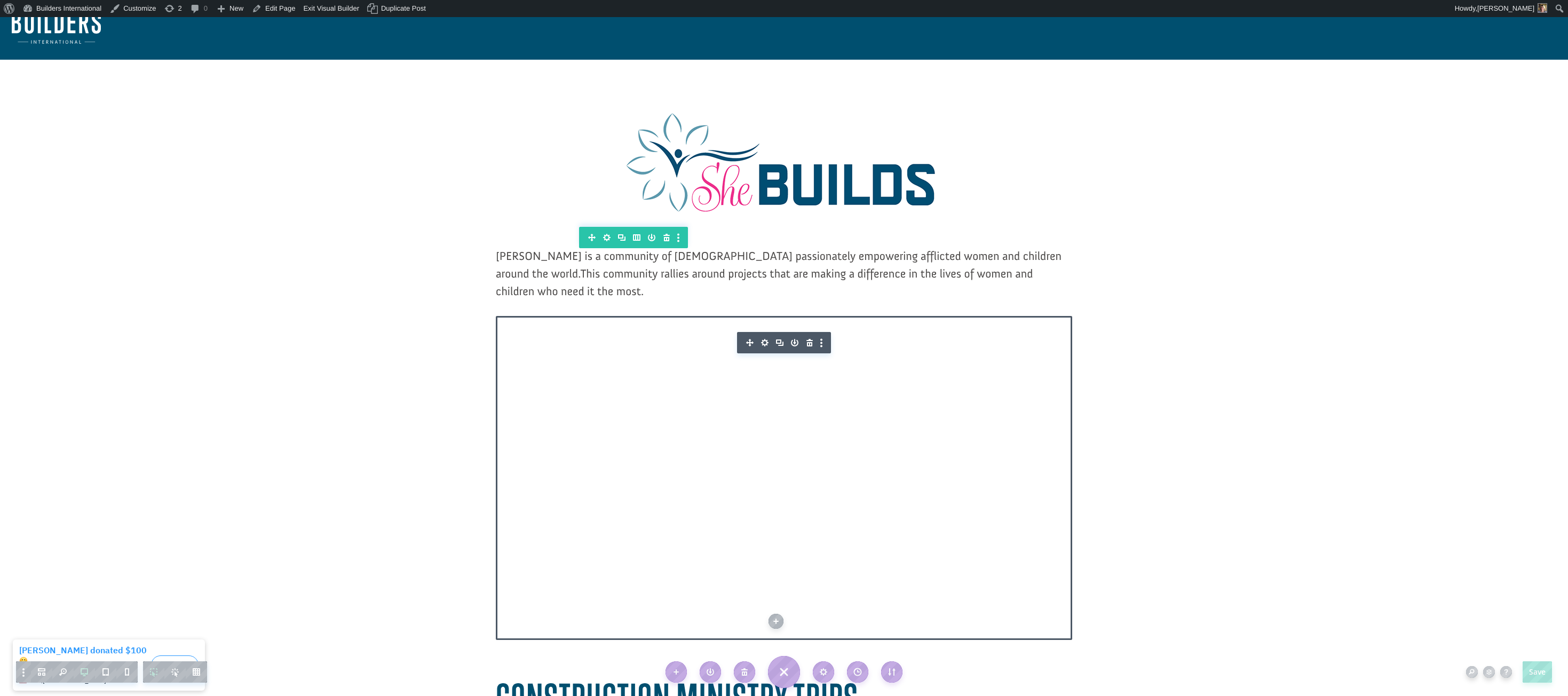
scroll to position [26, 0]
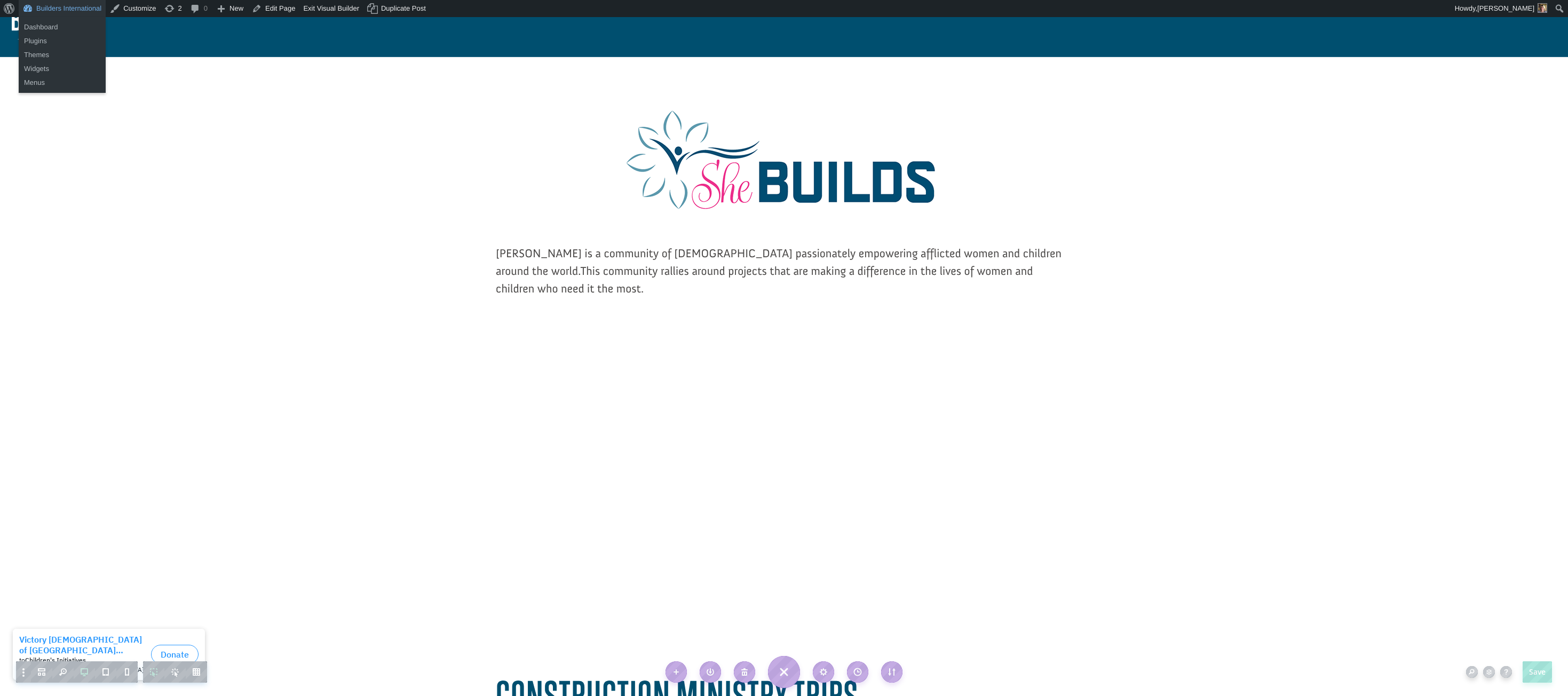
click at [49, 9] on link "Builders International" at bounding box center [62, 9] width 87 height 17
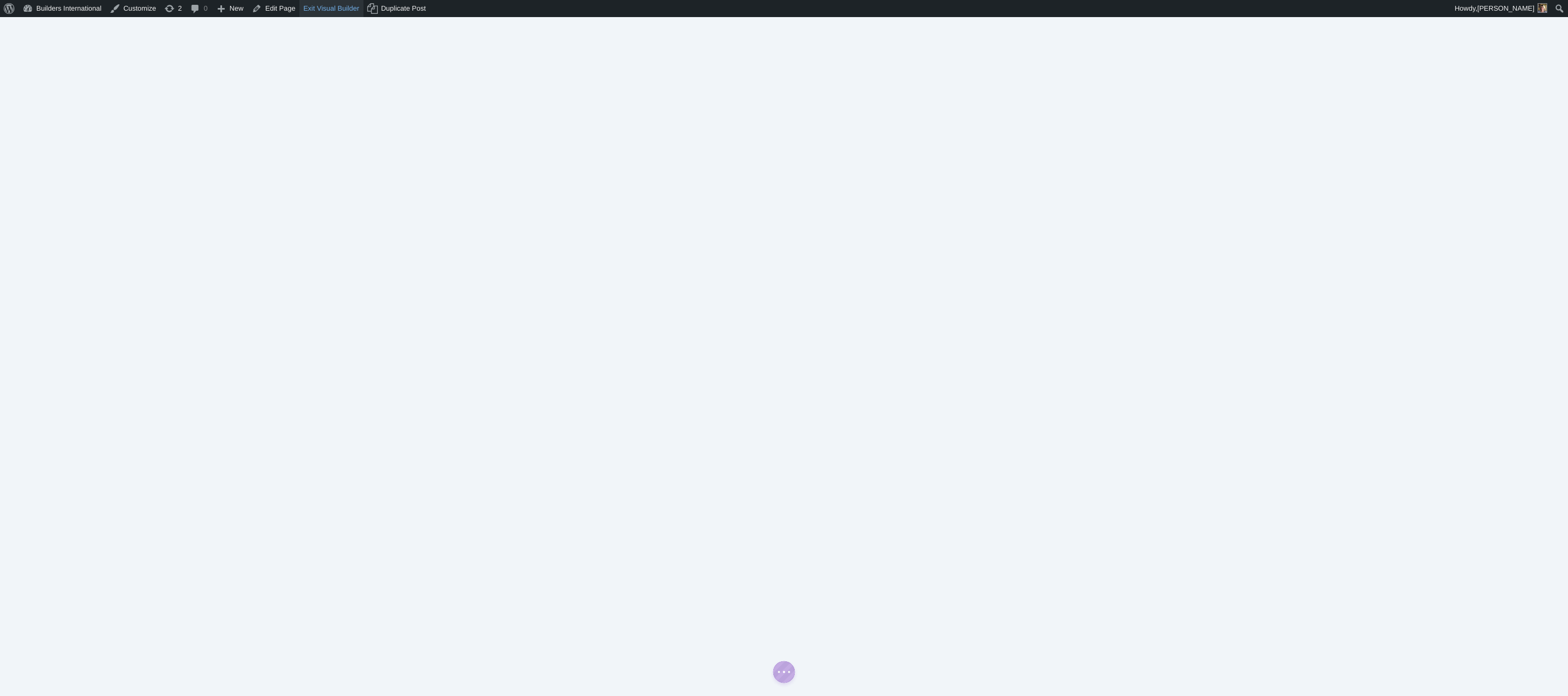
click at [341, 12] on link "Exit Visual Builder" at bounding box center [331, 9] width 64 height 17
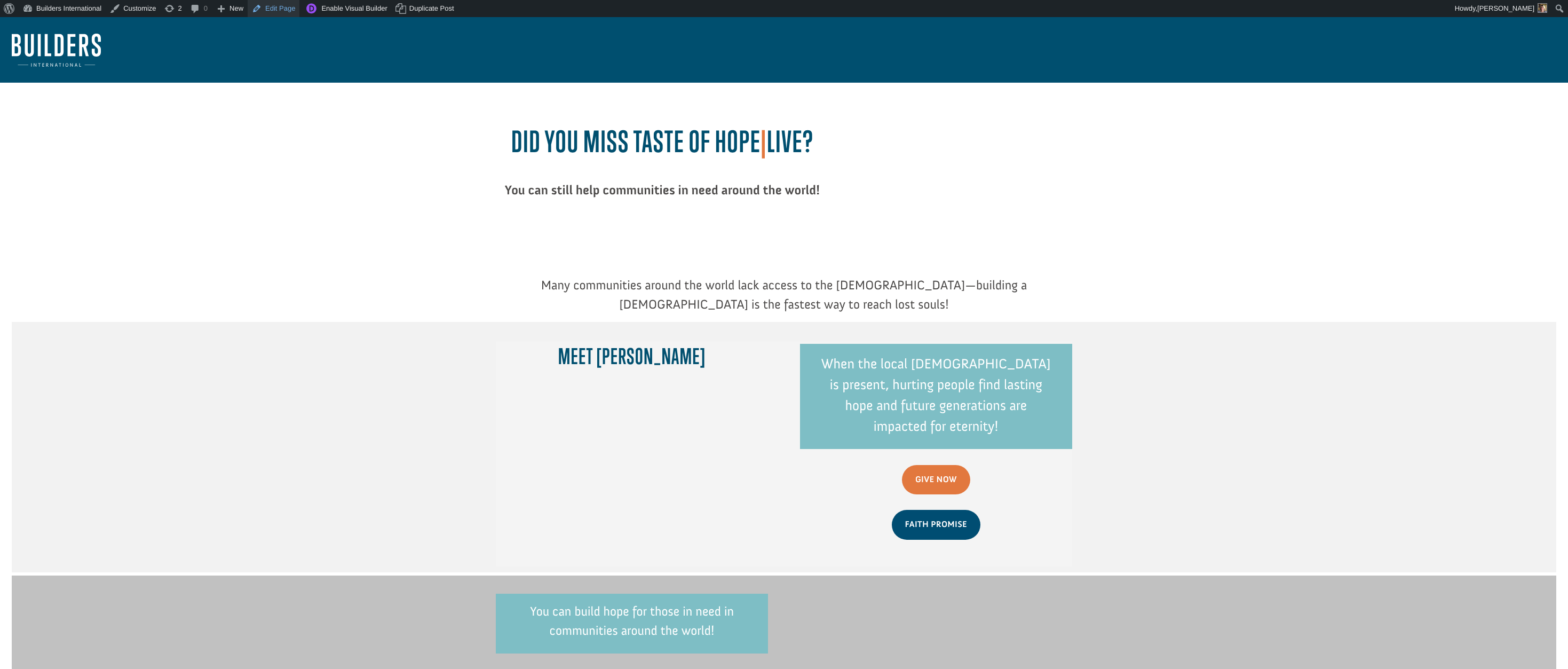
click at [294, 9] on link "Edit Page" at bounding box center [273, 9] width 52 height 17
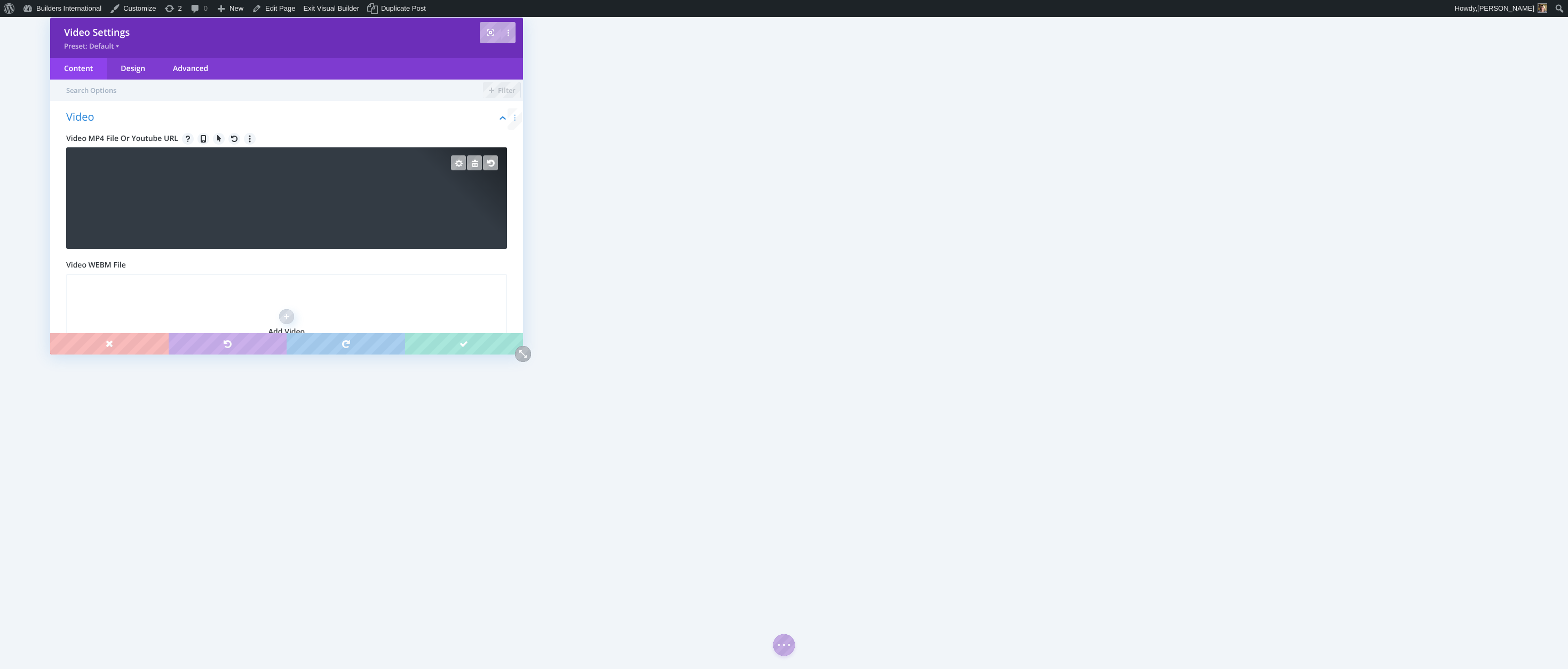
scroll to position [15, 0]
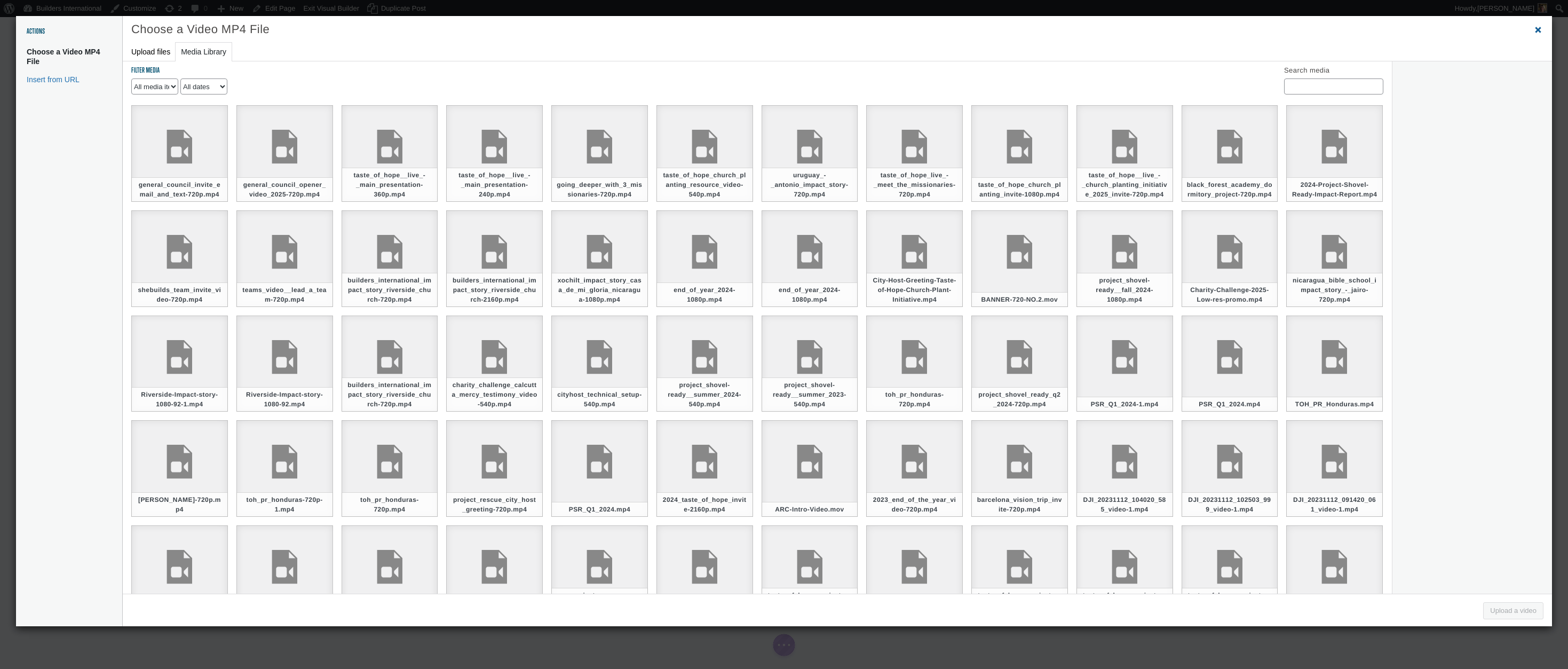
click at [1536, 29] on span "Close dialog" at bounding box center [1538, 29] width 11 height 8
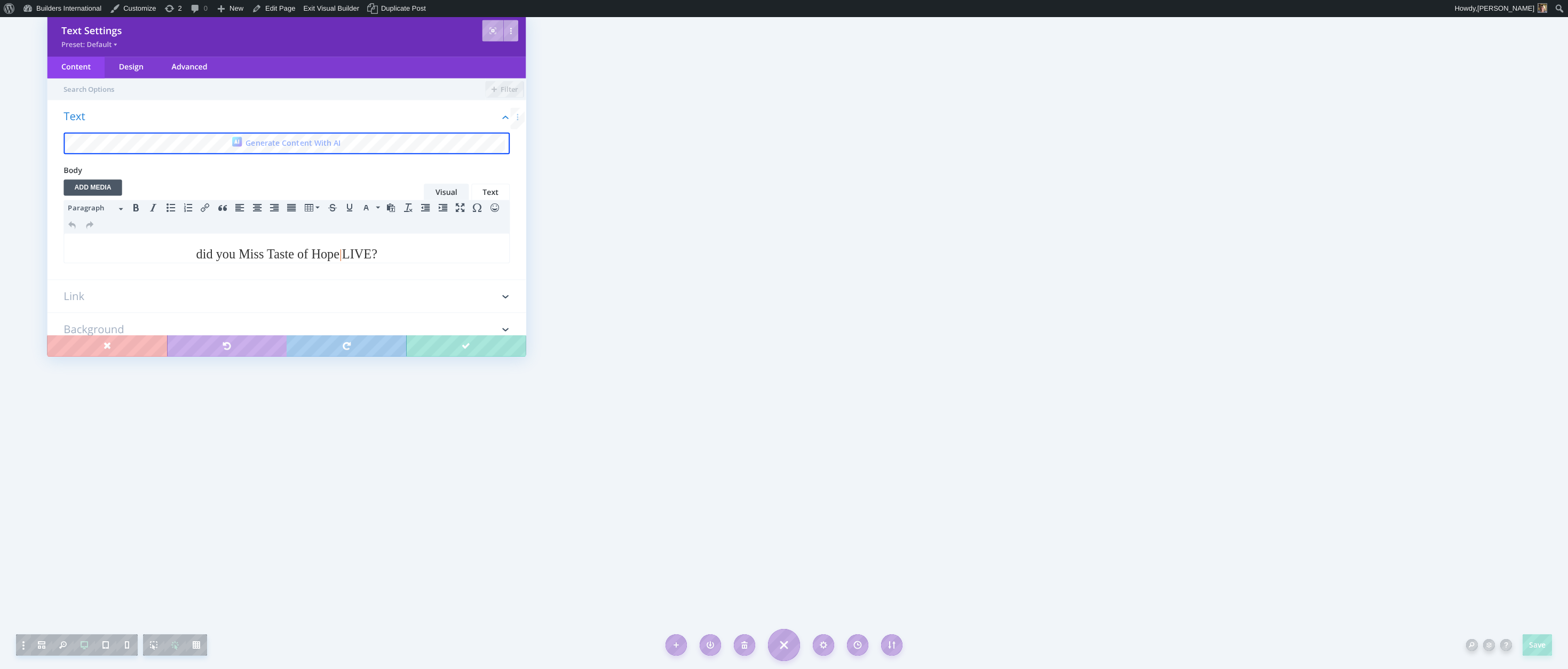
scroll to position [0, 0]
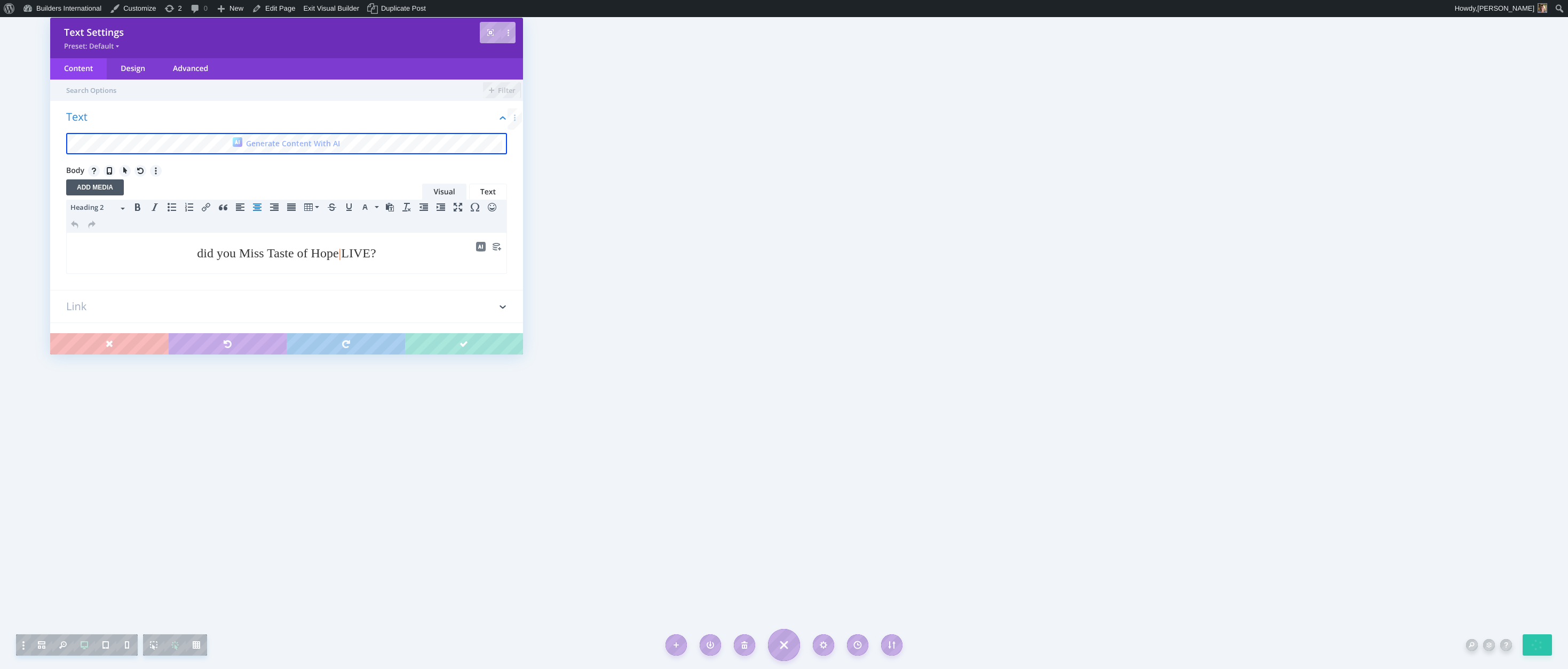
click at [387, 253] on h2 "did you Miss Taste of Hope | LIVE?" at bounding box center [286, 253] width 428 height 19
click at [239, 247] on span "did you Miss Taste of Hope | LIVE?" at bounding box center [287, 250] width 179 height 14
click at [198, 249] on span "did you miss Taste of Hope | LIVE?" at bounding box center [287, 253] width 178 height 14
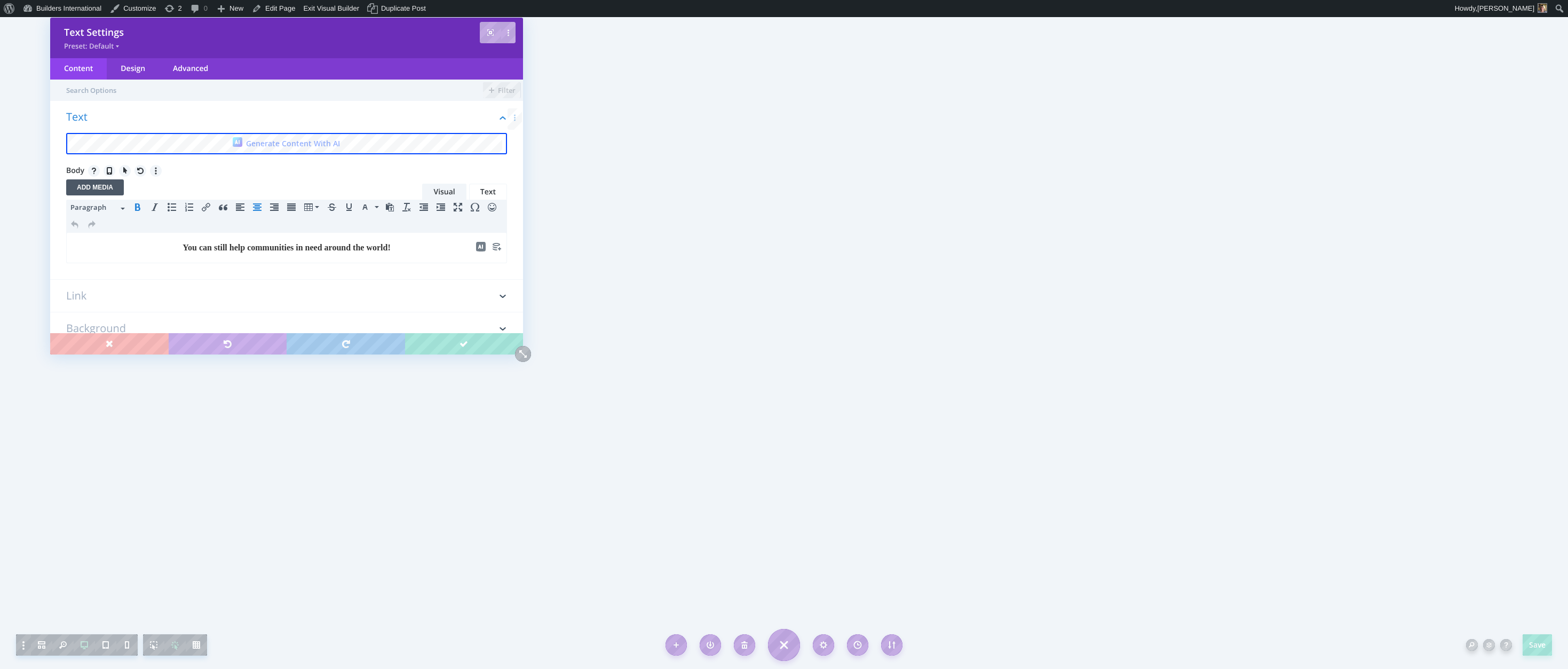
click at [239, 246] on strong "You can still help communities in need around the world!" at bounding box center [287, 247] width 208 height 9
click at [432, 251] on strong "You can still help build European [DEMOGRAPHIC_DATA] Schools communities in nee…" at bounding box center [287, 247] width 399 height 9
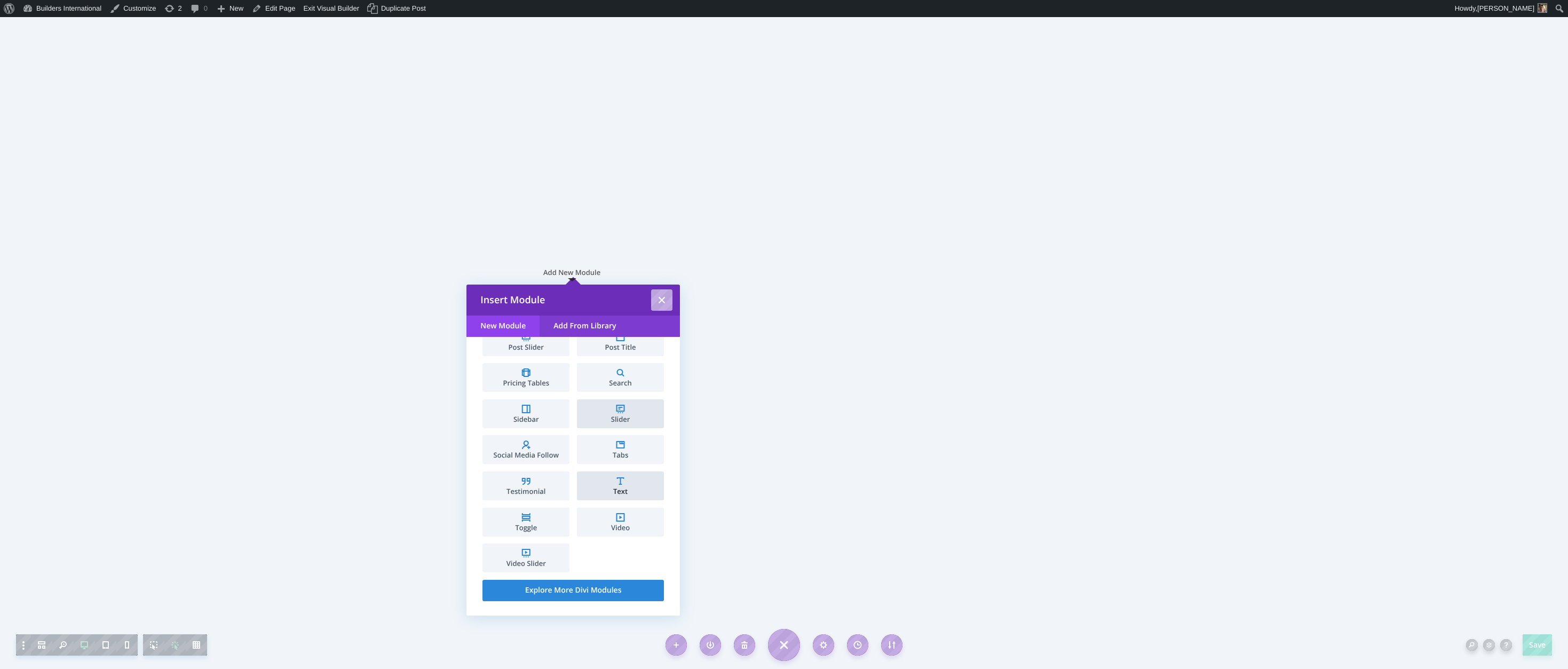
scroll to position [521, 0]
click at [618, 488] on span "Text" at bounding box center [620, 491] width 76 height 7
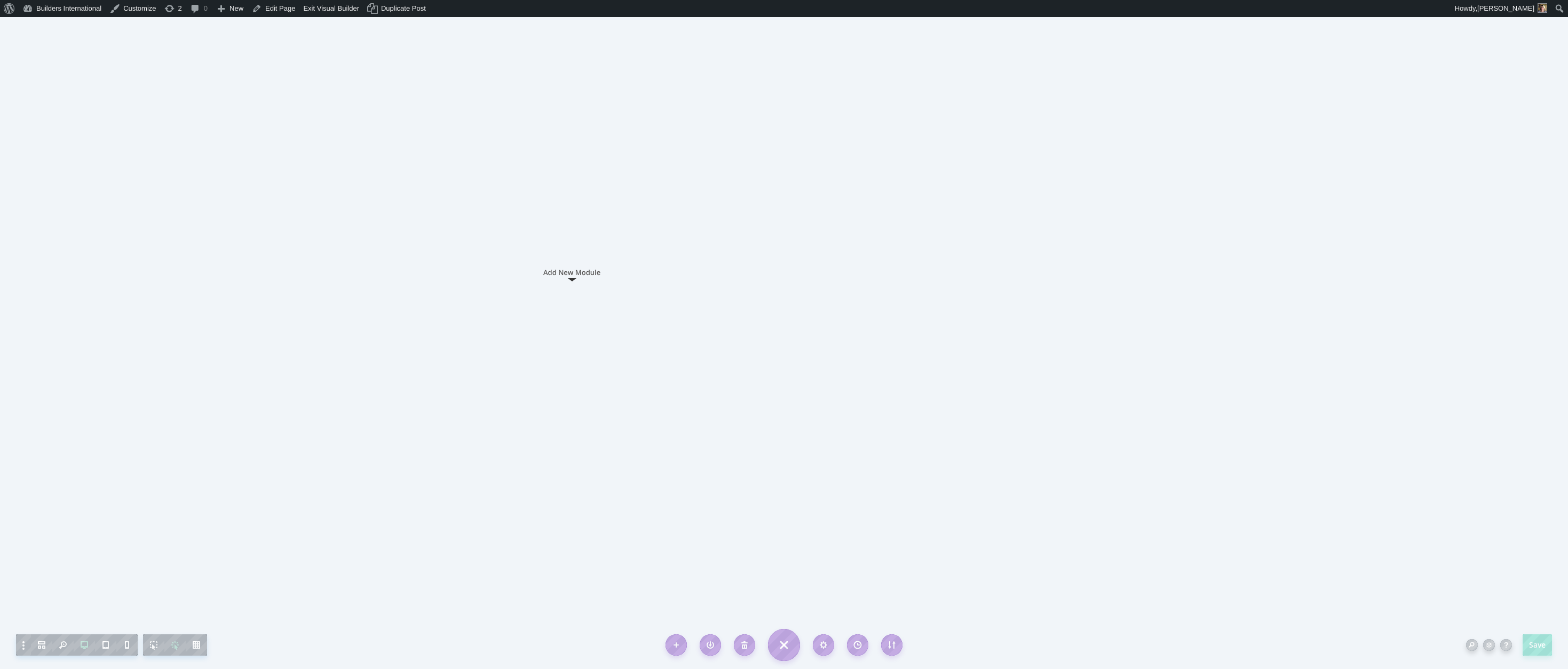
scroll to position [0, 0]
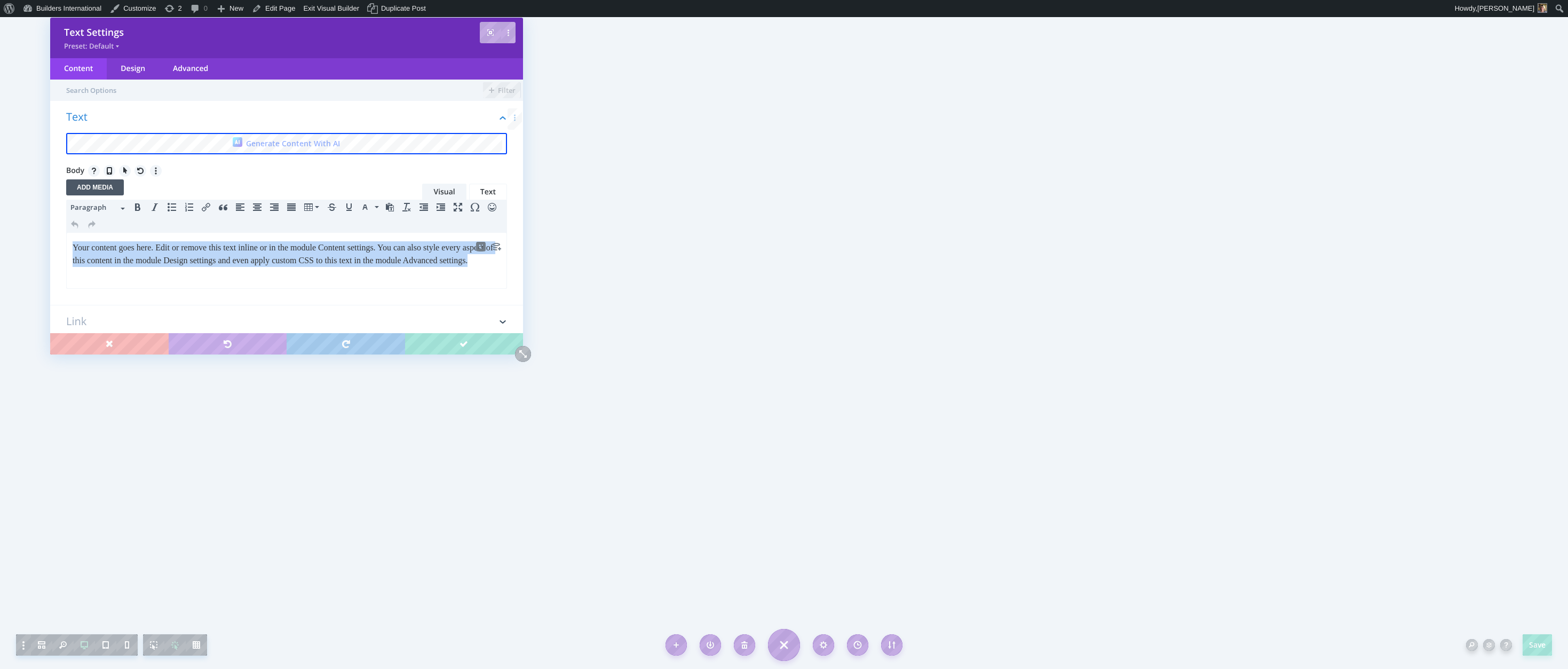
drag, startPoint x: 177, startPoint y: 278, endPoint x: 19, endPoint y: 223, distance: 167.3
click at [67, 233] on html "Your content goes here. Edit or remove this text inline or in the module Conten…" at bounding box center [287, 254] width 439 height 43
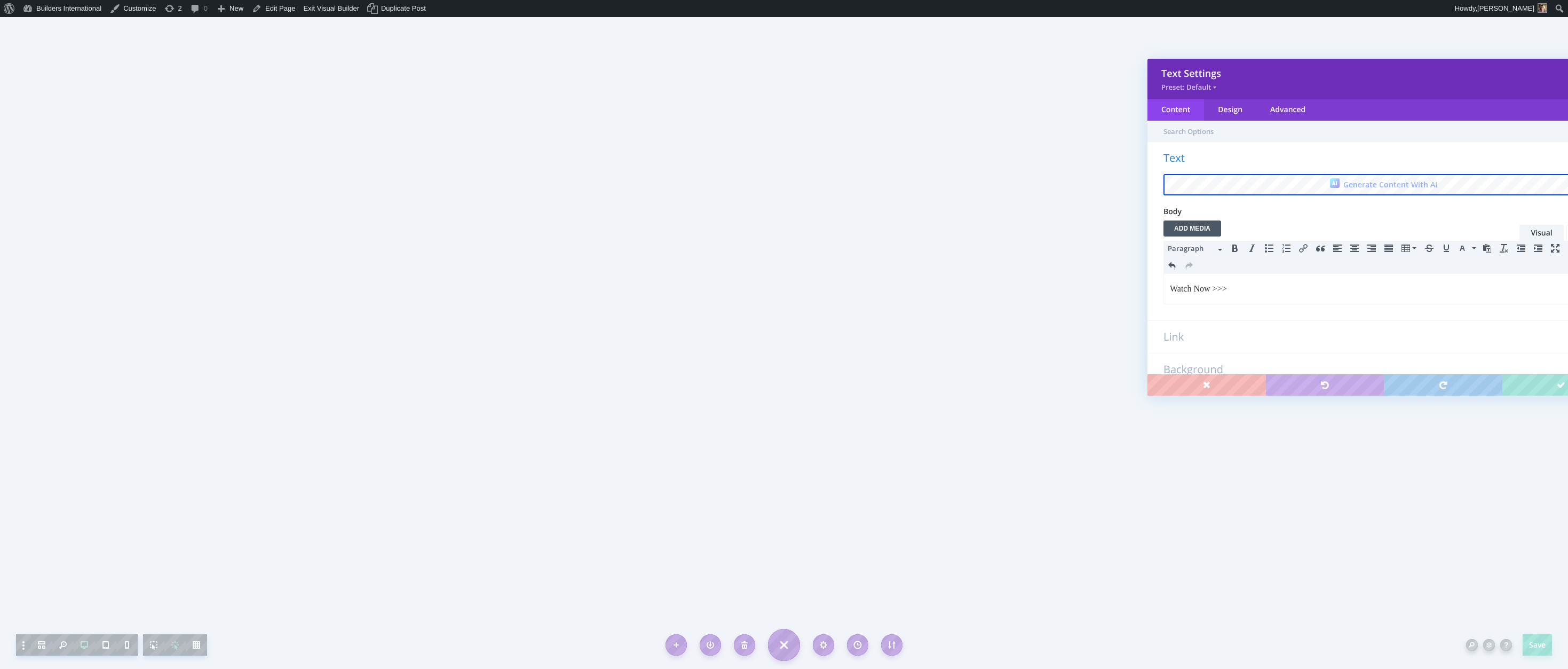
drag, startPoint x: 250, startPoint y: 30, endPoint x: 1347, endPoint y: 71, distance: 1097.8
click at [1347, 71] on div "Text Settings" at bounding box center [1384, 73] width 445 height 13
click at [1354, 249] on icon "Align center" at bounding box center [1354, 248] width 9 height 9
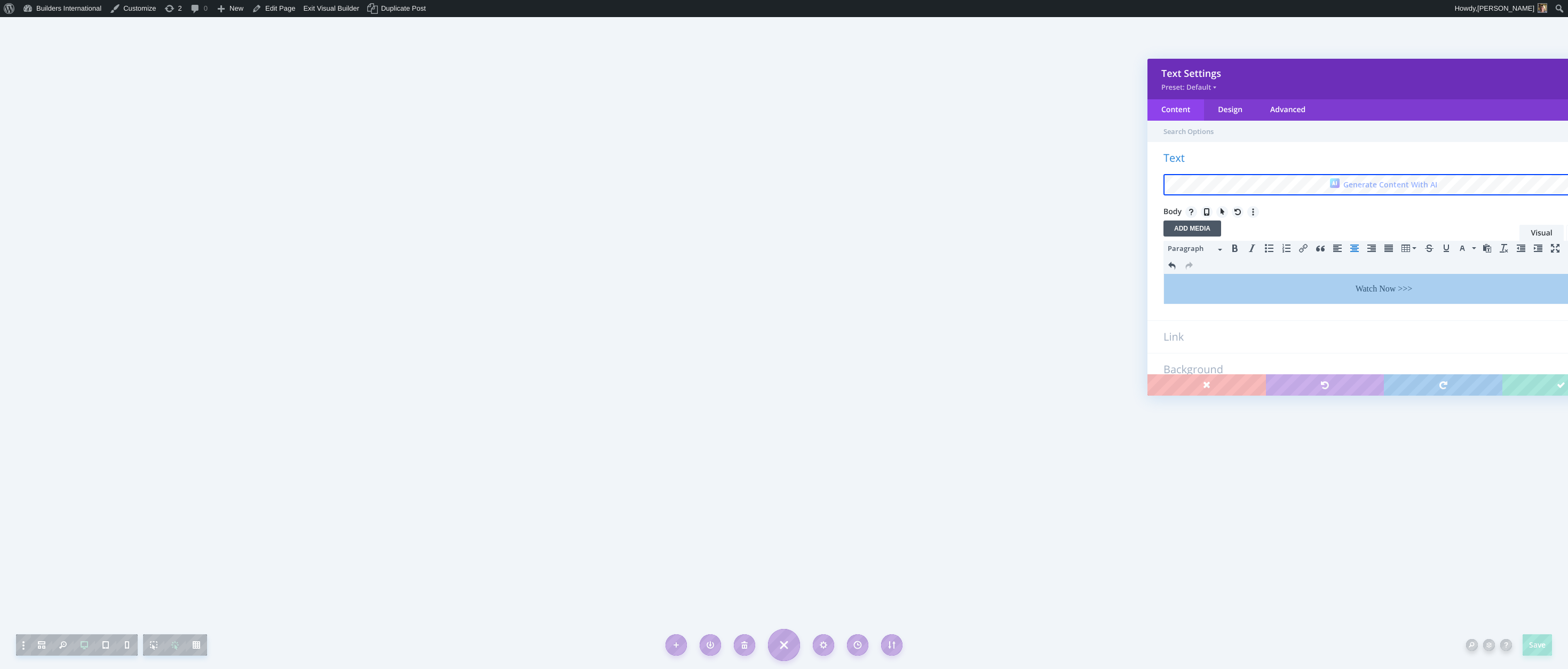
drag, startPoint x: 2512, startPoint y: 545, endPoint x: 1348, endPoint y: 282, distance: 1193.3
click at [1397, 292] on p "Watch Now >>>" at bounding box center [1384, 289] width 428 height 13
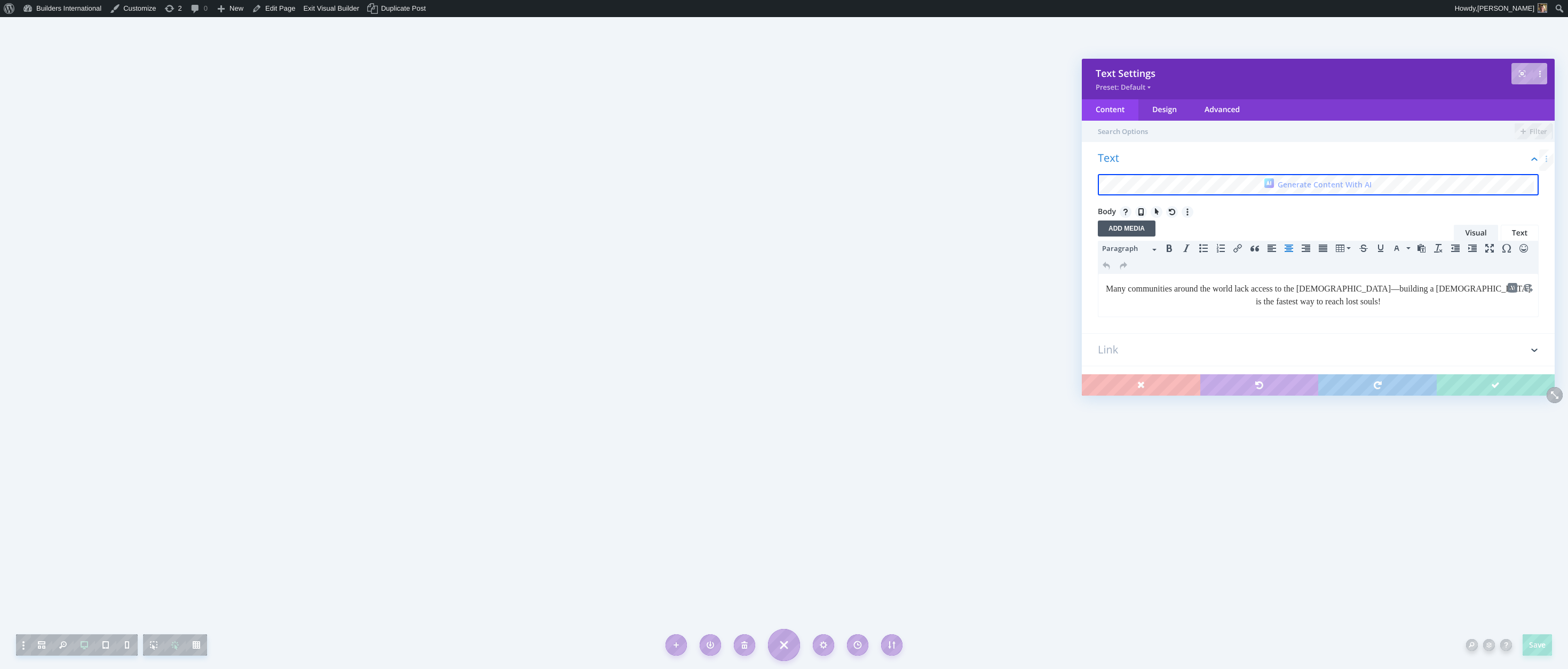
click at [1348, 303] on p "Many communities around the world lack access to the [DEMOGRAPHIC_DATA]—buildin…" at bounding box center [1318, 295] width 428 height 26
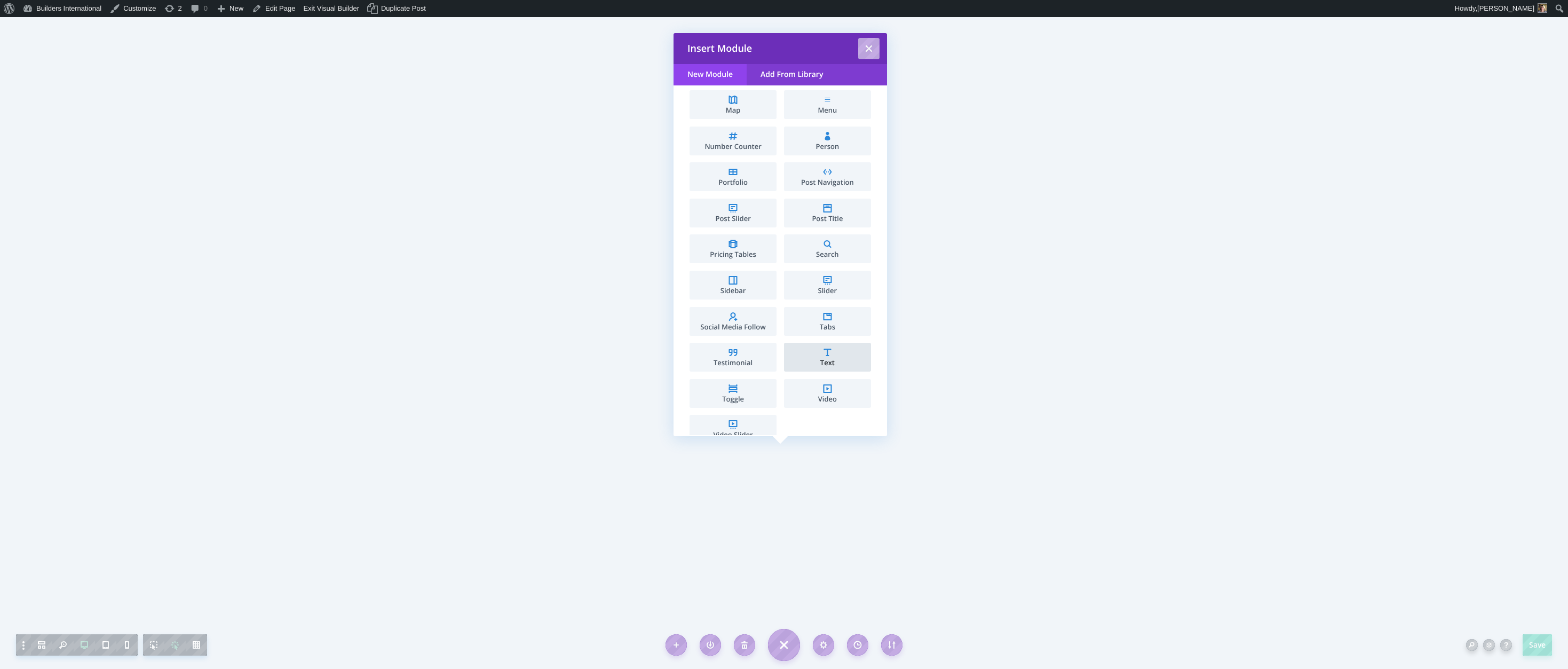
scroll to position [401, 0]
click at [802, 360] on span "Text" at bounding box center [827, 360] width 76 height 7
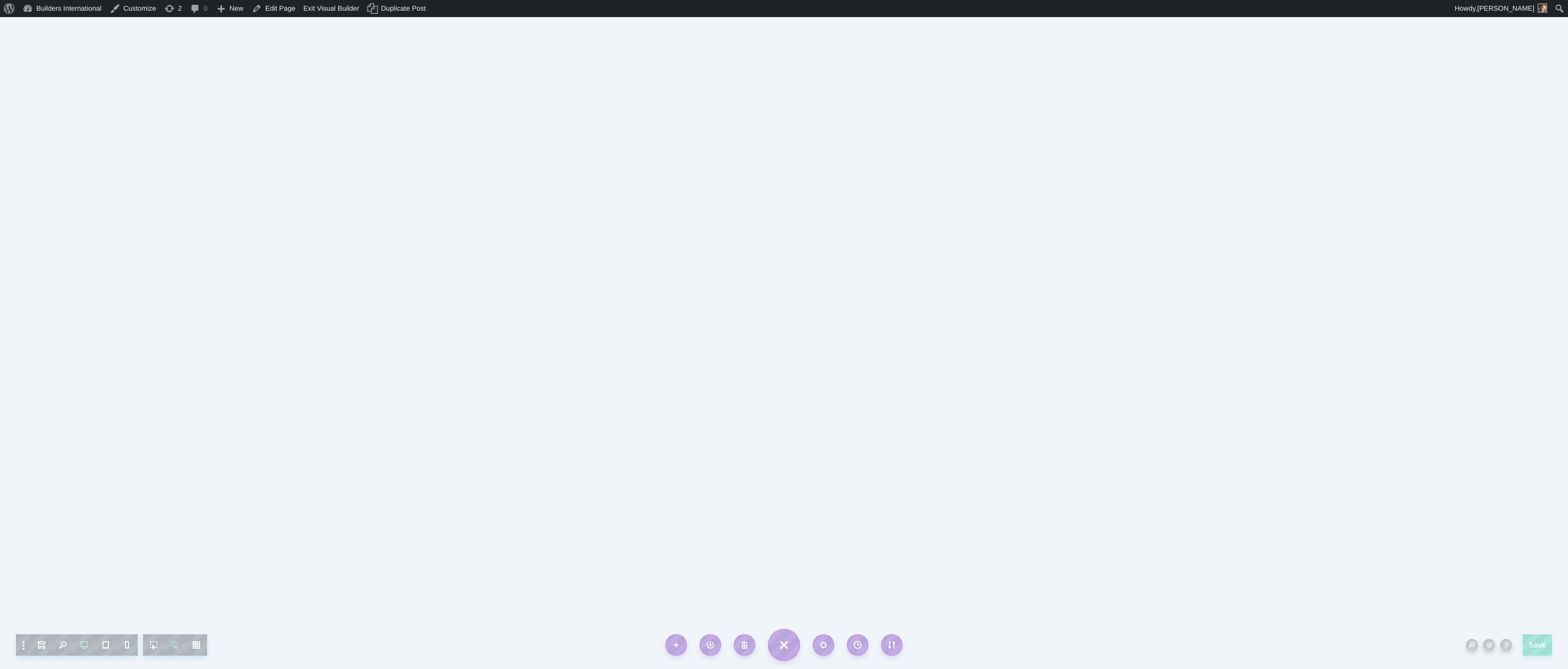
scroll to position [0, 0]
